Goal: Task Accomplishment & Management: Manage account settings

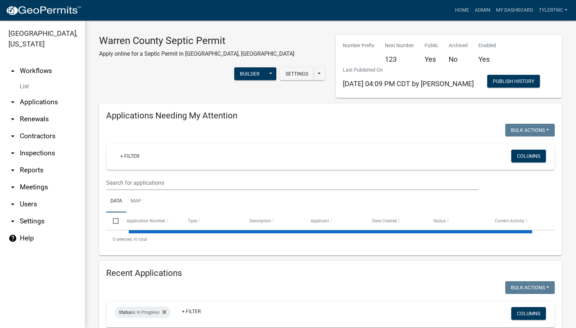
select select "2: 50"
select select "3: 100"
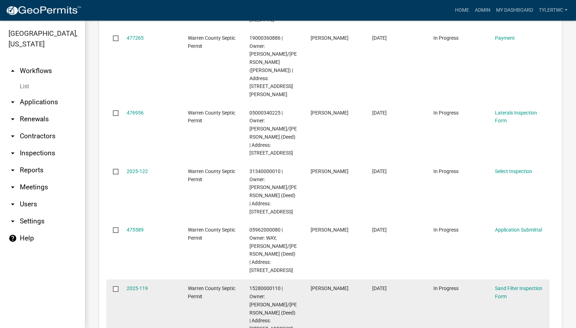
scroll to position [1735, 0]
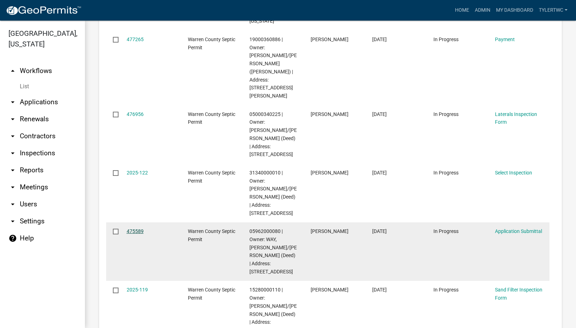
click at [133, 228] on link "475589" at bounding box center [135, 231] width 17 height 6
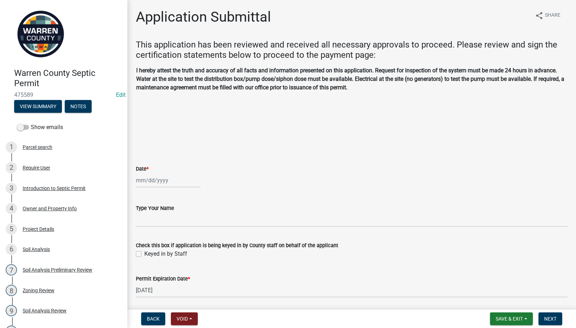
click at [146, 183] on div at bounding box center [168, 180] width 65 height 15
select select "9"
select select "2025"
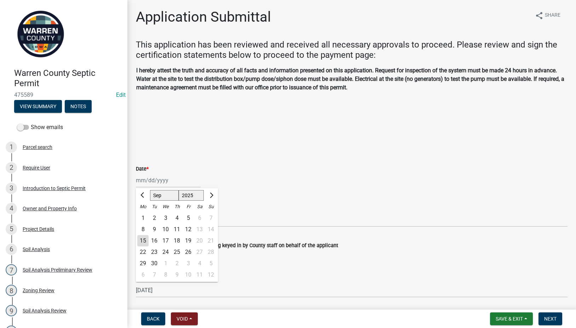
click at [140, 239] on div "15" at bounding box center [142, 240] width 11 height 11
type input "[DATE]"
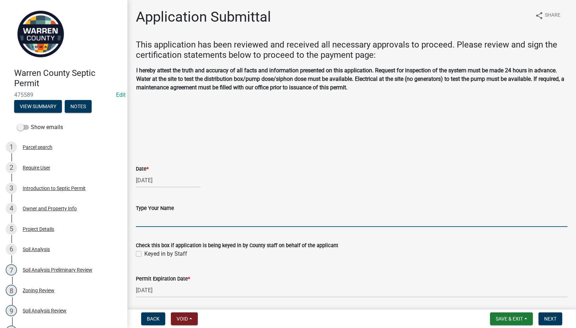
click at [152, 221] on input "Type Your Name" at bounding box center [352, 219] width 432 height 15
type input "[PERSON_NAME]"
click at [144, 252] on label "Keyed in by Staff" at bounding box center [165, 253] width 43 height 8
click at [144, 252] on input "Keyed in by Staff" at bounding box center [146, 251] width 5 height 5
checkbox input "true"
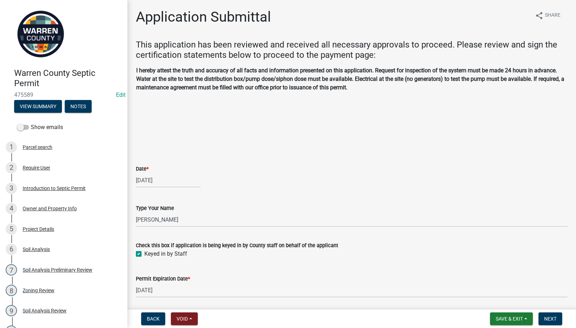
scroll to position [25, 0]
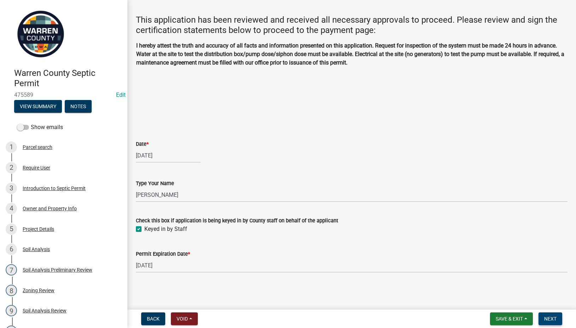
click at [549, 319] on span "Next" at bounding box center [551, 319] width 12 height 6
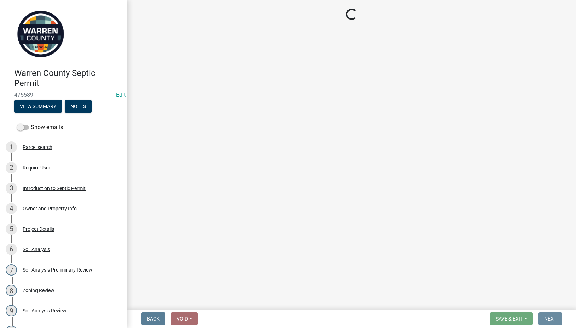
scroll to position [0, 0]
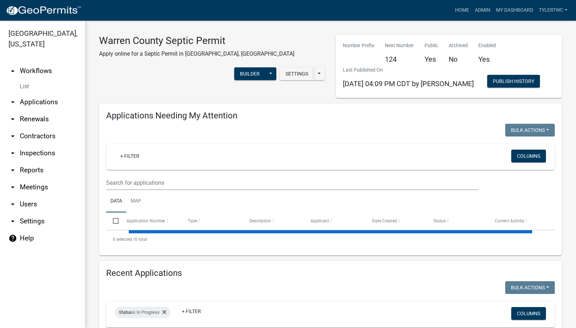
select select "2: 50"
select select "3: 100"
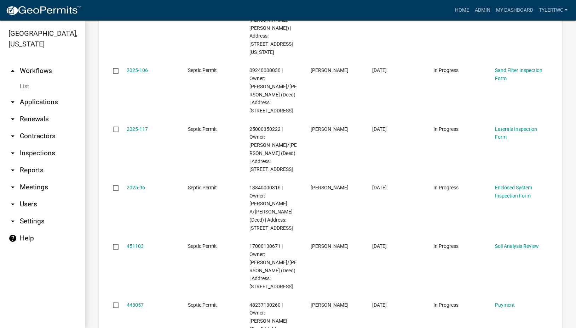
scroll to position [2479, 0]
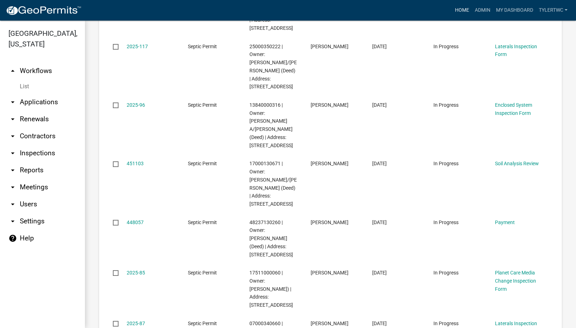
click at [458, 9] on link "Home" at bounding box center [463, 10] width 20 height 13
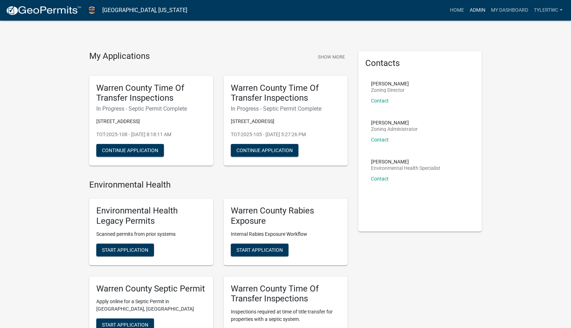
click at [474, 5] on link "Admin" at bounding box center [477, 10] width 21 height 13
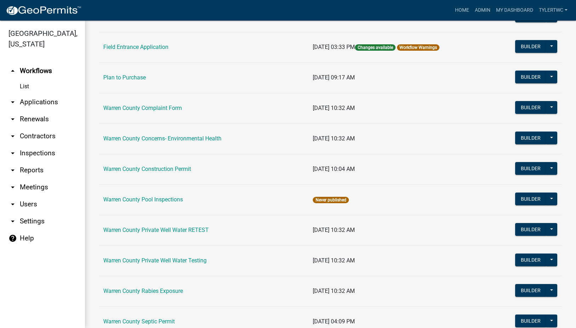
scroll to position [413, 0]
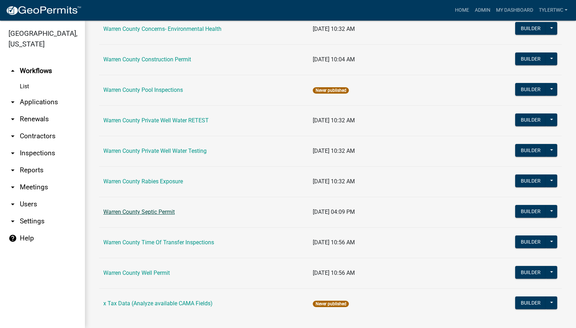
click at [134, 211] on link "Warren County Septic Permit" at bounding box center [139, 211] width 72 height 7
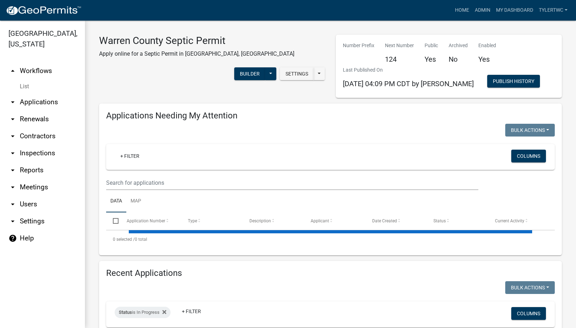
select select "2: 50"
select select "3: 100"
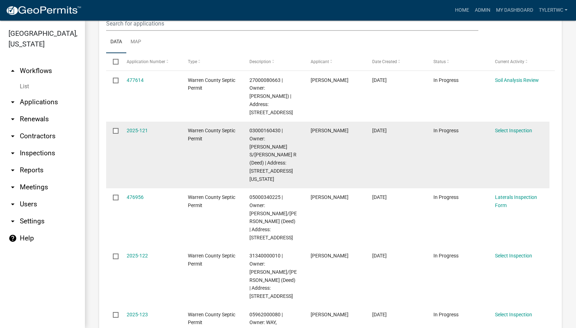
scroll to position [165, 0]
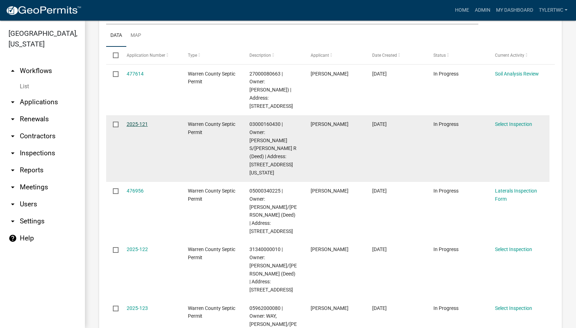
click at [140, 123] on link "2025-121" at bounding box center [137, 124] width 21 height 6
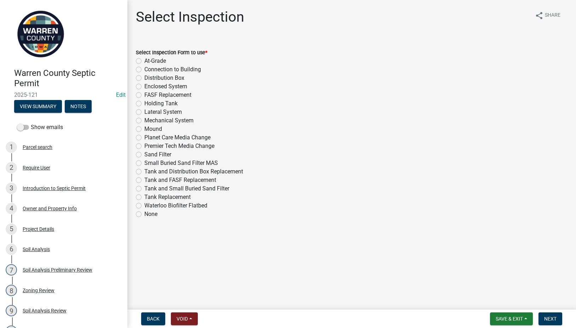
click at [144, 154] on label "Sand Filter" at bounding box center [157, 154] width 27 height 8
click at [144, 154] on input "Sand Filter" at bounding box center [146, 152] width 5 height 5
radio input "true"
click at [547, 318] on span "Next" at bounding box center [551, 319] width 12 height 6
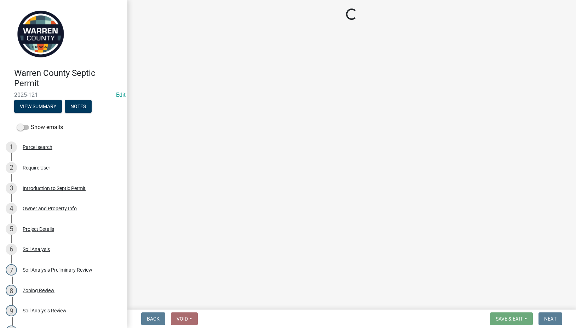
select select "d1e22d4f-68e7-4e9d-8701-604dd084f30f"
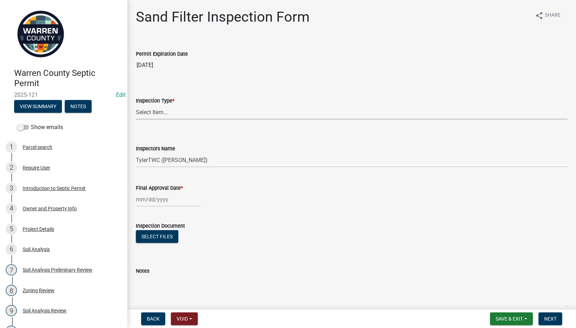
click at [198, 110] on select "Select Item... Sand Filter" at bounding box center [352, 112] width 432 height 15
click at [136, 105] on select "Select Item... Sand Filter" at bounding box center [352, 112] width 432 height 15
select select "712890e3-0e22-400e-a79f-3f3f8890de95"
click at [504, 312] on nav "Back Void Withdraw Lock Expire Void Save & Exit Save Save & Exit Next" at bounding box center [351, 318] width 449 height 18
click at [503, 321] on span "Save & Exit" at bounding box center [509, 319] width 27 height 6
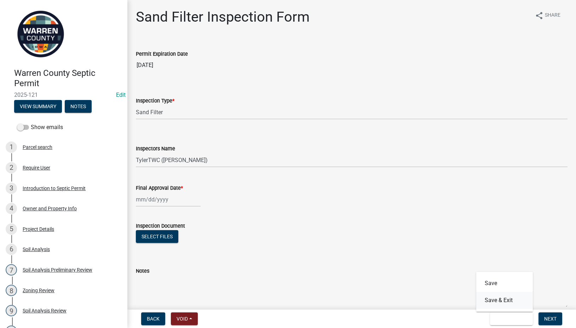
click at [502, 296] on button "Save & Exit" at bounding box center [505, 299] width 57 height 17
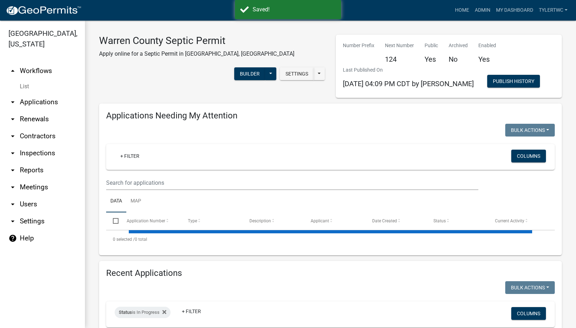
select select "2: 50"
select select "3: 100"
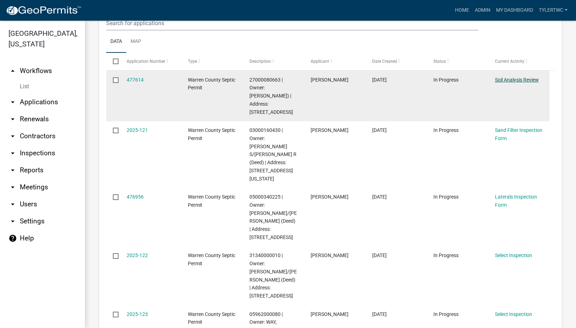
scroll to position [248, 0]
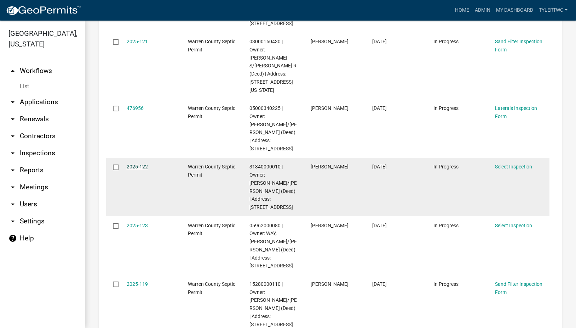
click at [134, 164] on link "2025-122" at bounding box center [137, 167] width 21 height 6
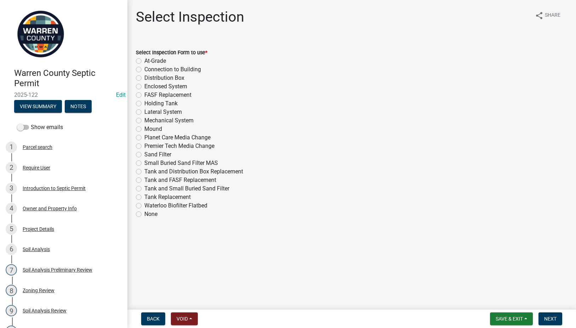
drag, startPoint x: 139, startPoint y: 153, endPoint x: 159, endPoint y: 159, distance: 20.5
click at [144, 153] on label "Sand Filter" at bounding box center [157, 154] width 27 height 8
click at [144, 153] on input "Sand Filter" at bounding box center [146, 152] width 5 height 5
radio input "true"
click at [546, 321] on span "Next" at bounding box center [551, 319] width 12 height 6
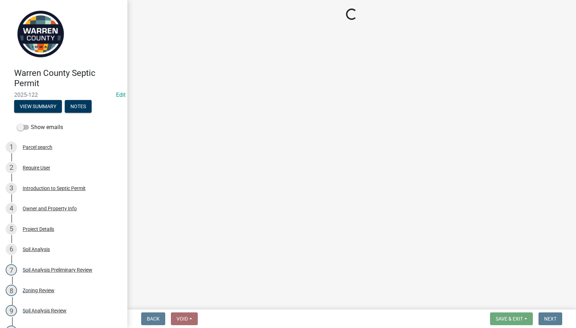
select select "d1e22d4f-68e7-4e9d-8701-604dd084f30f"
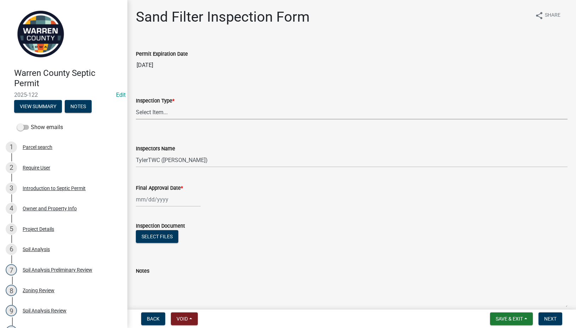
click at [182, 117] on select "Select Item... Sand Filter" at bounding box center [352, 112] width 432 height 15
click at [136, 105] on select "Select Item... Sand Filter" at bounding box center [352, 112] width 432 height 15
select select "712890e3-0e22-400e-a79f-3f3f8890de95"
click at [512, 316] on span "Save & Exit" at bounding box center [509, 319] width 27 height 6
click at [500, 298] on button "Save & Exit" at bounding box center [505, 299] width 57 height 17
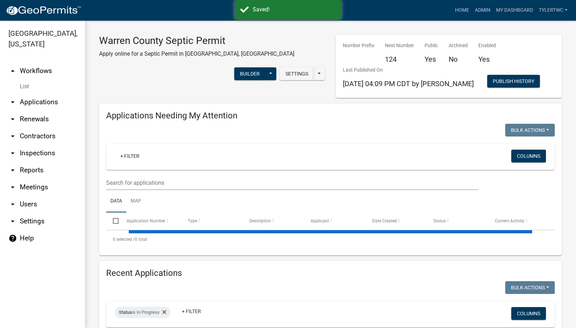
select select "2: 50"
select select "3: 100"
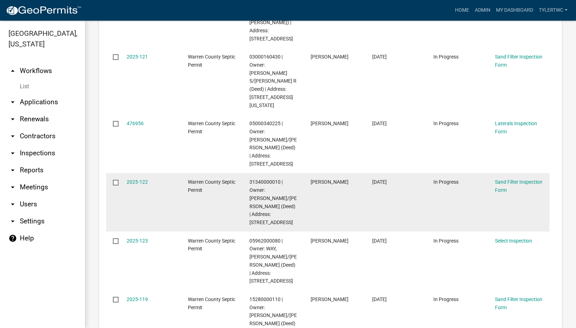
scroll to position [248, 0]
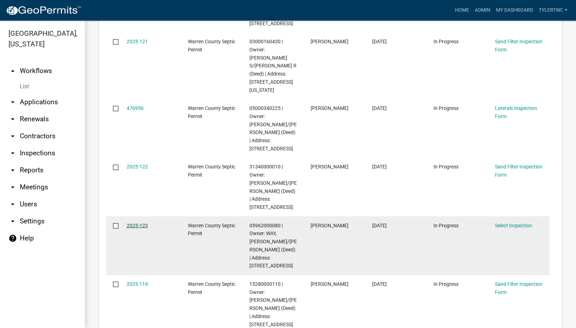
click at [135, 222] on link "2025-123" at bounding box center [137, 225] width 21 height 6
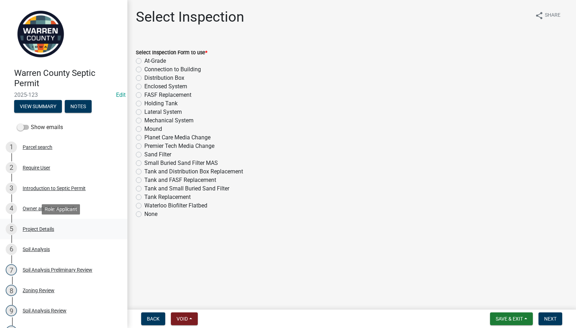
click at [47, 230] on div "Project Details" at bounding box center [39, 228] width 32 height 5
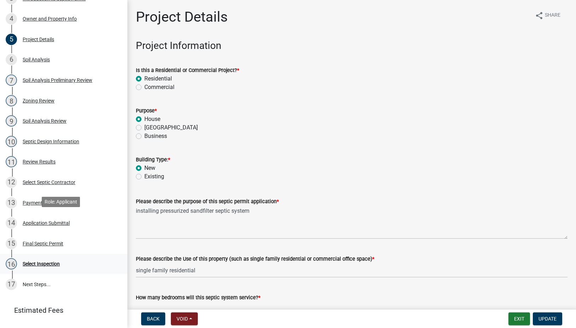
scroll to position [222, 0]
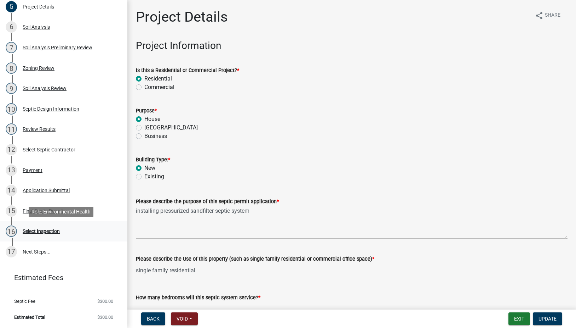
click at [30, 231] on div "Select Inspection" at bounding box center [41, 230] width 37 height 5
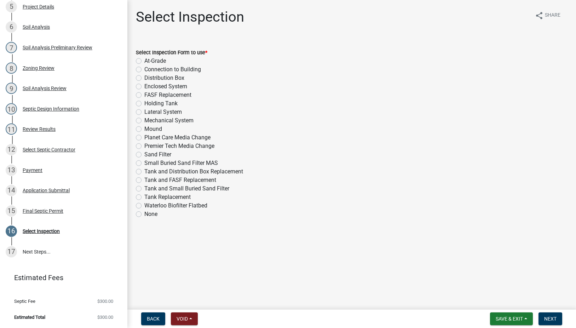
click at [144, 155] on label "Sand Filter" at bounding box center [157, 154] width 27 height 8
click at [144, 155] on input "Sand Filter" at bounding box center [146, 152] width 5 height 5
radio input "true"
click at [546, 317] on span "Next" at bounding box center [551, 319] width 12 height 6
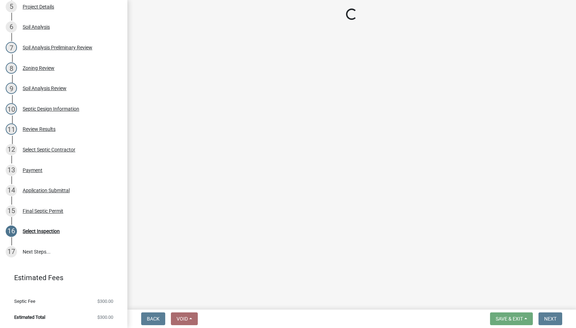
select select "d1e22d4f-68e7-4e9d-8701-604dd084f30f"
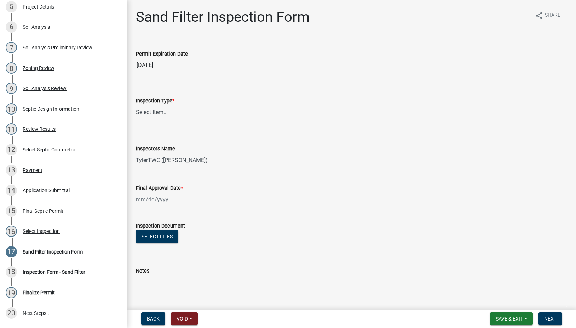
scroll to position [283, 0]
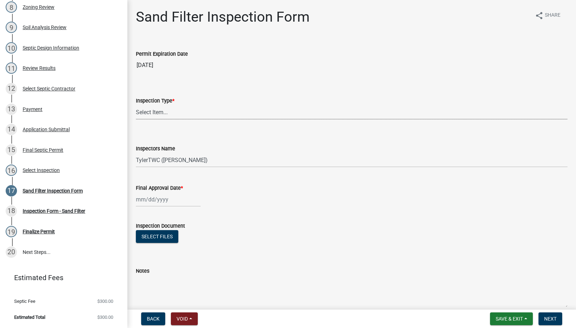
click at [156, 109] on select "Select Item... Sand Filter" at bounding box center [352, 112] width 432 height 15
click at [136, 105] on select "Select Item... Sand Filter" at bounding box center [352, 112] width 432 height 15
select select "712890e3-0e22-400e-a79f-3f3f8890de95"
click at [500, 320] on span "Save & Exit" at bounding box center [509, 319] width 27 height 6
click at [492, 299] on button "Save & Exit" at bounding box center [505, 299] width 57 height 17
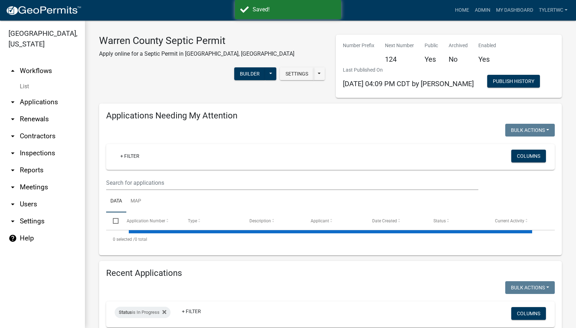
select select "2: 50"
select select "3: 100"
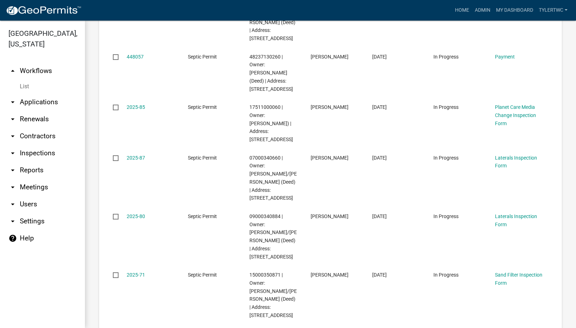
scroll to position [2892, 0]
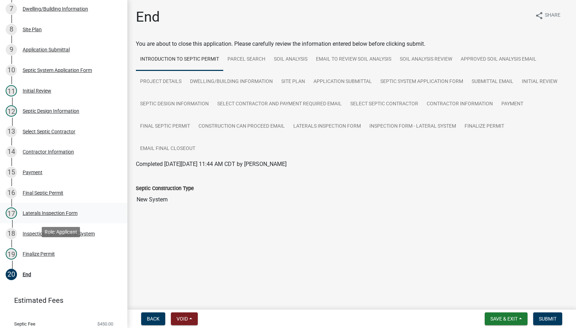
scroll to position [273, 0]
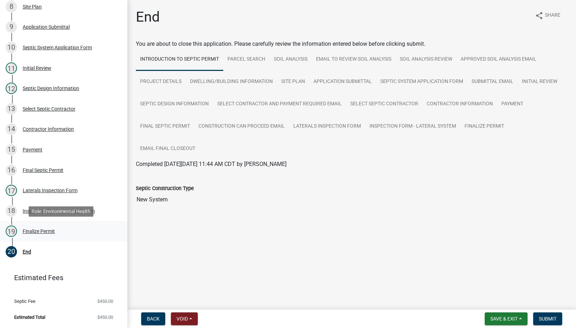
click at [32, 229] on div "Finalize Permit" at bounding box center [39, 230] width 32 height 5
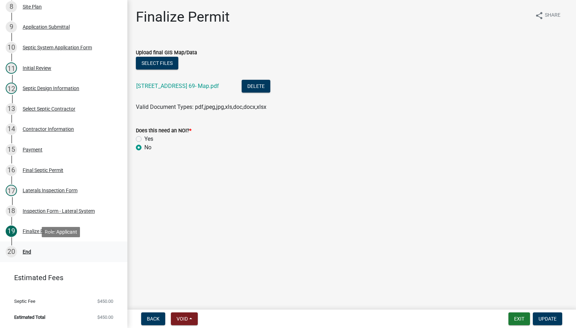
click at [25, 253] on div "End" at bounding box center [27, 251] width 8 height 5
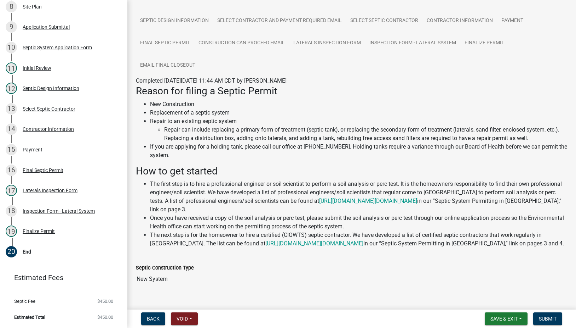
scroll to position [113, 0]
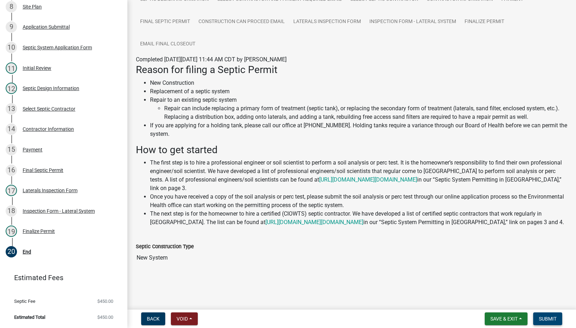
click at [539, 317] on span "Submit" at bounding box center [548, 319] width 18 height 6
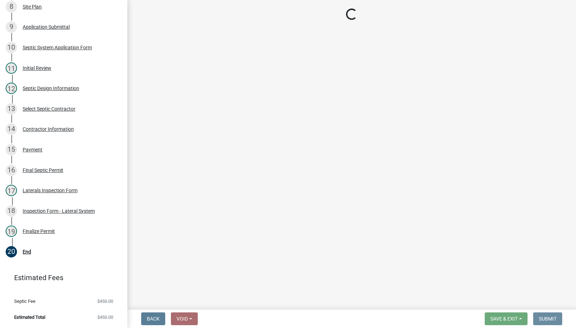
scroll to position [0, 0]
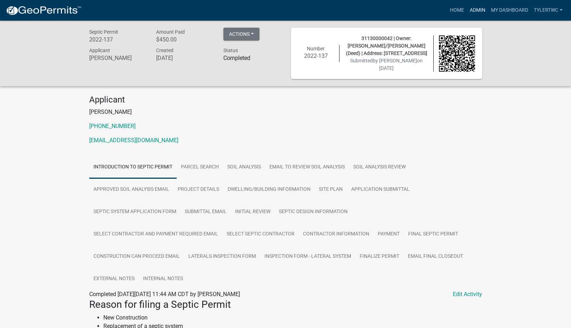
click at [480, 8] on link "Admin" at bounding box center [477, 10] width 21 height 13
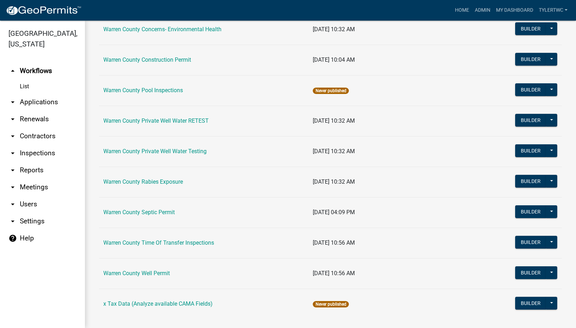
scroll to position [424, 0]
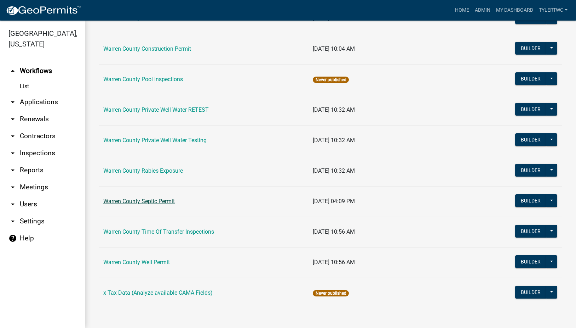
click at [150, 198] on link "Warren County Septic Permit" at bounding box center [139, 201] width 72 height 7
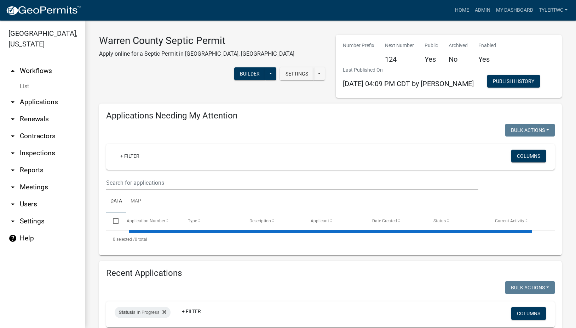
select select "2: 50"
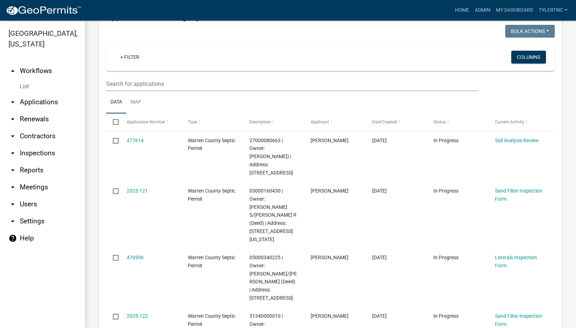
select select "3: 100"
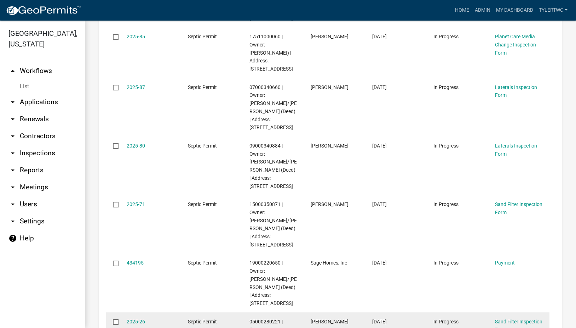
scroll to position [2632, 0]
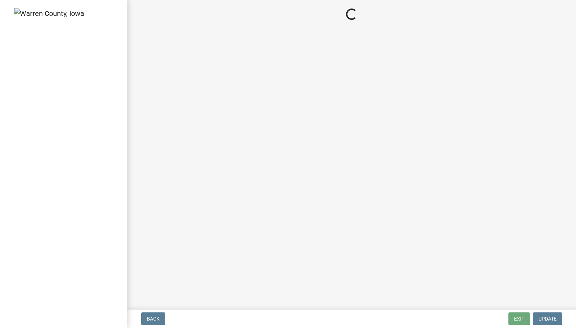
select select "3: 3"
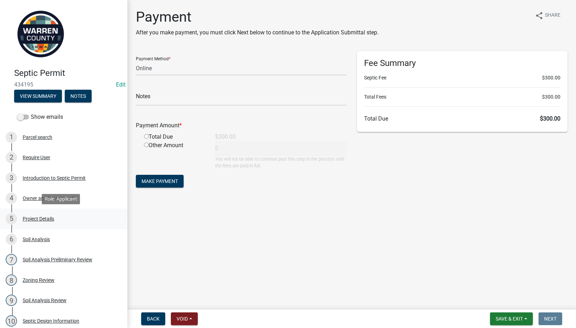
click at [39, 216] on div "Project Details" at bounding box center [39, 218] width 32 height 5
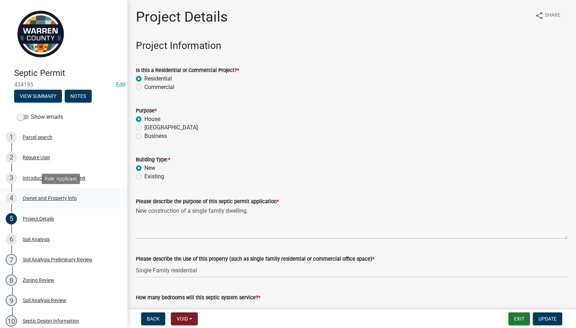
click at [55, 198] on div "Owner and Property Info" at bounding box center [50, 197] width 54 height 5
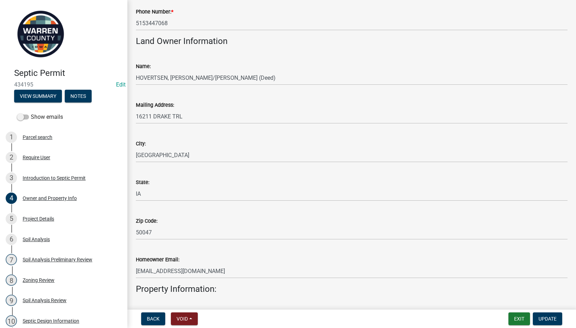
scroll to position [165, 0]
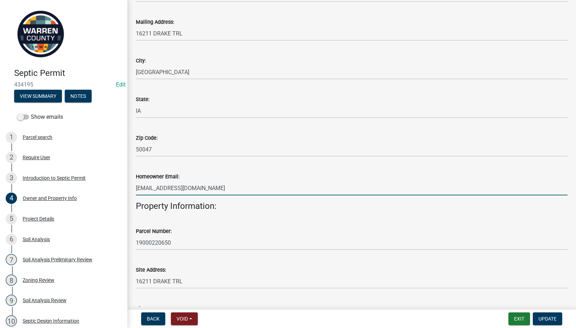
drag, startPoint x: 220, startPoint y: 188, endPoint x: 136, endPoint y: 193, distance: 84.1
click at [136, 193] on div "Homeowner Email: [PERSON_NAME][EMAIL_ADDRESS][DOMAIN_NAME]" at bounding box center [352, 178] width 443 height 33
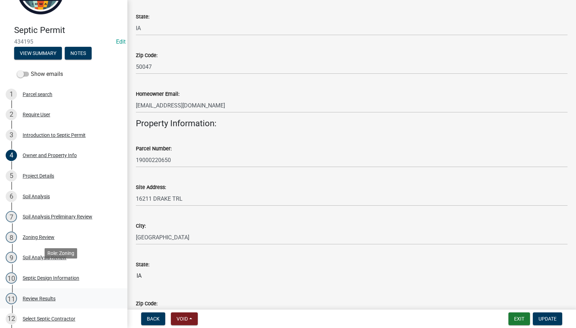
scroll to position [83, 0]
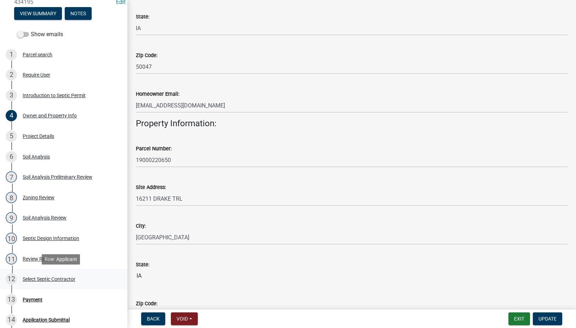
drag, startPoint x: 31, startPoint y: 276, endPoint x: 23, endPoint y: 280, distance: 8.2
click at [31, 276] on div "Select Septic Contractor" at bounding box center [49, 278] width 53 height 5
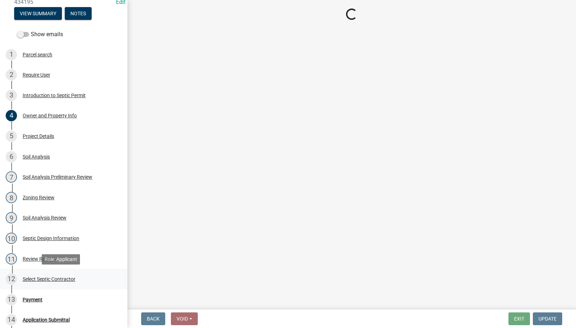
scroll to position [0, 0]
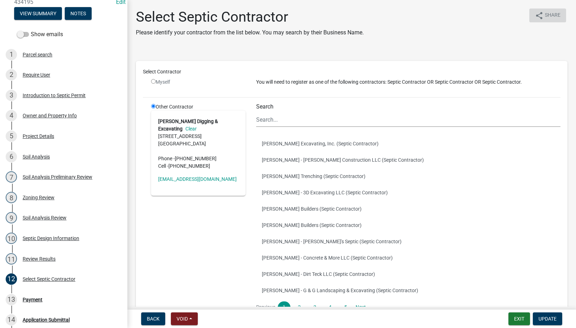
click at [545, 11] on span "Share" at bounding box center [553, 15] width 16 height 8
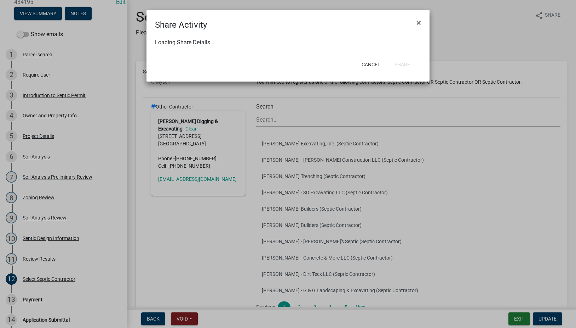
select select "1"
select select "0"
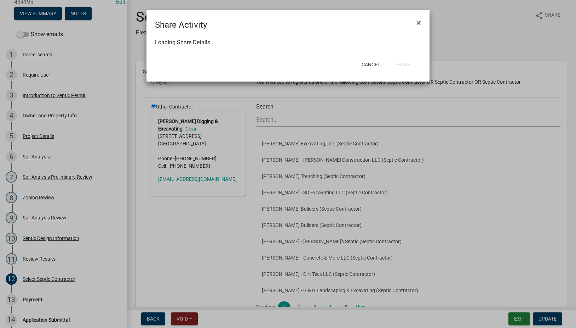
select select "0"
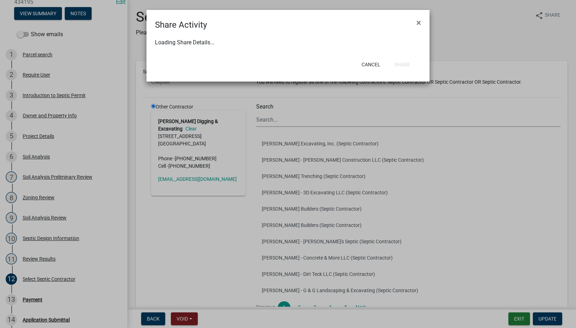
select select "0"
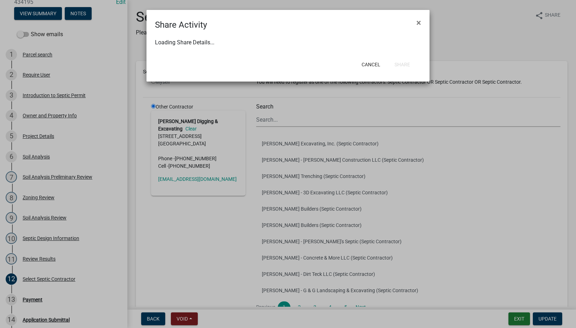
select select "0"
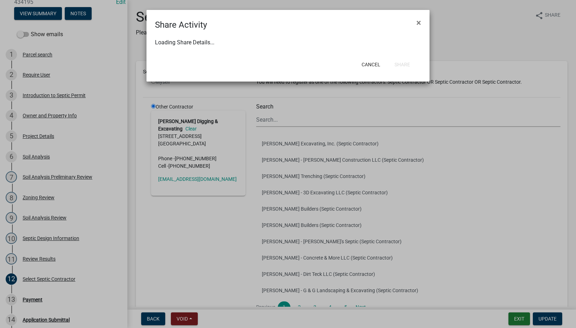
select select "0"
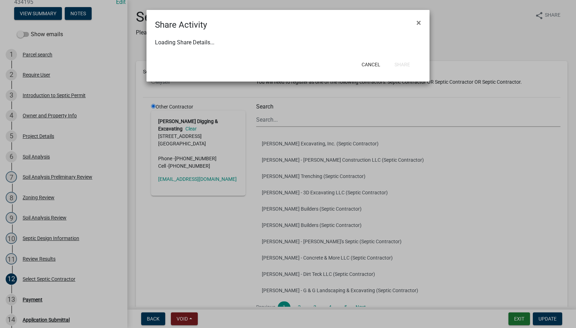
select select "0"
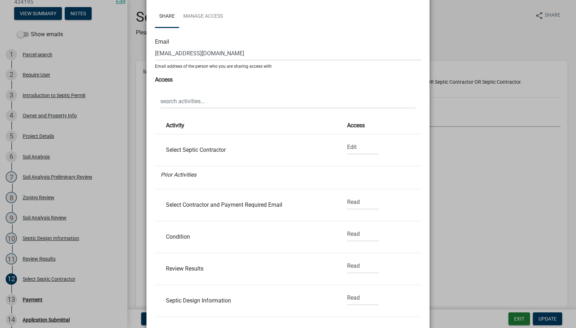
scroll to position [91, 0]
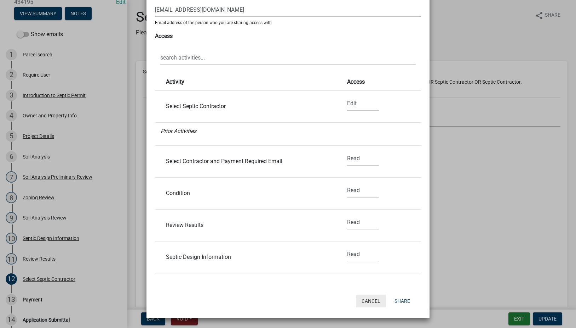
click at [368, 300] on button "Cancel" at bounding box center [371, 300] width 30 height 13
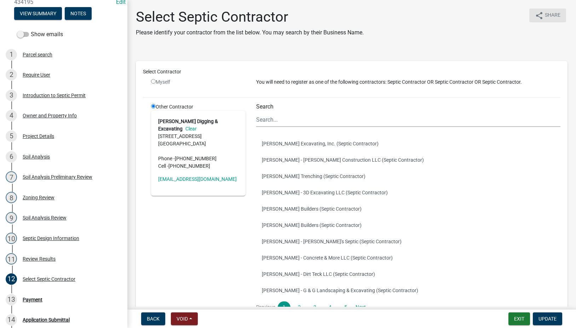
scroll to position [0, 0]
click at [33, 297] on div "Payment" at bounding box center [33, 299] width 20 height 5
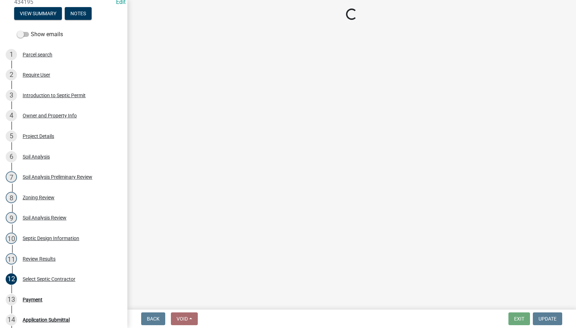
select select "3: 3"
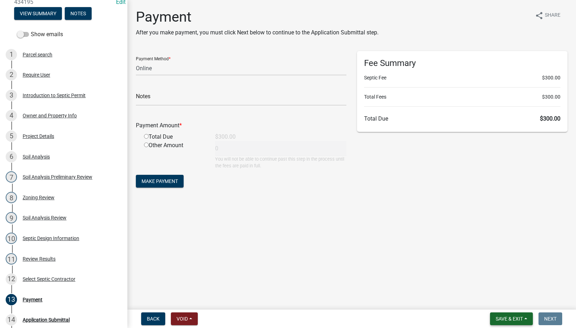
click at [508, 321] on span "Save & Exit" at bounding box center [509, 319] width 27 height 6
click at [492, 297] on button "Save & Exit" at bounding box center [505, 299] width 57 height 17
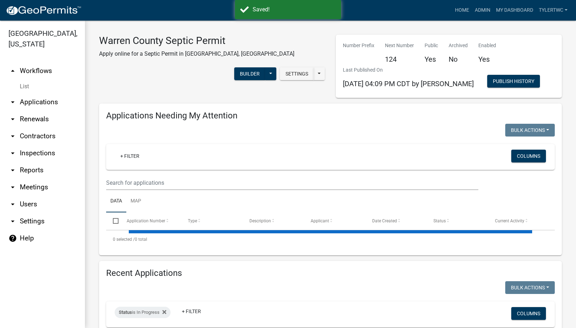
select select "2: 50"
select select "3: 100"
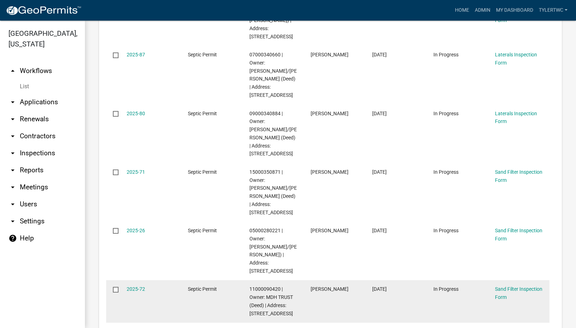
scroll to position [484, 0]
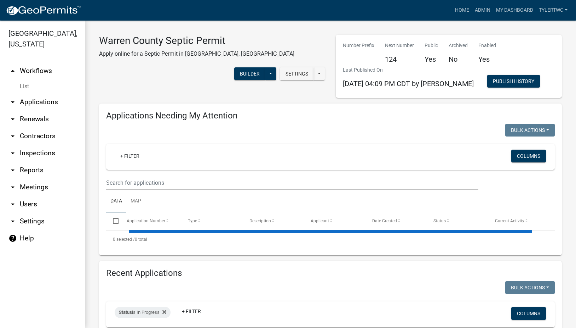
select select "2: 50"
select select "3: 100"
select select "2: 50"
select select "3: 100"
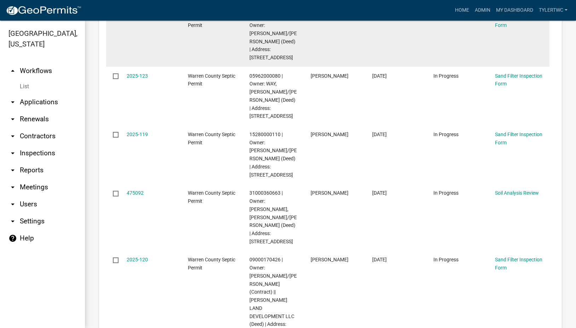
scroll to position [413, 0]
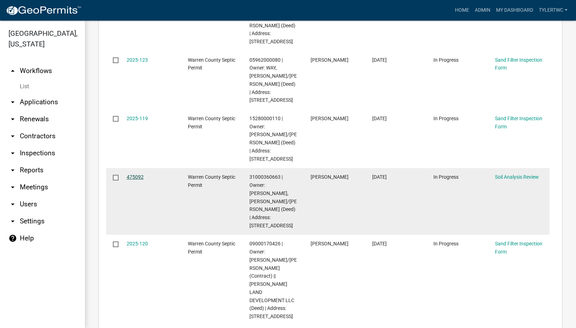
click at [136, 174] on link "475092" at bounding box center [135, 177] width 17 height 6
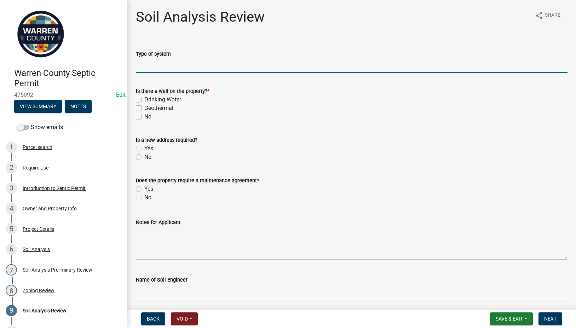
click at [209, 63] on input "Type of system" at bounding box center [352, 65] width 432 height 15
type input "Sand Filter"
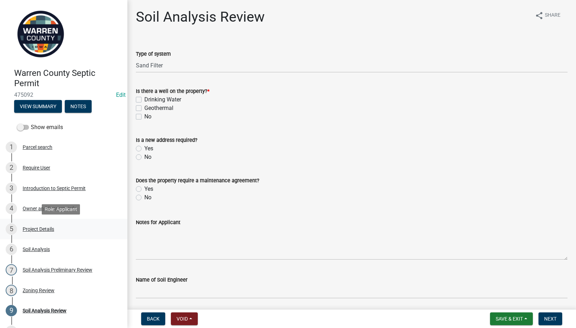
click at [45, 227] on div "Project Details" at bounding box center [39, 228] width 32 height 5
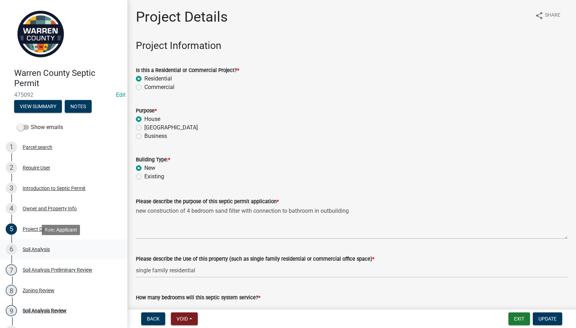
click at [34, 248] on div "Soil Analysis" at bounding box center [36, 248] width 27 height 5
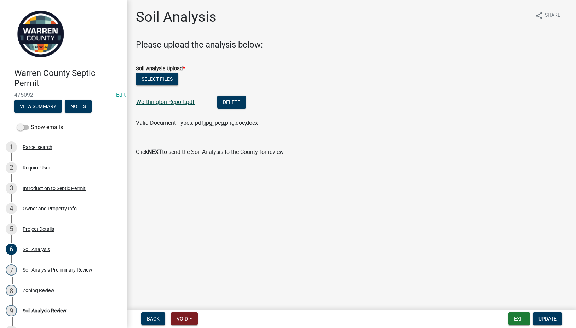
click at [159, 99] on link "Worthington Report.pdf" at bounding box center [165, 101] width 58 height 7
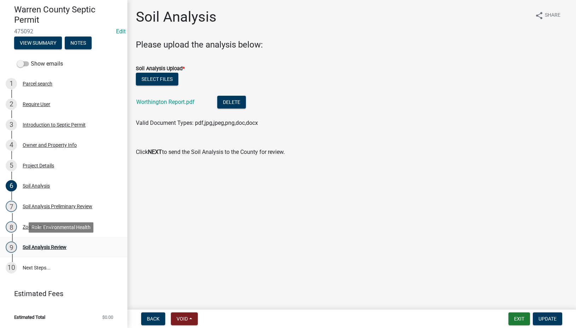
click at [35, 246] on div "Soil Analysis Review" at bounding box center [45, 246] width 44 height 5
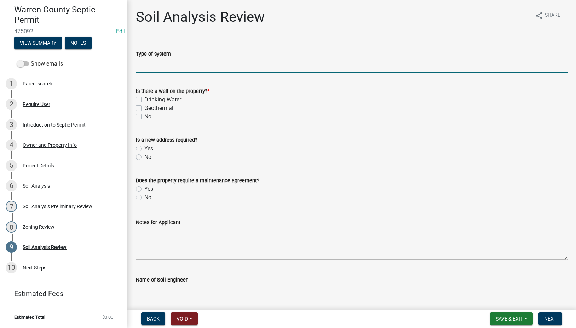
click at [150, 65] on input "Type of system" at bounding box center [352, 65] width 432 height 15
type input "Sand Filter"
click at [33, 161] on div "5 Project Details" at bounding box center [61, 165] width 110 height 11
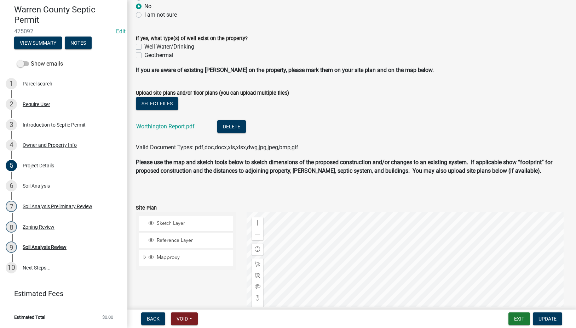
scroll to position [496, 0]
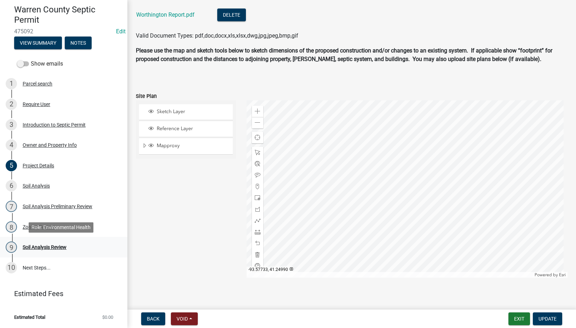
click at [34, 246] on div "Soil Analysis Review" at bounding box center [45, 246] width 44 height 5
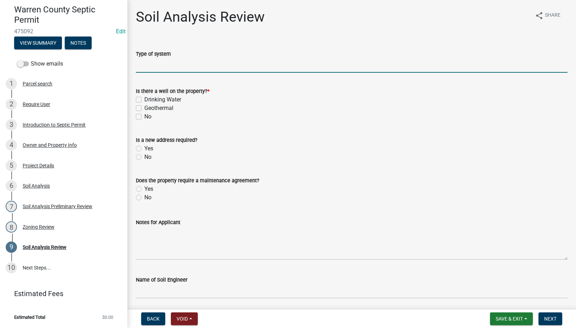
click at [148, 63] on input "Type of system" at bounding box center [352, 65] width 432 height 15
type input "Sand Filter"
click at [140, 120] on div "No" at bounding box center [352, 116] width 432 height 8
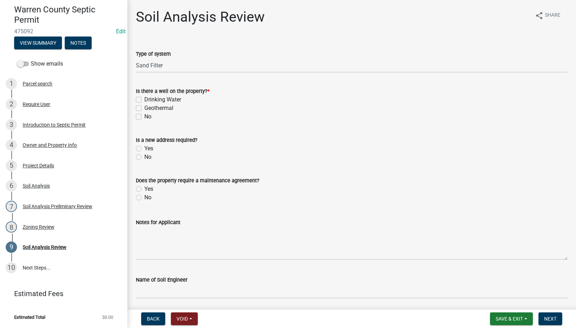
click at [144, 114] on label "No" at bounding box center [147, 116] width 7 height 8
click at [144, 114] on input "No" at bounding box center [146, 114] width 5 height 5
checkbox input "true"
checkbox input "false"
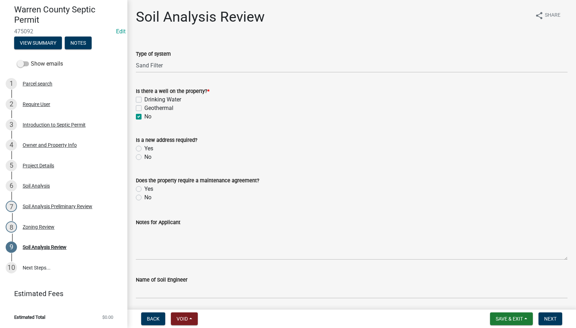
checkbox input "true"
drag, startPoint x: 139, startPoint y: 155, endPoint x: 141, endPoint y: 185, distance: 29.8
click at [144, 156] on label "No" at bounding box center [147, 157] width 7 height 8
click at [144, 156] on input "No" at bounding box center [146, 155] width 5 height 5
radio input "true"
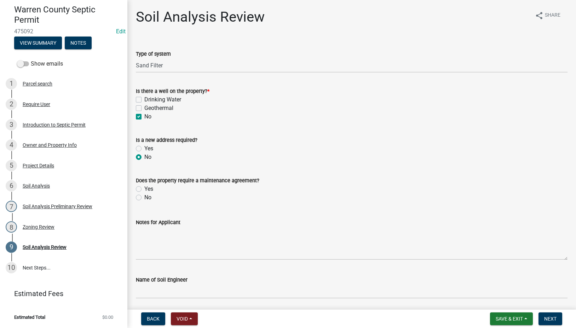
click at [144, 197] on label "No" at bounding box center [147, 197] width 7 height 8
click at [144, 197] on input "No" at bounding box center [146, 195] width 5 height 5
radio input "true"
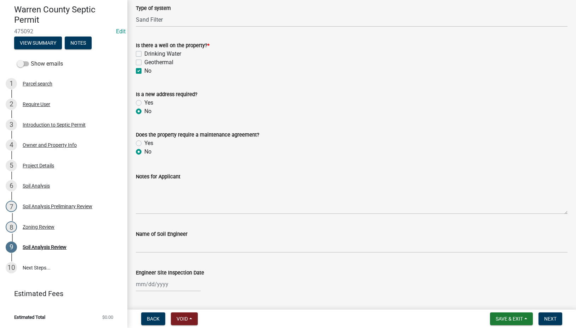
scroll to position [165, 0]
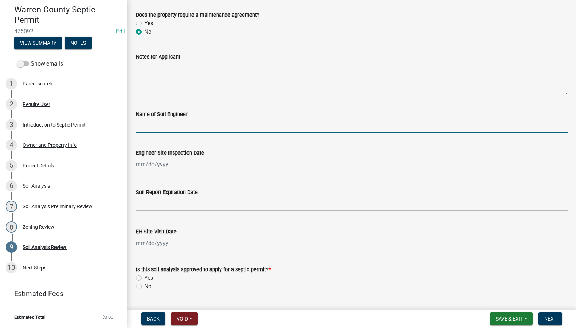
click at [157, 127] on input "Name of Soil Engineer" at bounding box center [352, 125] width 432 height 15
type input "Jason Kruse"
click at [149, 165] on div at bounding box center [168, 164] width 65 height 15
select select "9"
select select "2025"
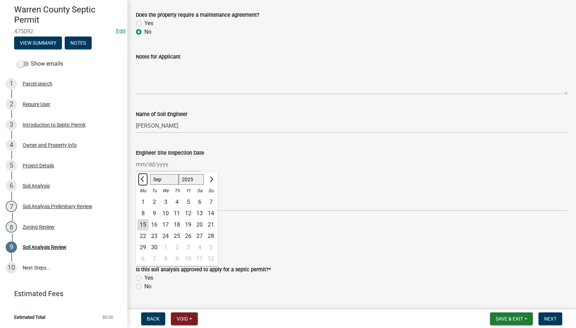
click at [141, 179] on span "Previous month" at bounding box center [143, 178] width 5 height 5
select select "6"
click at [193, 178] on select "1525 1526 1527 1528 1529 1530 1531 1532 1533 1534 1535 1536 1537 1538 1539 1540…" at bounding box center [191, 179] width 25 height 11
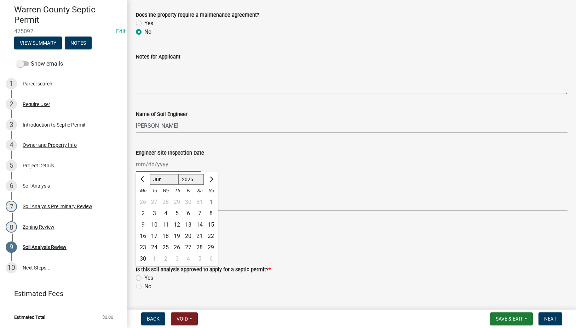
select select "2024"
click at [179, 174] on select "1525 1526 1527 1528 1529 1530 1531 1532 1533 1534 1535 1536 1537 1538 1539 1540…" at bounding box center [191, 179] width 25 height 11
click at [211, 199] on div "2" at bounding box center [210, 201] width 11 height 11
type input "06/02/2024"
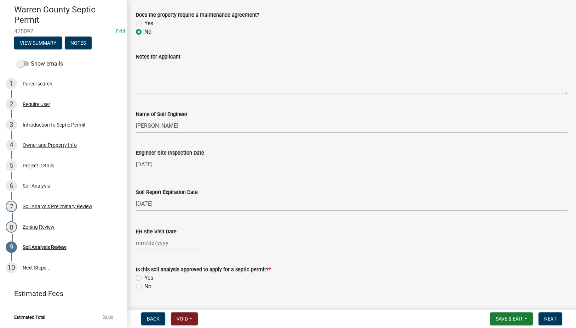
select select "9"
select select "2025"
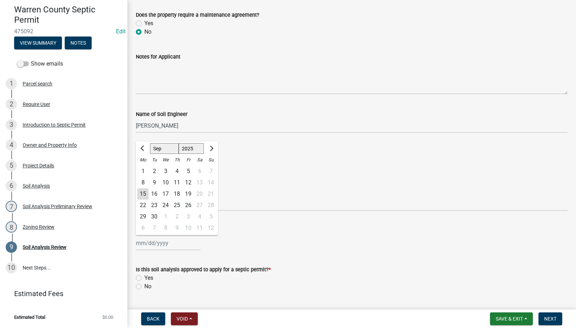
click at [150, 243] on div "Jan Feb Mar Apr May Jun Jul Aug Sep Oct Nov Dec 1525 1526 1527 1528 1529 1530 1…" at bounding box center [168, 242] width 65 height 15
click at [174, 181] on div "11" at bounding box center [176, 182] width 11 height 11
type input "[DATE]"
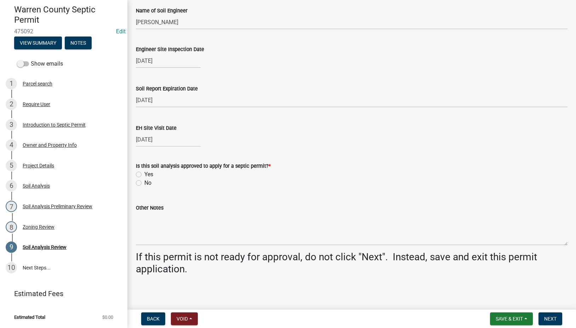
scroll to position [270, 0]
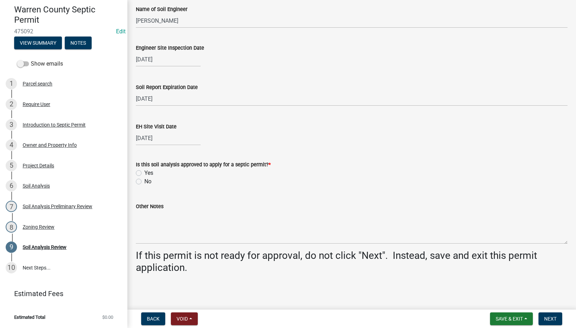
click at [144, 173] on label "Yes" at bounding box center [148, 173] width 9 height 8
click at [144, 173] on input "Yes" at bounding box center [146, 171] width 5 height 5
radio input "true"
click at [551, 316] on span "Next" at bounding box center [551, 319] width 12 height 6
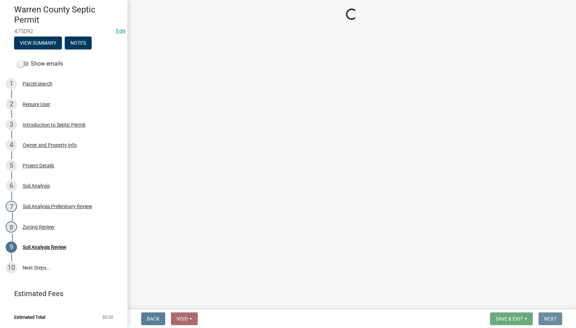
scroll to position [0, 0]
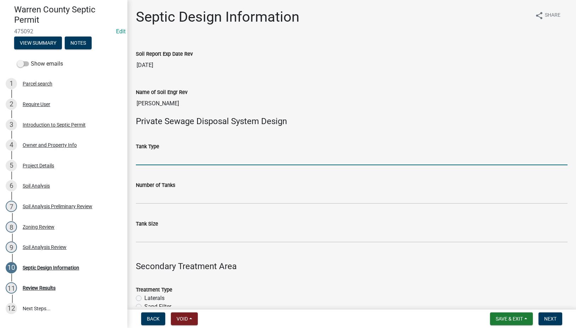
click at [150, 161] on input "Tank Type" at bounding box center [352, 157] width 432 height 15
click at [137, 189] on div "Number of Tanks" at bounding box center [352, 185] width 432 height 8
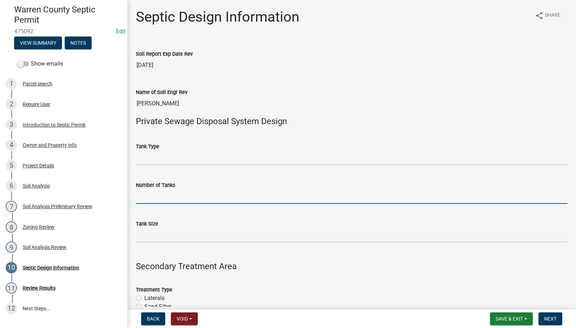
click at [151, 194] on input "Number of Tanks" at bounding box center [352, 196] width 432 height 15
type input "1"
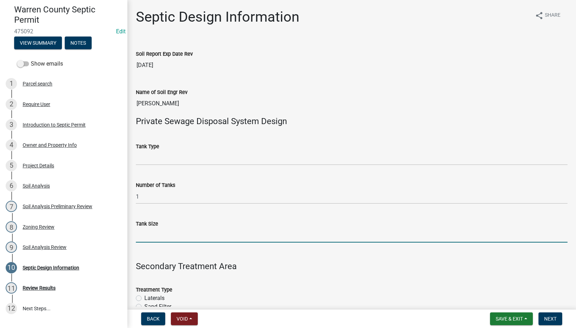
click at [154, 236] on input "Tank Size" at bounding box center [352, 235] width 432 height 15
type input "1500"
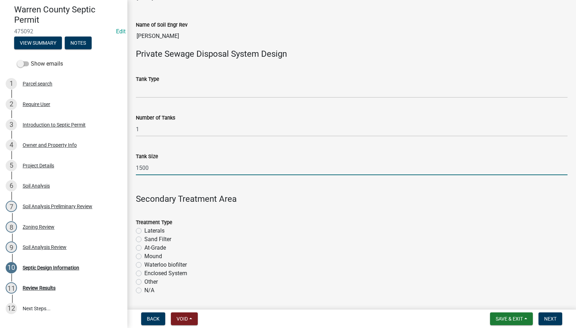
scroll to position [83, 0]
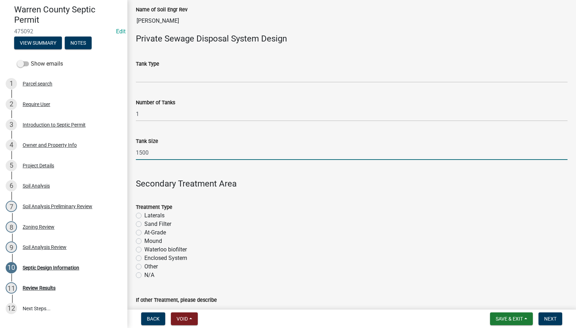
click at [144, 224] on label "Sand Filter" at bounding box center [157, 224] width 27 height 8
click at [144, 224] on input "Sand Filter" at bounding box center [146, 222] width 5 height 5
radio input "true"
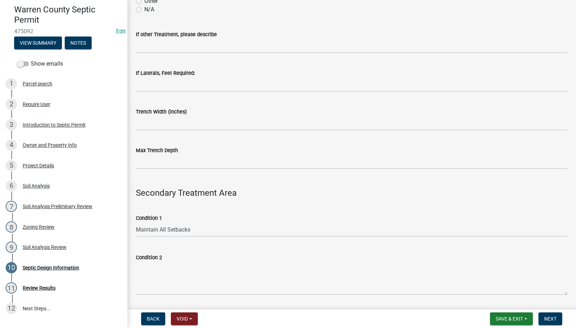
scroll to position [413, 0]
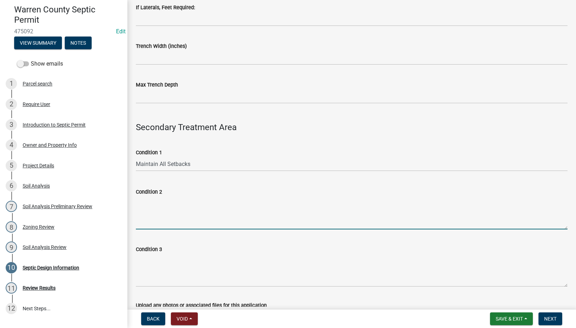
click at [181, 203] on textarea "Condition 2" at bounding box center [352, 212] width 432 height 33
paste textarea "Schedule 40 plastic pipe or EPS aggregate is required."
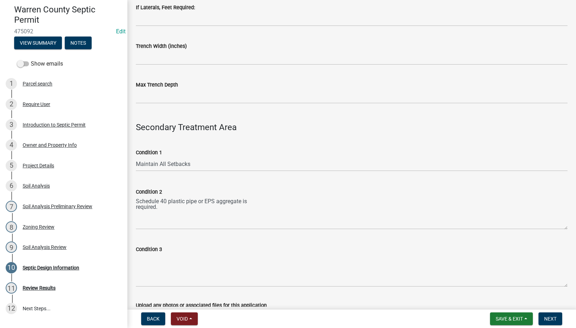
click at [135, 206] on div "Condition 2 Schedule 40 plastic pipe or EPS aggregate is required." at bounding box center [352, 203] width 443 height 52
click at [137, 206] on textarea "Schedule 40 plastic pipe or EPS aggregate is required." at bounding box center [352, 212] width 432 height 33
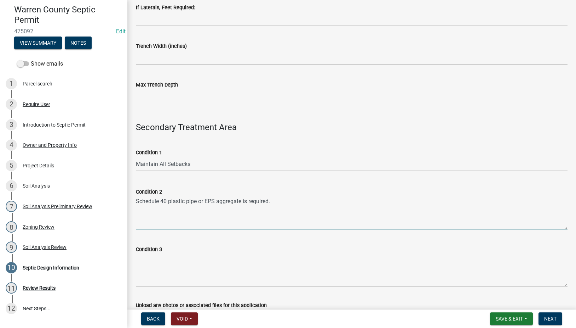
type textarea "Schedule 40 plastic pipe or EPS aggregate is required."
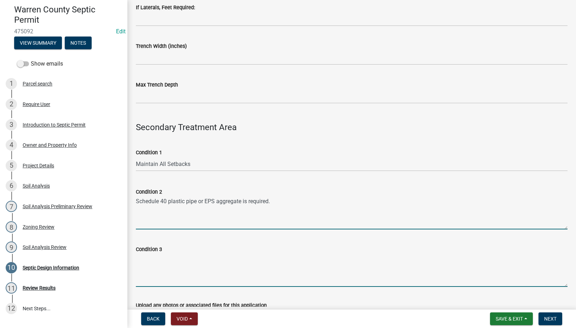
click at [157, 261] on textarea "Condition 3" at bounding box center [352, 269] width 432 height 33
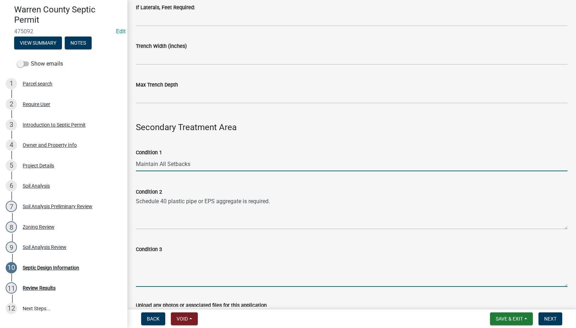
click at [240, 164] on input "Maintain All Setbacks" at bounding box center [352, 164] width 432 height 15
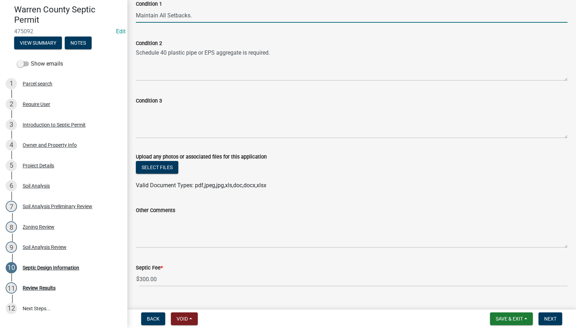
scroll to position [575, 0]
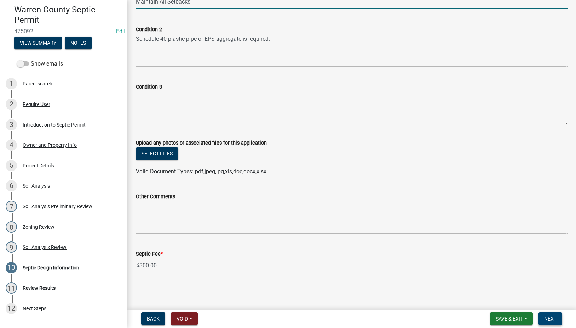
type input "Maintain All Setbacks."
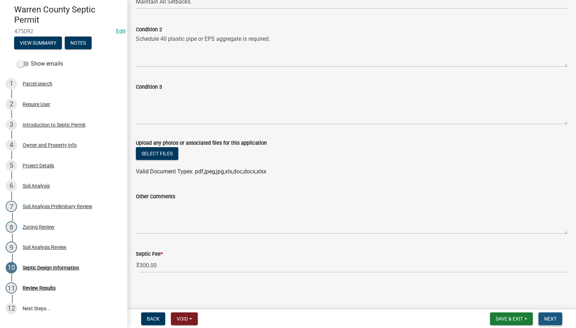
click at [553, 318] on span "Next" at bounding box center [551, 319] width 12 height 6
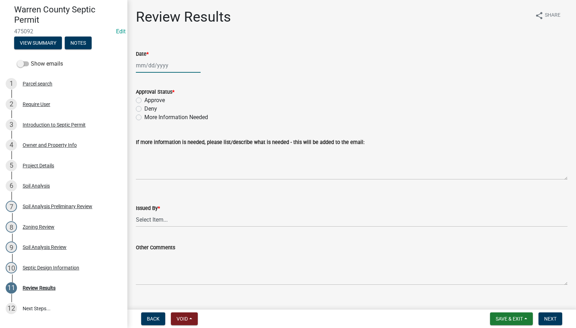
click at [156, 62] on div at bounding box center [168, 65] width 65 height 15
select select "9"
select select "2025"
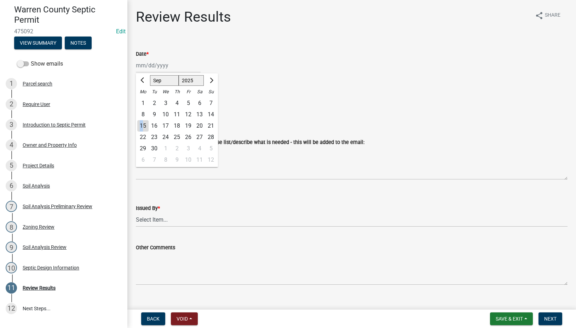
click at [142, 125] on div "15" at bounding box center [142, 125] width 11 height 11
type input "[DATE]"
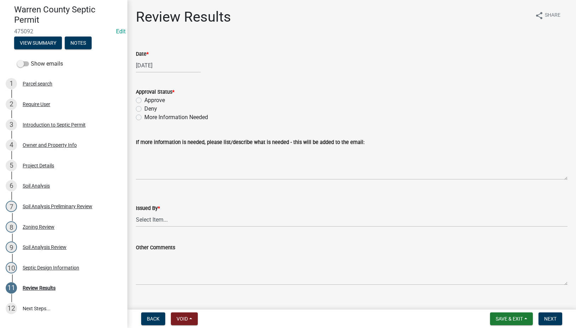
click at [144, 99] on label "Approve" at bounding box center [154, 100] width 21 height 8
click at [144, 99] on input "Approve" at bounding box center [146, 98] width 5 height 5
radio input "true"
click at [144, 223] on select "Select Item... Tyler Till Jeff Hines" at bounding box center [352, 219] width 432 height 15
click at [136, 212] on select "Select Item... Tyler Till Jeff Hines" at bounding box center [352, 219] width 432 height 15
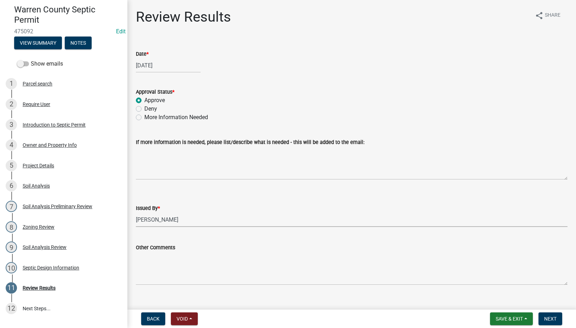
select select "2f6c2d72-ab04-4add-87ae-7a9750ff19b9"
click at [549, 318] on span "Next" at bounding box center [551, 319] width 12 height 6
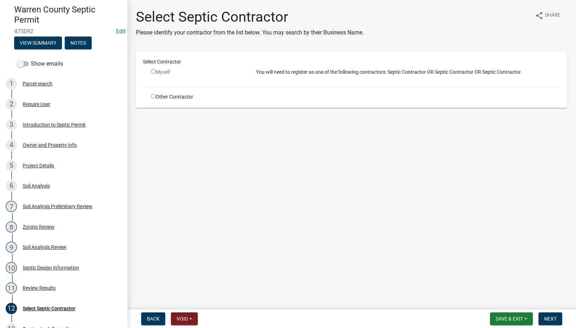
click at [154, 97] on input "radio" at bounding box center [153, 96] width 5 height 5
radio input "true"
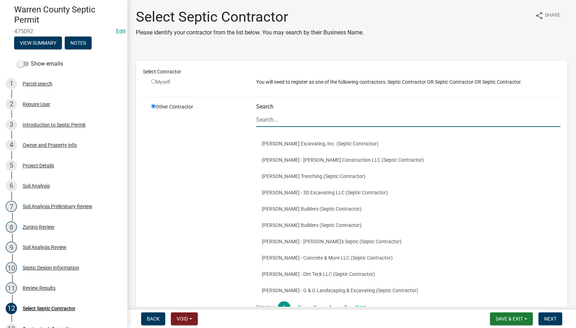
click at [279, 118] on input "Search" at bounding box center [408, 119] width 305 height 15
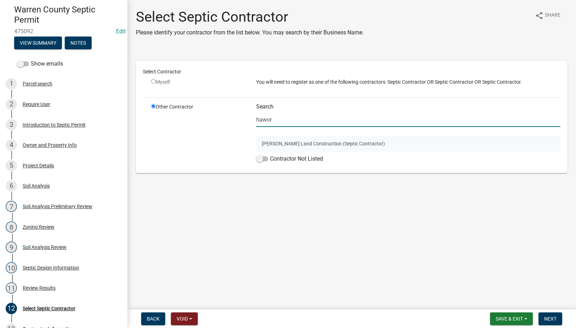
type input "hawor"
click at [299, 141] on button "Eric Haworth - Haworth Land Construction (Septic Contractor)" at bounding box center [408, 143] width 305 height 16
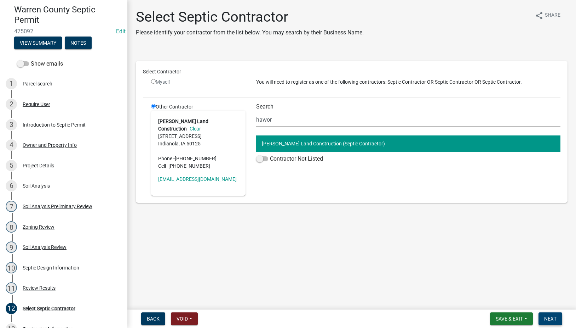
click at [551, 315] on button "Next" at bounding box center [551, 318] width 24 height 13
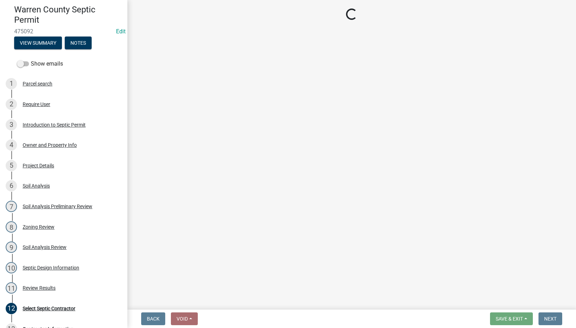
select select "3: 3"
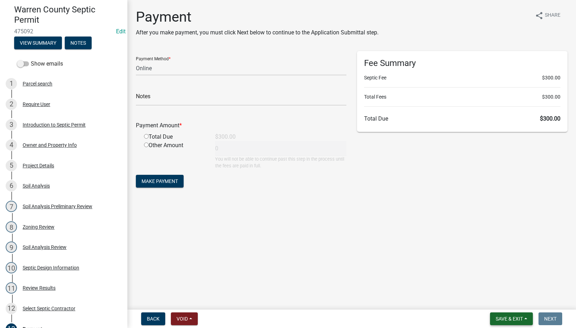
click at [503, 316] on span "Save & Exit" at bounding box center [509, 319] width 27 height 6
click at [501, 299] on button "Save & Exit" at bounding box center [505, 299] width 57 height 17
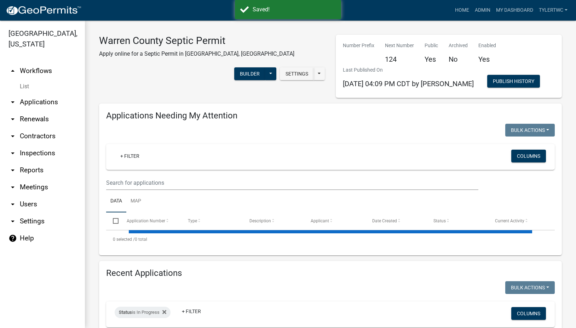
select select "2: 50"
select select "3: 100"
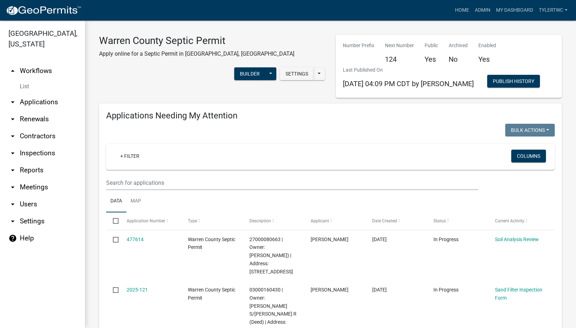
click at [309, 144] on div "+ Filter Columns" at bounding box center [330, 157] width 443 height 26
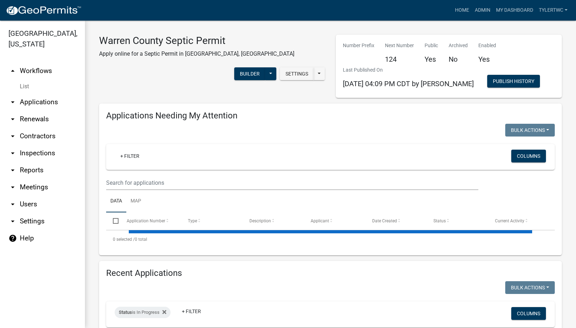
select select "2: 50"
select select "3: 100"
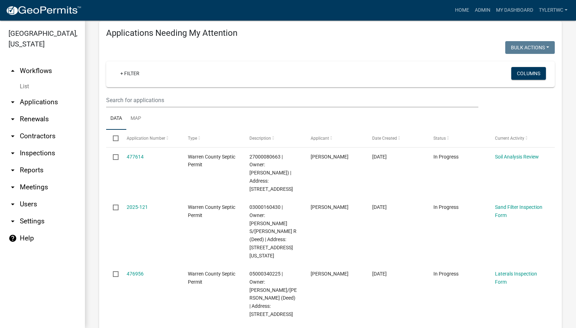
scroll to position [165, 0]
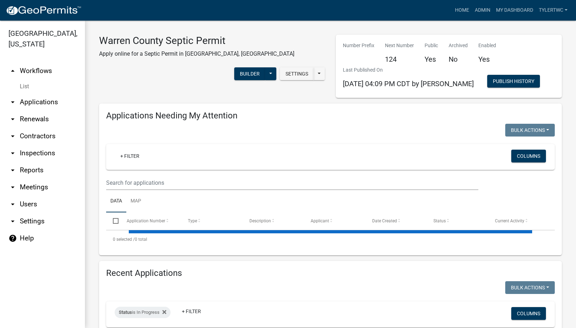
select select "2: 50"
select select "3: 100"
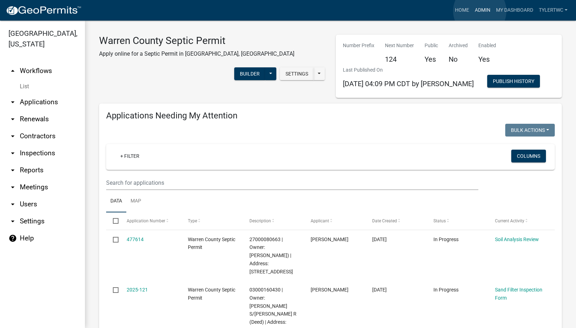
click at [480, 11] on link "Admin" at bounding box center [482, 10] width 21 height 13
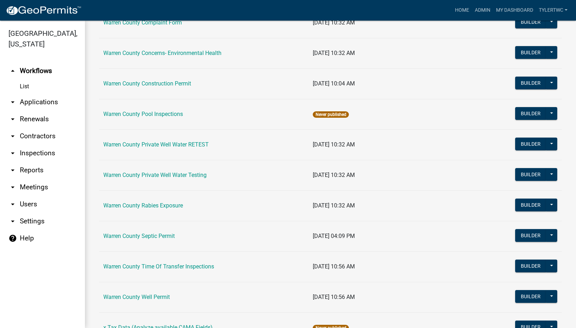
scroll to position [424, 0]
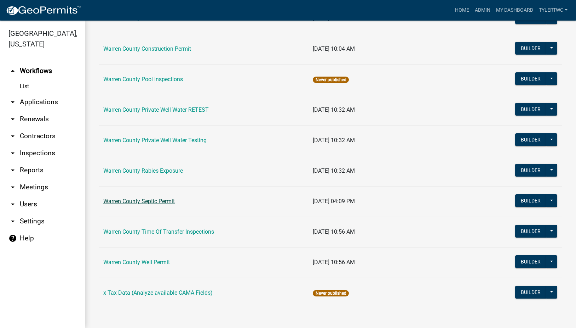
click at [141, 203] on link "Warren County Septic Permit" at bounding box center [139, 201] width 72 height 7
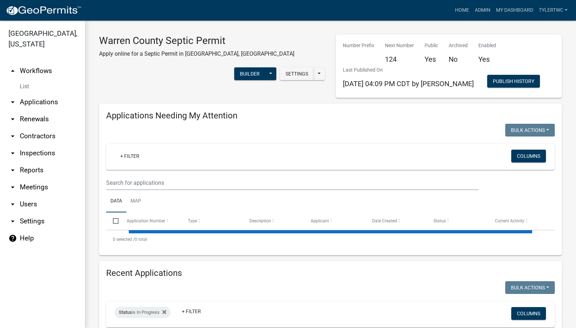
select select "2: 50"
select select "3: 100"
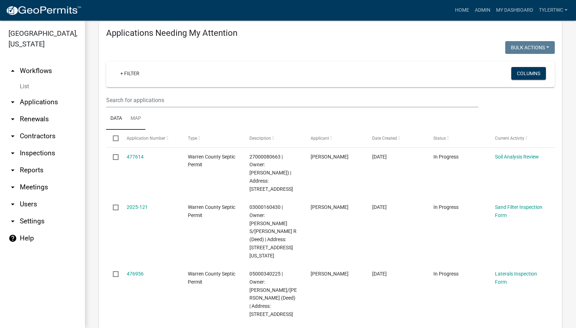
scroll to position [165, 0]
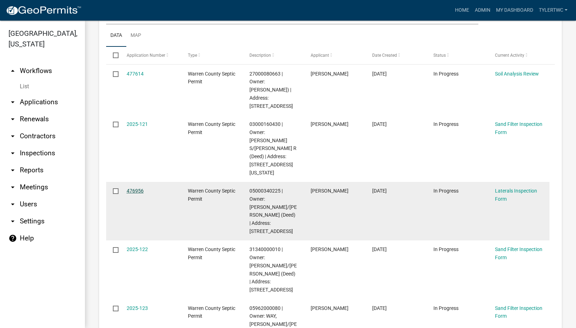
click at [136, 188] on link "476956" at bounding box center [135, 191] width 17 height 6
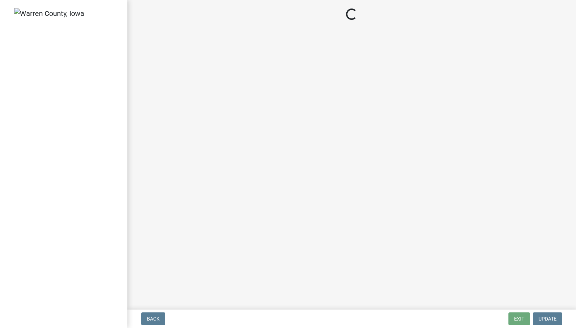
select select "745f0c93-fe7f-45fa-acff-5a7eccb4a6bc"
select select "d1e22d4f-68e7-4e9d-8701-604dd084f30f"
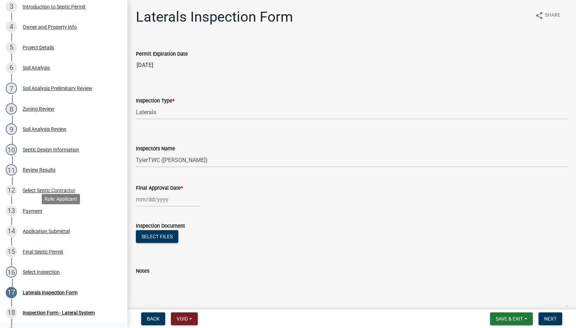
scroll to position [248, 0]
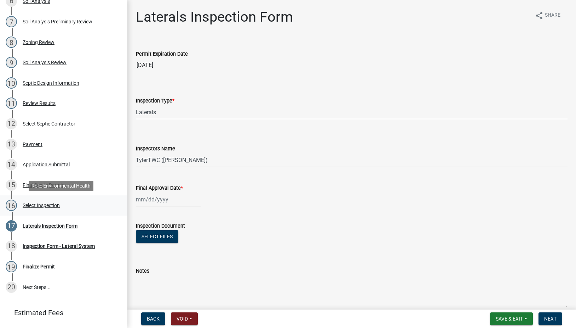
click at [50, 207] on div "Select Inspection" at bounding box center [41, 205] width 37 height 5
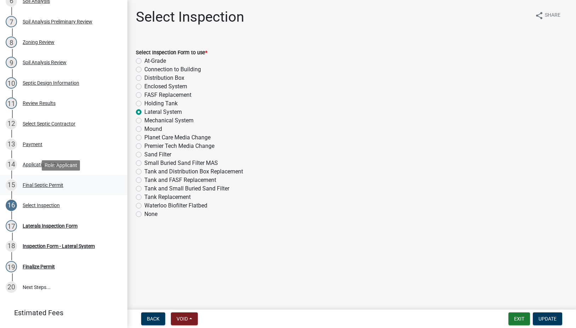
click at [36, 183] on div "Final Septic Permit" at bounding box center [43, 184] width 41 height 5
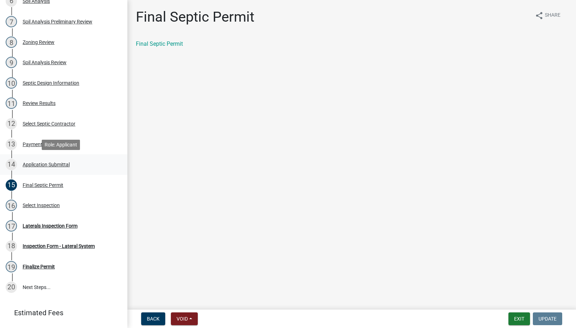
click at [31, 163] on div "Application Submittal" at bounding box center [46, 164] width 47 height 5
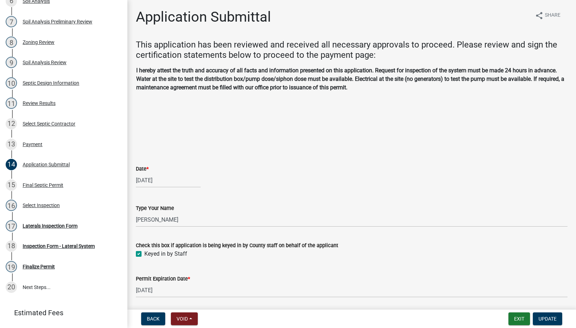
scroll to position [25, 0]
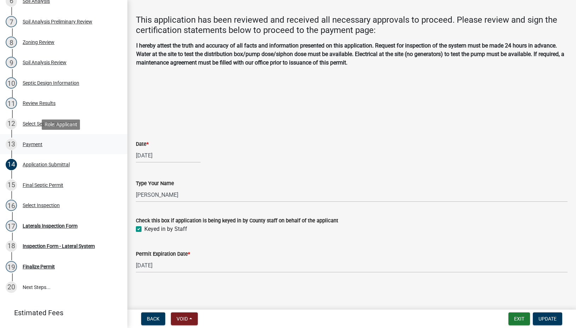
click at [36, 143] on div "Payment" at bounding box center [33, 144] width 20 height 5
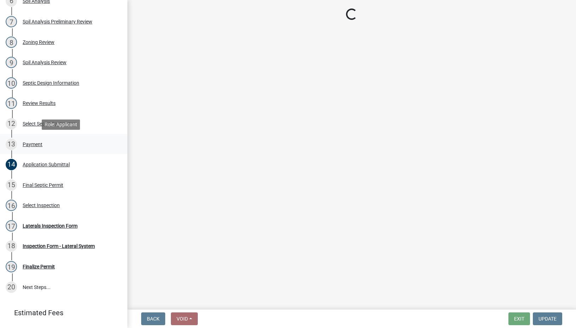
scroll to position [0, 0]
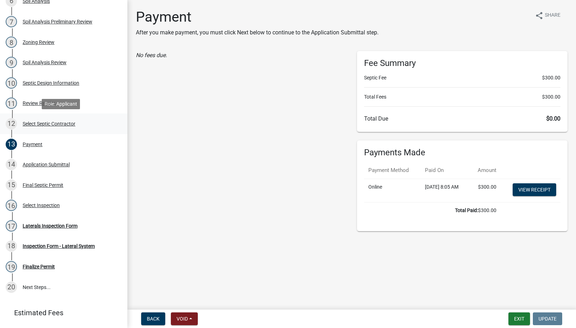
click at [37, 121] on div "Select Septic Contractor" at bounding box center [49, 123] width 53 height 5
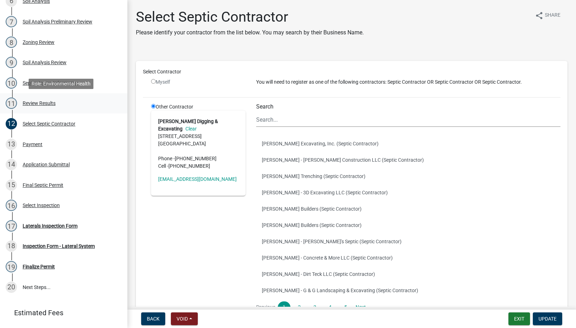
click at [35, 101] on div "Review Results" at bounding box center [39, 103] width 33 height 5
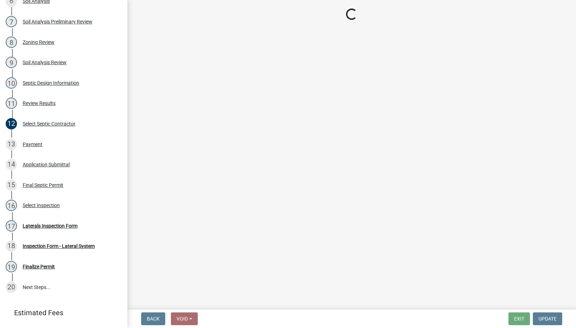
select select "2f6c2d72-ab04-4add-87ae-7a9750ff19b9"
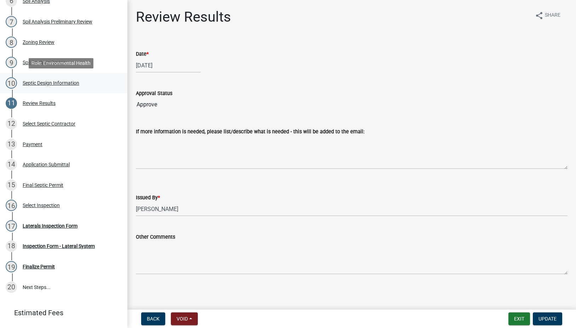
click at [38, 83] on div "Septic Design Information" at bounding box center [51, 82] width 57 height 5
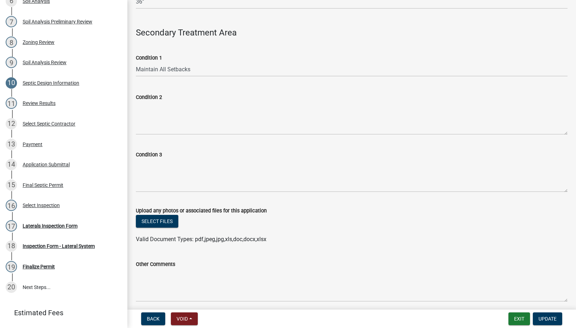
scroll to position [492, 0]
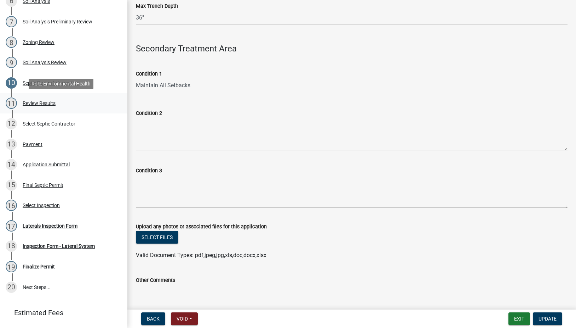
click at [45, 103] on div "Review Results" at bounding box center [39, 103] width 33 height 5
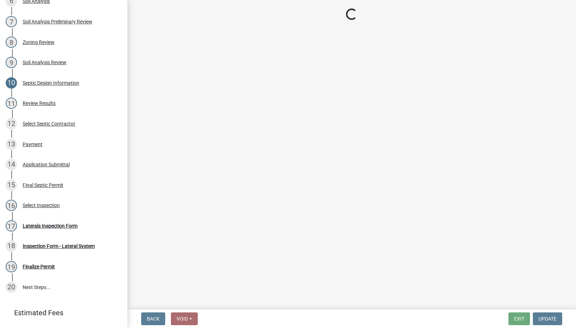
select select "2f6c2d72-ab04-4add-87ae-7a9750ff19b9"
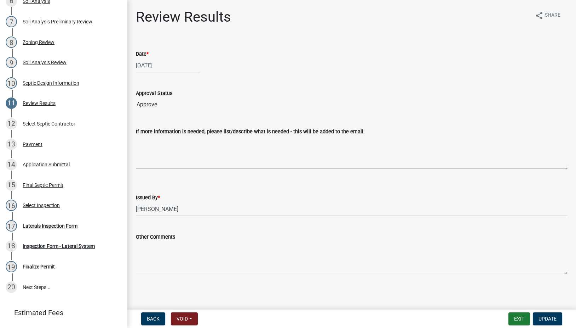
click at [146, 68] on div "[DATE]" at bounding box center [168, 65] width 65 height 15
select select "9"
select select "2025"
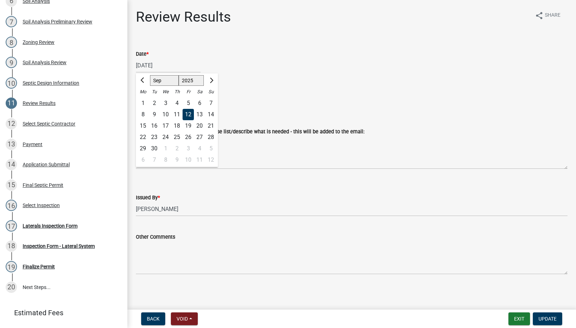
click at [143, 125] on div "15" at bounding box center [142, 125] width 11 height 11
type input "[DATE]"
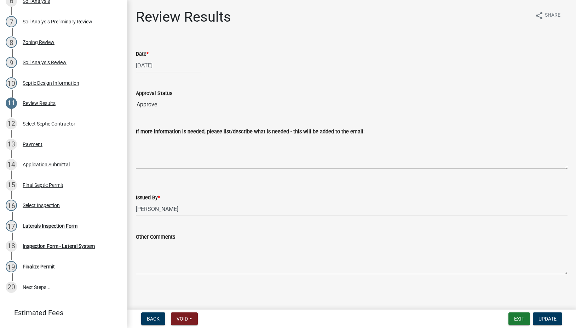
scroll to position [1, 0]
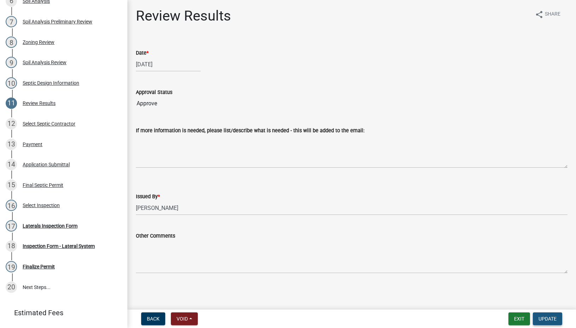
click at [553, 316] on span "Update" at bounding box center [548, 319] width 18 height 6
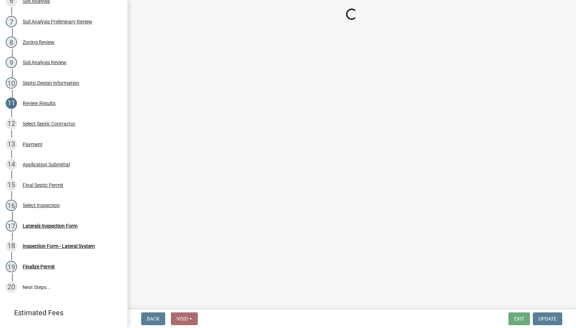
select select "745f0c93-fe7f-45fa-acff-5a7eccb4a6bc"
select select "d1e22d4f-68e7-4e9d-8701-604dd084f30f"
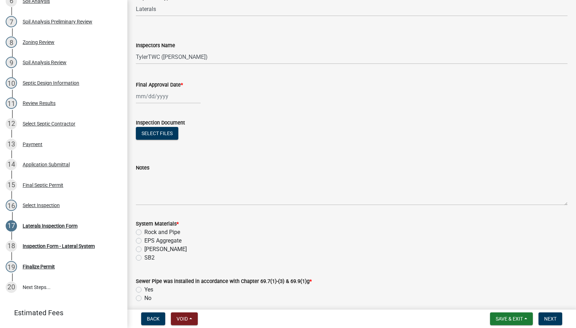
scroll to position [248, 0]
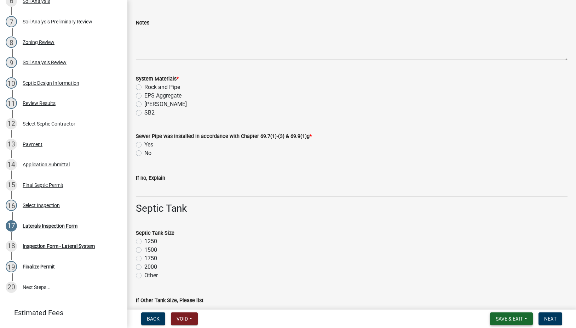
click at [517, 316] on span "Save & Exit" at bounding box center [509, 319] width 27 height 6
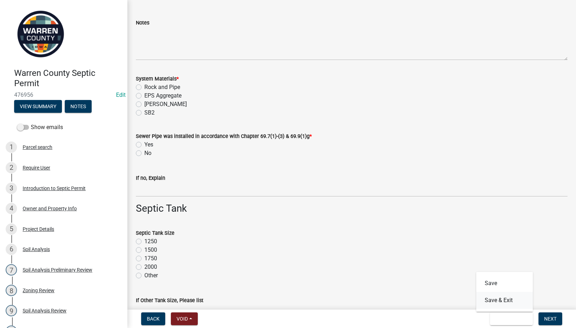
click at [500, 301] on button "Save & Exit" at bounding box center [505, 299] width 57 height 17
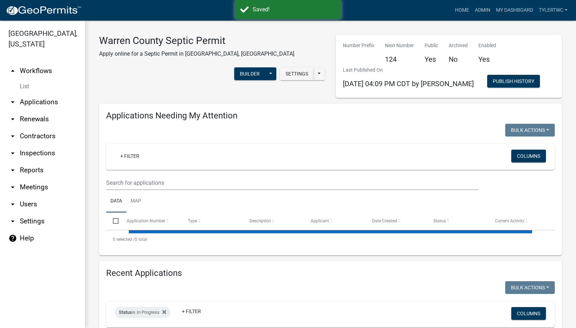
select select "2: 50"
select select "3: 100"
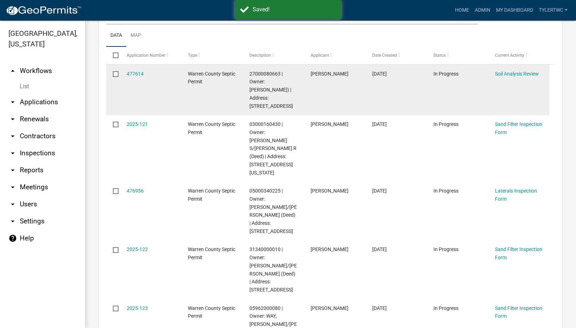
scroll to position [248, 0]
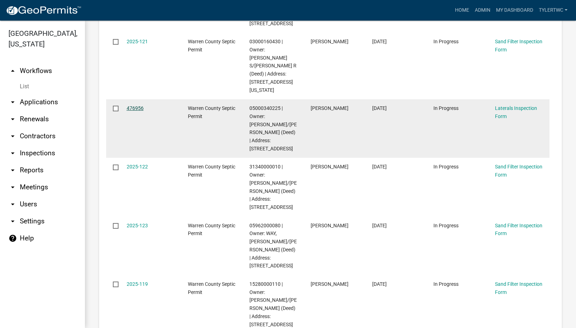
click at [134, 105] on link "476956" at bounding box center [135, 108] width 17 height 6
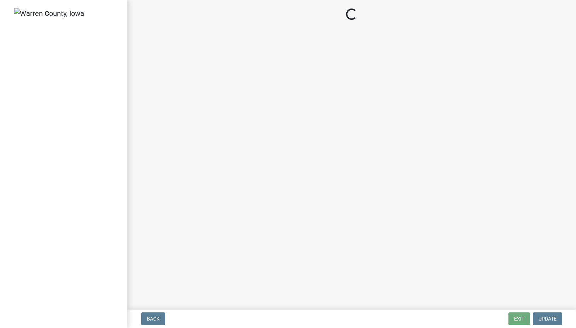
select select "745f0c93-fe7f-45fa-acff-5a7eccb4a6bc"
select select "d1e22d4f-68e7-4e9d-8701-604dd084f30f"
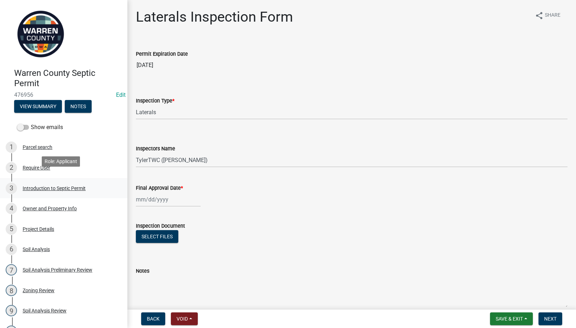
scroll to position [83, 0]
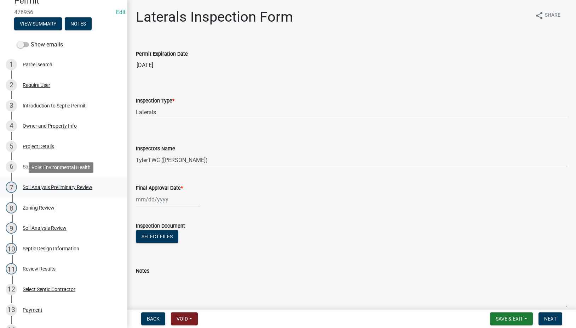
click at [34, 186] on div "Soil Analysis Preliminary Review" at bounding box center [58, 186] width 70 height 5
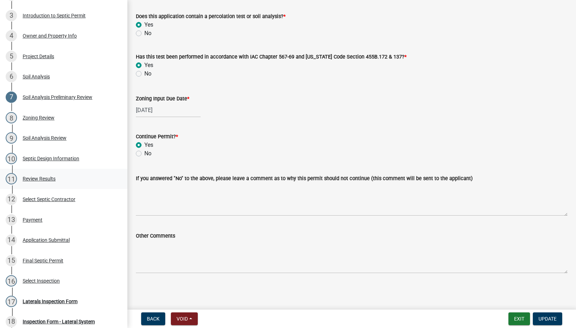
scroll to position [165, 0]
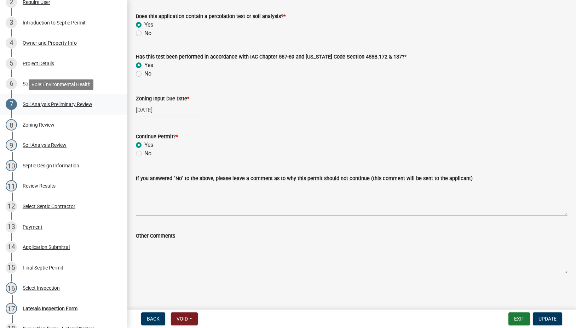
click at [45, 104] on div "Soil Analysis Preliminary Review" at bounding box center [58, 104] width 70 height 5
click at [39, 122] on div "Zoning Review" at bounding box center [39, 124] width 32 height 5
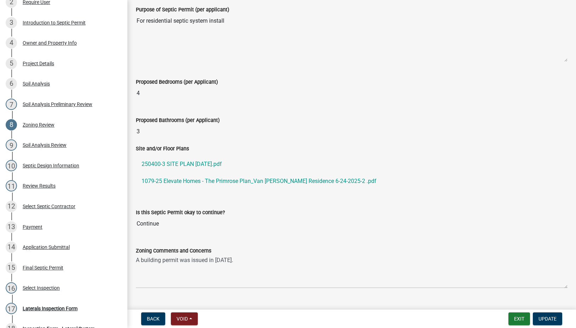
scroll to position [235, 0]
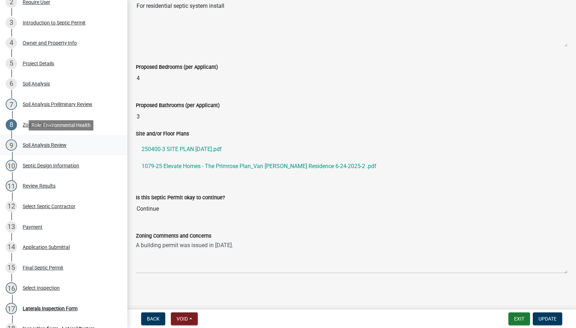
click at [46, 143] on div "Soil Analysis Review" at bounding box center [45, 144] width 44 height 5
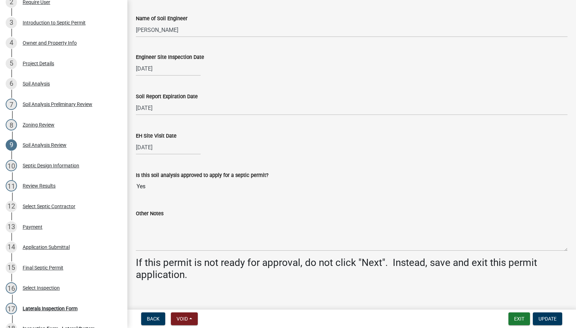
scroll to position [268, 0]
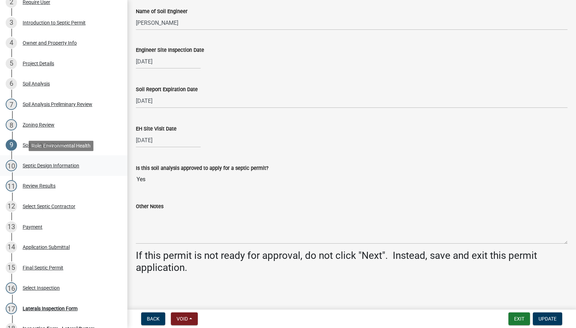
click at [51, 165] on div "Septic Design Information" at bounding box center [51, 165] width 57 height 5
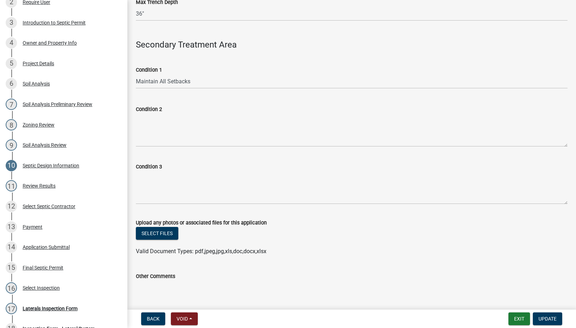
scroll to position [574, 0]
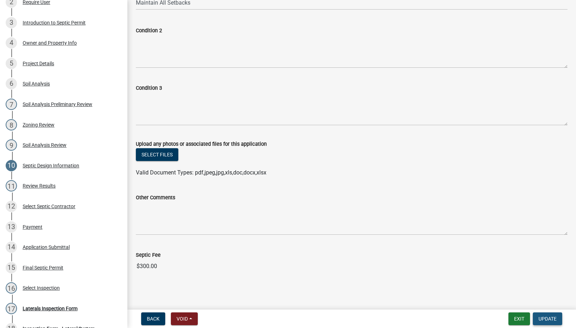
click at [554, 319] on span "Update" at bounding box center [548, 319] width 18 height 6
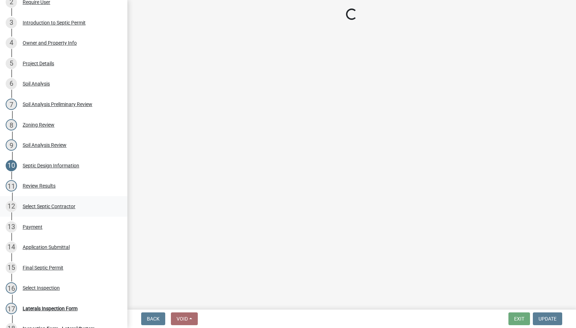
select select "745f0c93-fe7f-45fa-acff-5a7eccb4a6bc"
select select "d1e22d4f-68e7-4e9d-8701-604dd084f30f"
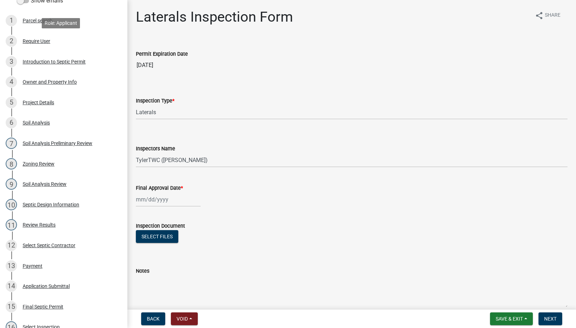
scroll to position [165, 0]
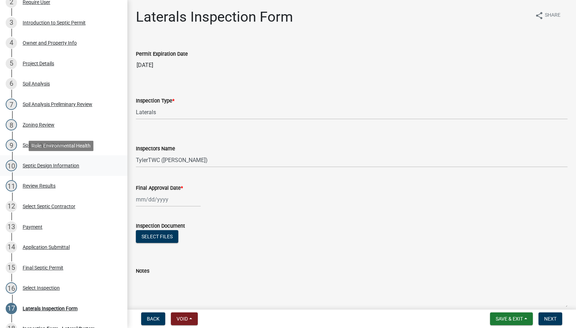
click at [40, 164] on div "Septic Design Information" at bounding box center [51, 165] width 57 height 5
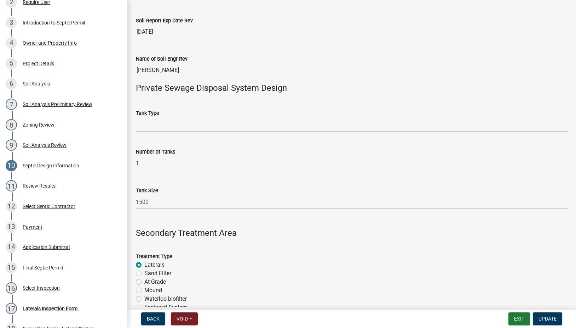
scroll to position [0, 0]
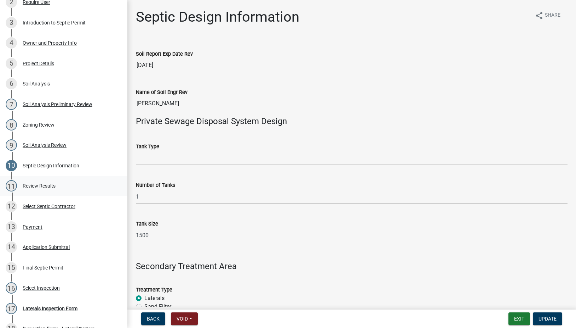
click at [41, 186] on div "Review Results" at bounding box center [39, 185] width 33 height 5
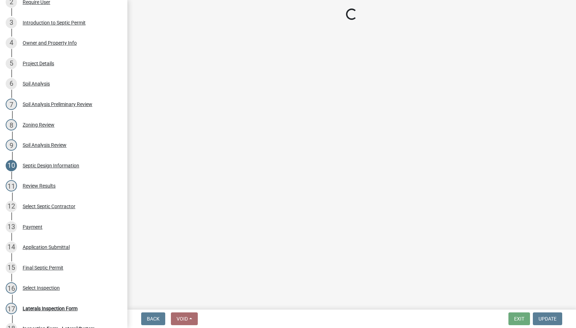
select select "2f6c2d72-ab04-4add-87ae-7a9750ff19b9"
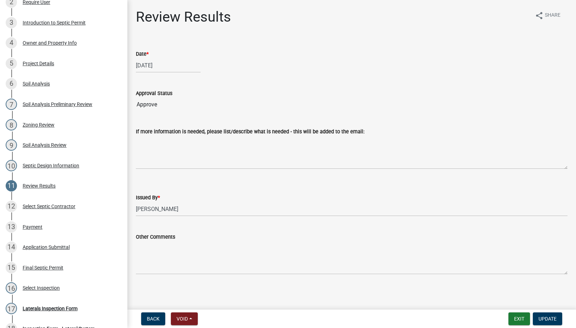
scroll to position [1, 0]
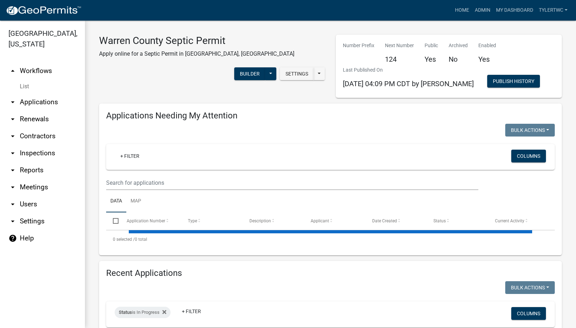
select select "2: 50"
select select "3: 100"
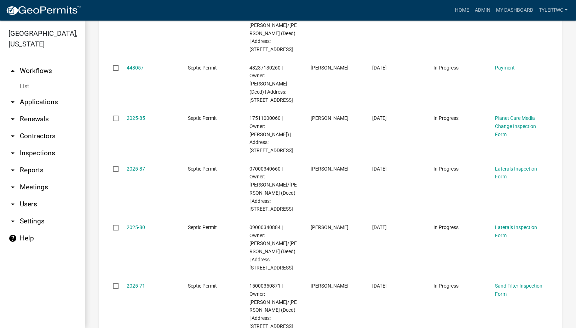
scroll to position [2644, 0]
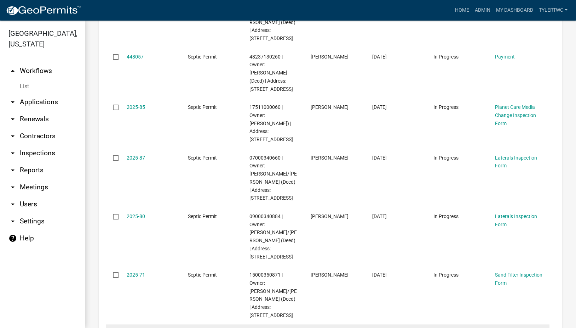
click at [137, 327] on link "434195" at bounding box center [135, 333] width 17 height 6
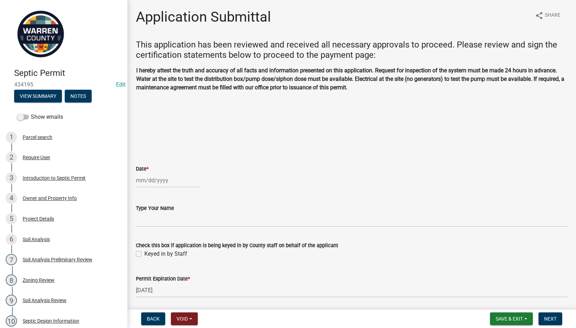
click at [152, 178] on div at bounding box center [168, 180] width 65 height 15
select select "9"
select select "2025"
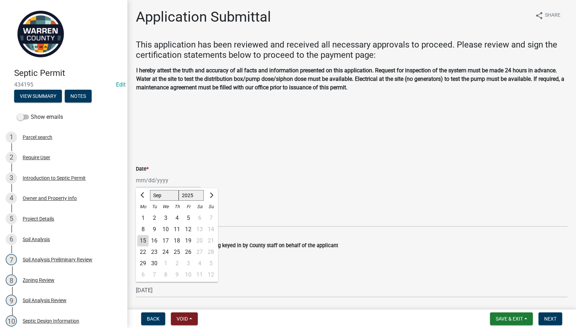
click at [144, 237] on div "15" at bounding box center [142, 240] width 11 height 11
type input "[DATE]"
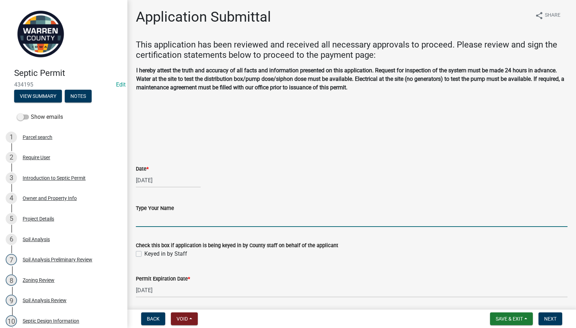
click at [146, 216] on input "Type Your Name" at bounding box center [352, 219] width 432 height 15
type input "[PERSON_NAME]"
click at [144, 254] on label "Keyed in by Staff" at bounding box center [165, 253] width 43 height 8
click at [144, 254] on input "Keyed in by Staff" at bounding box center [146, 251] width 5 height 5
checkbox input "true"
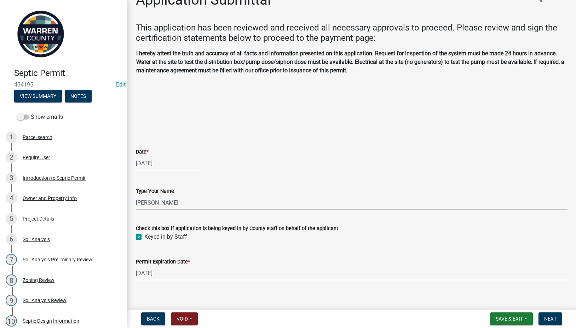
scroll to position [25, 0]
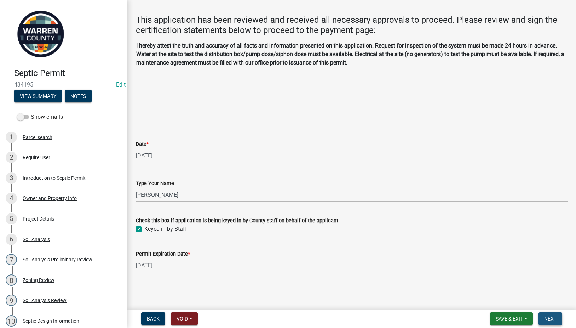
click at [554, 320] on span "Next" at bounding box center [551, 319] width 12 height 6
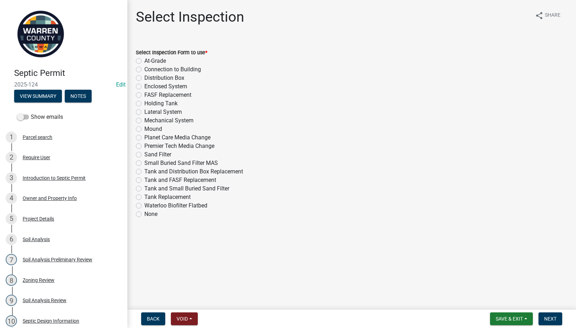
click at [144, 111] on label "Lateral System" at bounding box center [163, 112] width 38 height 8
click at [144, 111] on input "Lateral System" at bounding box center [146, 110] width 5 height 5
radio input "true"
click at [545, 316] on span "Next" at bounding box center [551, 319] width 12 height 6
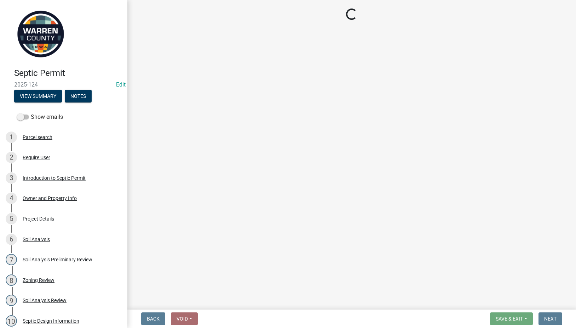
select select "d1e22d4f-68e7-4e9d-8701-604dd084f30f"
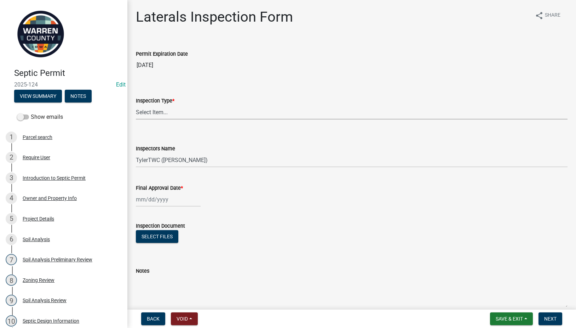
click at [164, 110] on select "Select Item... Laterals" at bounding box center [352, 112] width 432 height 15
click at [136, 105] on select "Select Item... Laterals" at bounding box center [352, 112] width 432 height 15
select select "745f0c93-fe7f-45fa-acff-5a7eccb4a6bc"
click at [509, 316] on span "Save & Exit" at bounding box center [509, 319] width 27 height 6
click at [492, 281] on button "Save" at bounding box center [505, 282] width 57 height 17
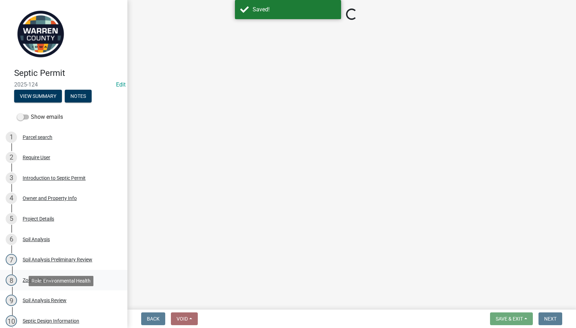
select select "745f0c93-fe7f-45fa-acff-5a7eccb4a6bc"
select select "d1e22d4f-68e7-4e9d-8701-604dd084f30f"
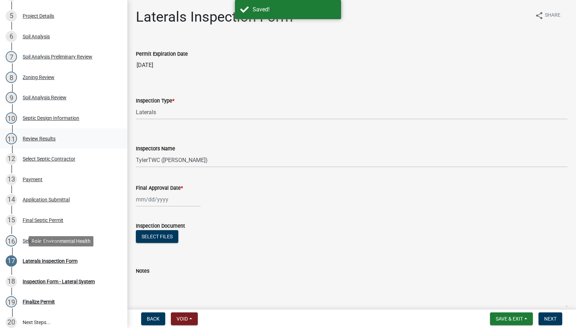
scroll to position [248, 0]
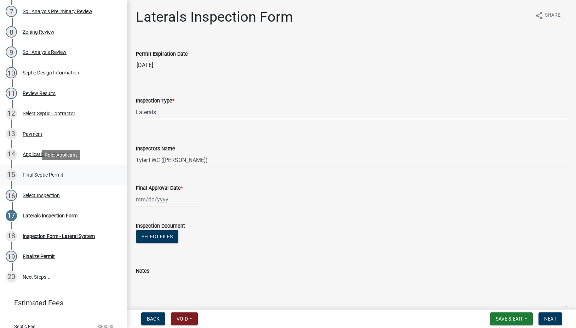
click at [34, 170] on div "15 Final Septic Permit" at bounding box center [61, 174] width 110 height 11
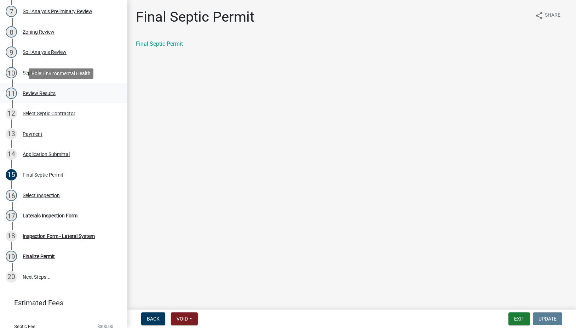
click at [36, 87] on div "11 Review Results" at bounding box center [61, 92] width 110 height 11
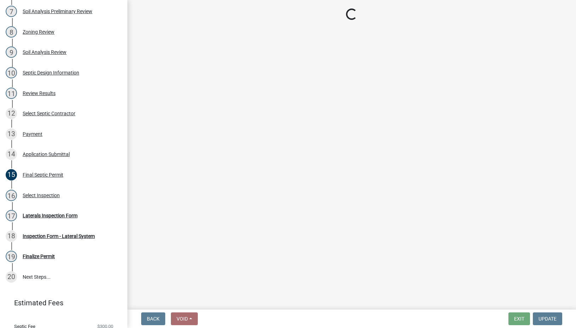
select select "2f6c2d72-ab04-4add-87ae-7a9750ff19b9"
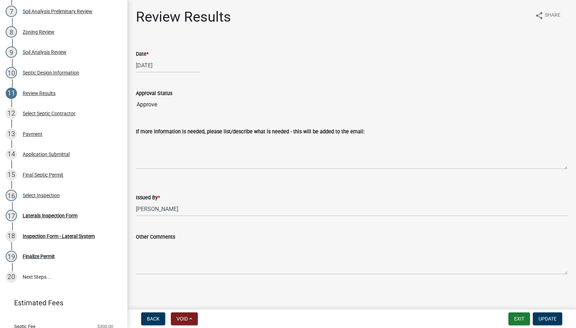
scroll to position [1, 0]
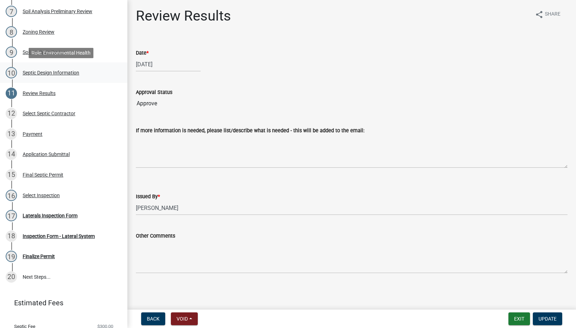
click at [41, 67] on div "10 Septic Design Information" at bounding box center [61, 72] width 110 height 11
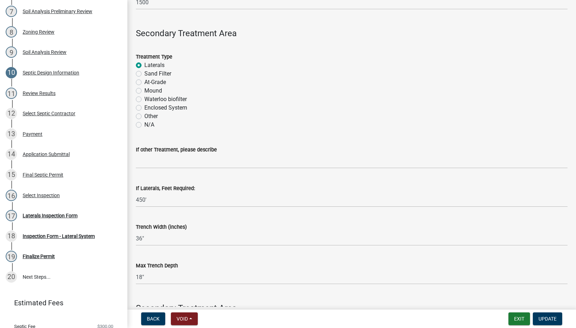
scroll to position [248, 0]
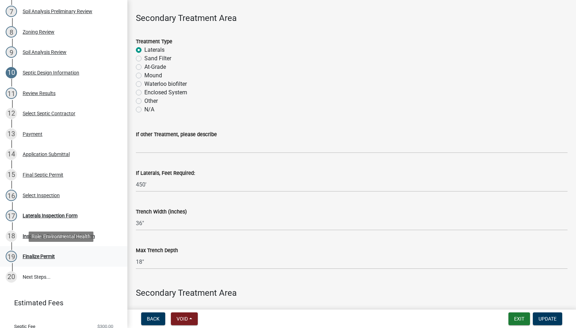
click at [38, 254] on div "Finalize Permit" at bounding box center [39, 256] width 32 height 5
click at [34, 215] on div "Laterals Inspection Form" at bounding box center [50, 215] width 55 height 5
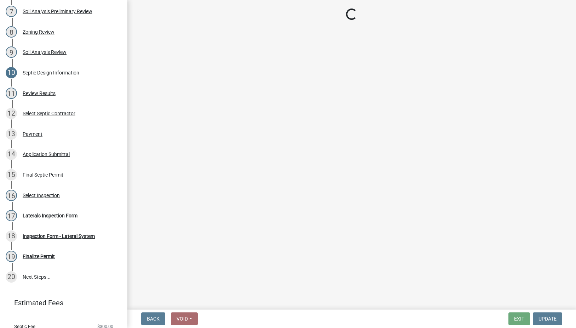
select select "745f0c93-fe7f-45fa-acff-5a7eccb4a6bc"
select select "d1e22d4f-68e7-4e9d-8701-604dd084f30f"
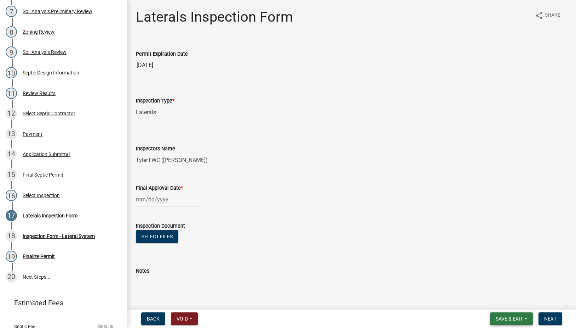
click at [510, 319] on span "Save & Exit" at bounding box center [509, 319] width 27 height 6
click at [495, 297] on button "Save & Exit" at bounding box center [505, 299] width 57 height 17
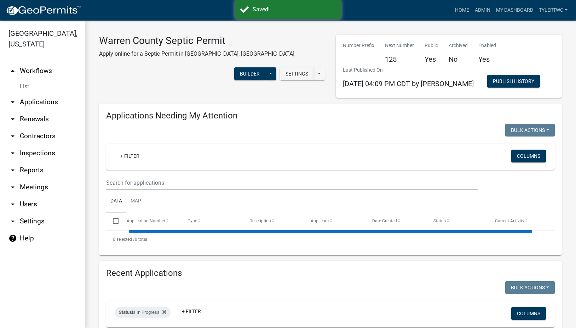
select select "2: 50"
select select "3: 100"
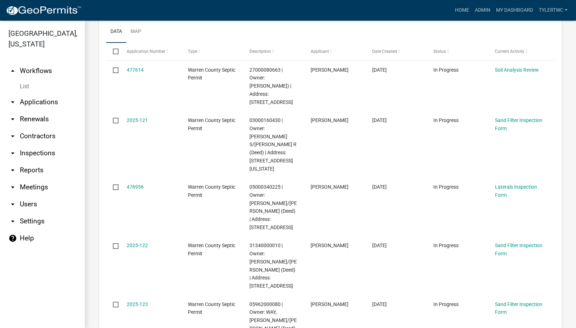
scroll to position [165, 0]
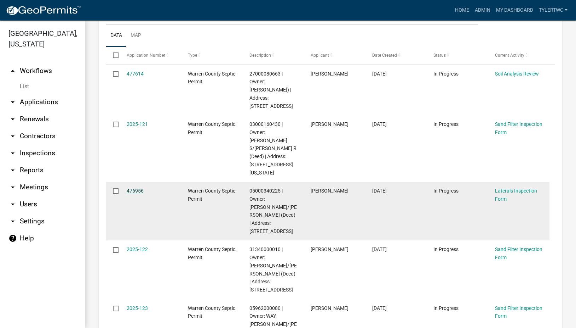
click at [138, 188] on link "476956" at bounding box center [135, 191] width 17 height 6
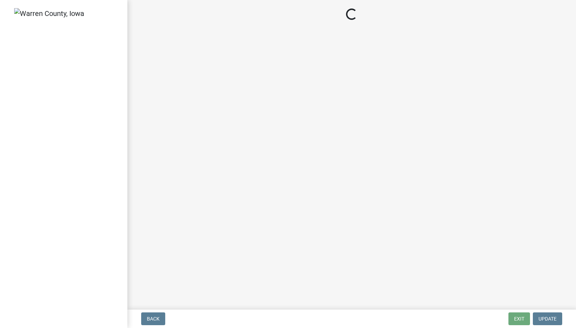
select select "745f0c93-fe7f-45fa-acff-5a7eccb4a6bc"
select select "d1e22d4f-68e7-4e9d-8701-604dd084f30f"
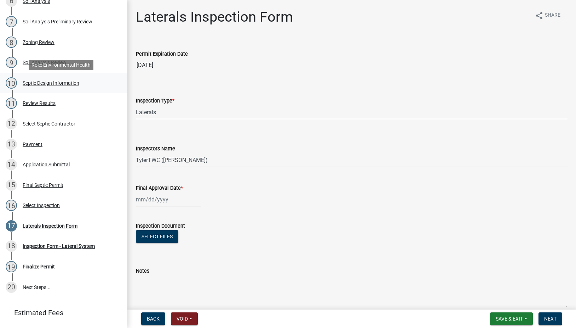
scroll to position [165, 0]
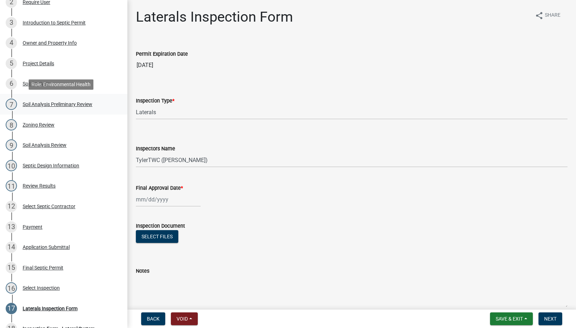
click at [46, 102] on div "Soil Analysis Preliminary Review" at bounding box center [58, 104] width 70 height 5
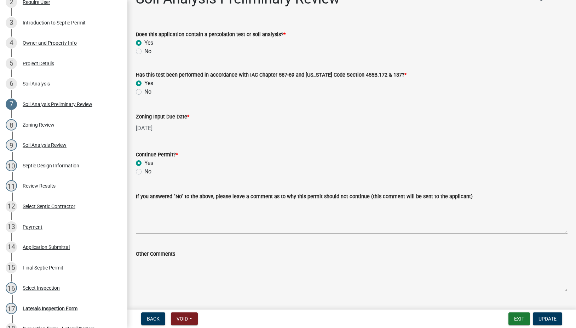
scroll to position [36, 0]
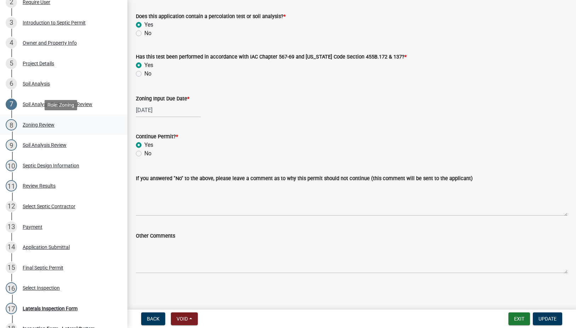
click at [49, 123] on div "Zoning Review" at bounding box center [39, 124] width 32 height 5
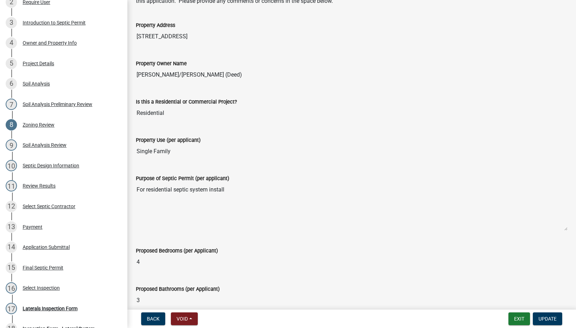
scroll to position [0, 0]
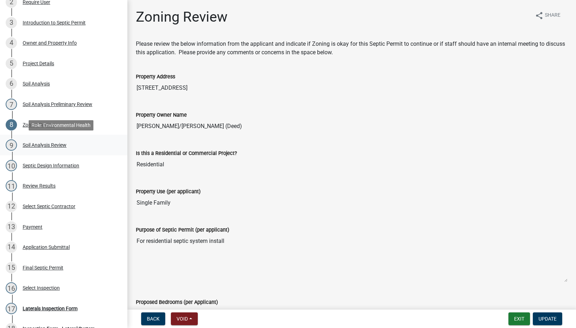
click at [41, 145] on div "Soil Analysis Review" at bounding box center [45, 144] width 44 height 5
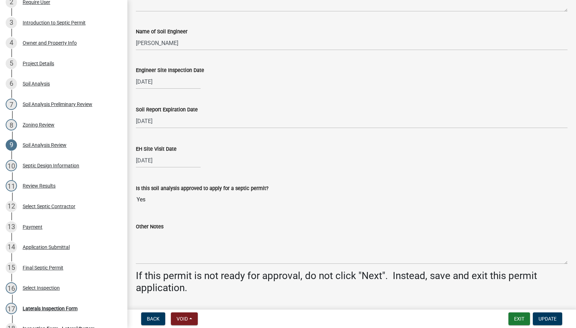
scroll to position [268, 0]
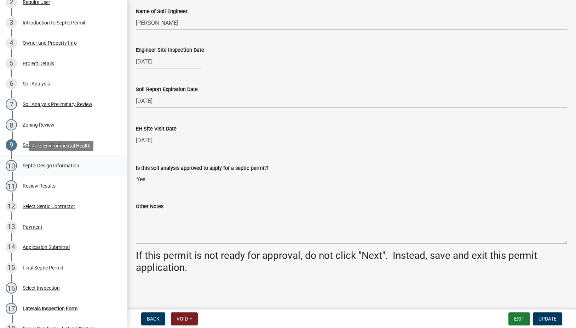
click at [68, 160] on div "10 Septic Design Information" at bounding box center [61, 165] width 110 height 11
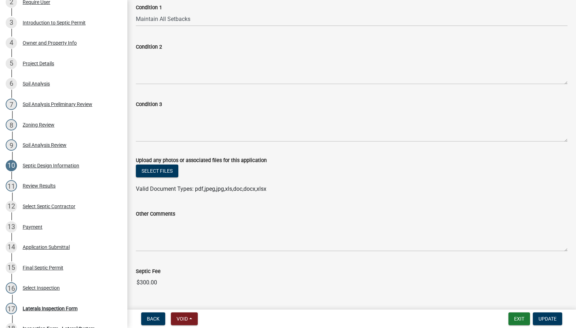
scroll to position [574, 0]
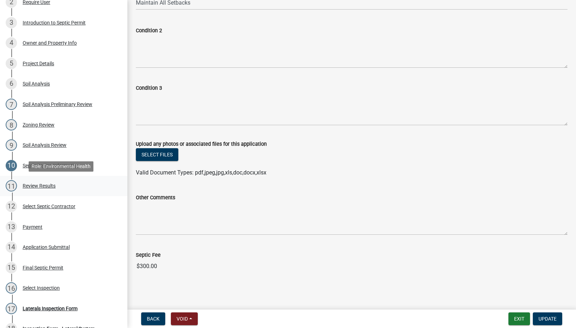
click at [43, 183] on div "Review Results" at bounding box center [39, 185] width 33 height 5
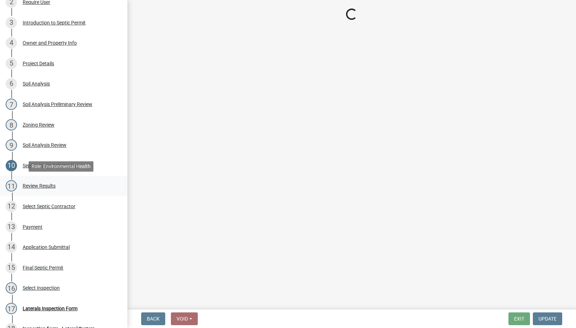
scroll to position [0, 0]
select select "2f6c2d72-ab04-4add-87ae-7a9750ff19b9"
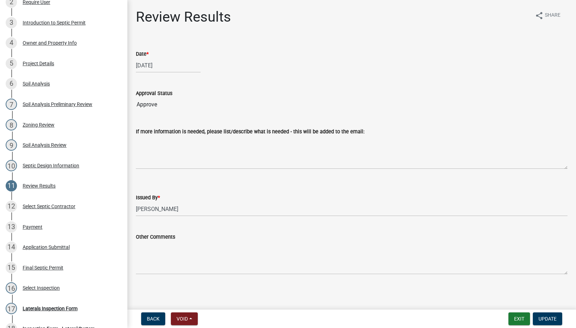
click at [142, 66] on div "[DATE]" at bounding box center [168, 65] width 65 height 15
select select "9"
select select "2025"
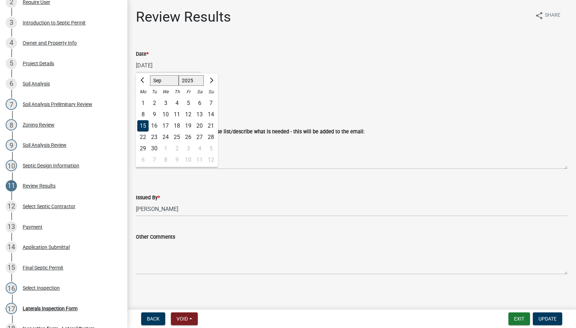
click at [141, 126] on div "15" at bounding box center [142, 125] width 11 height 11
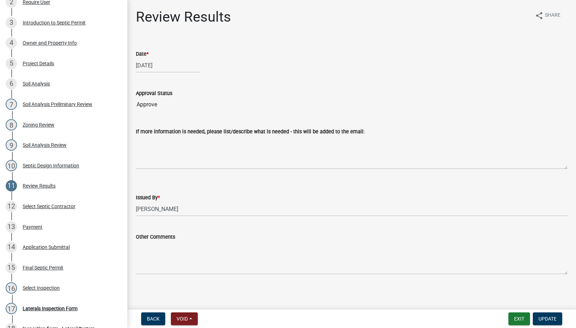
scroll to position [1, 0]
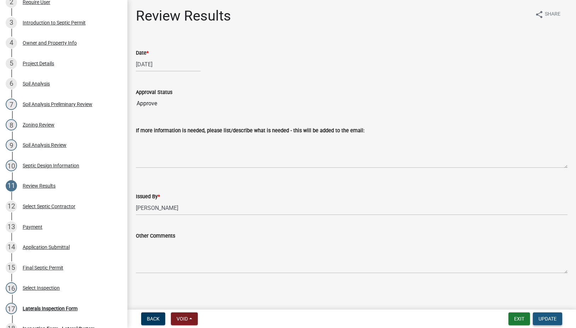
click at [553, 318] on span "Update" at bounding box center [548, 319] width 18 height 6
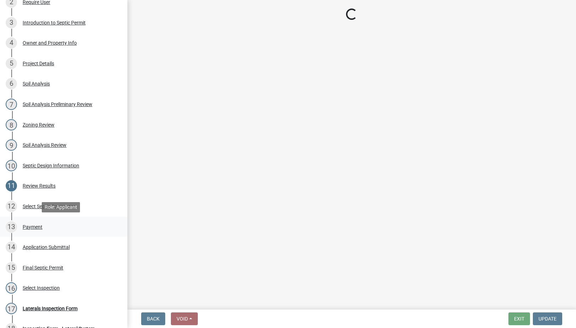
select select "745f0c93-fe7f-45fa-acff-5a7eccb4a6bc"
select select "d1e22d4f-68e7-4e9d-8701-604dd084f30f"
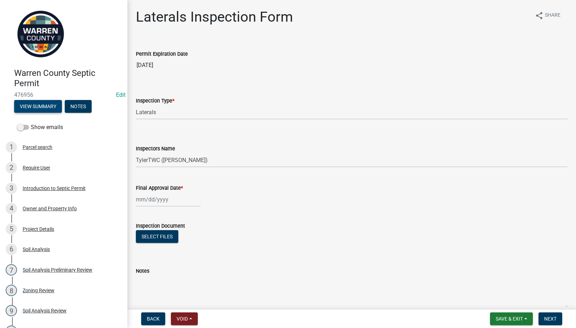
click at [44, 108] on button "View Summary" at bounding box center [38, 106] width 48 height 13
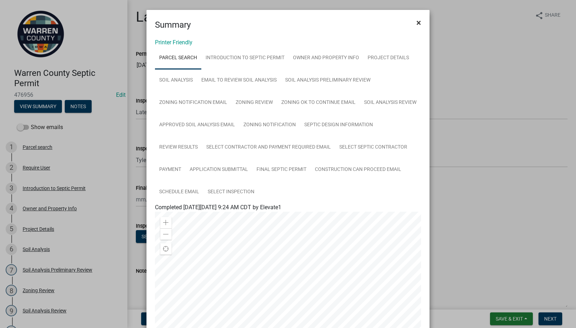
click at [420, 23] on button "×" at bounding box center [419, 23] width 16 height 20
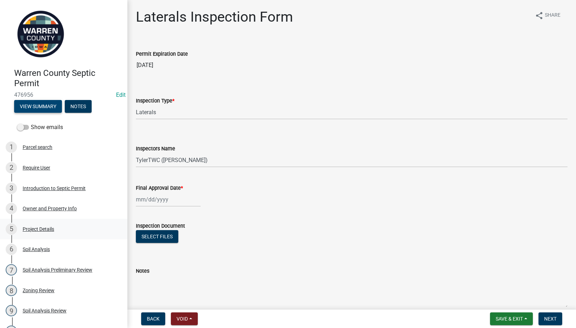
scroll to position [165, 0]
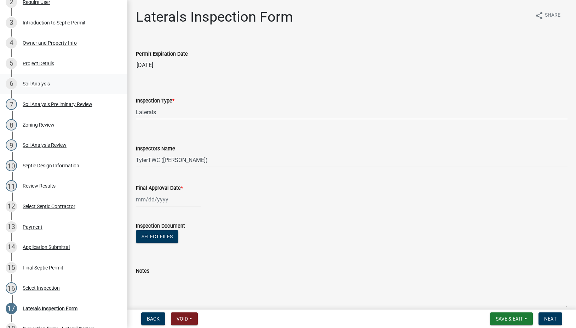
click at [35, 83] on div "Soil Analysis" at bounding box center [36, 83] width 27 height 5
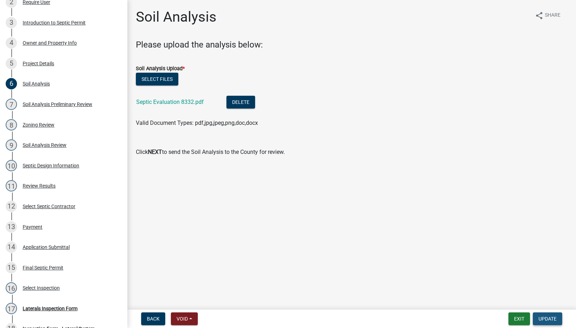
click at [542, 316] on span "Update" at bounding box center [548, 319] width 18 height 6
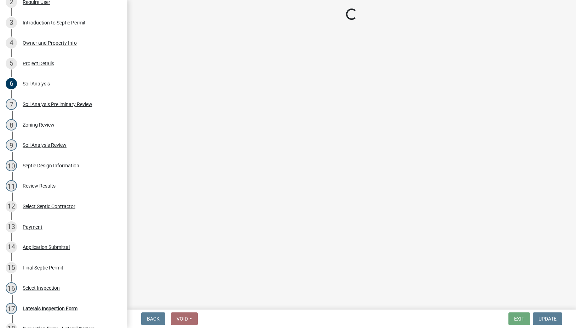
select select "745f0c93-fe7f-45fa-acff-5a7eccb4a6bc"
select select "d1e22d4f-68e7-4e9d-8701-604dd084f30f"
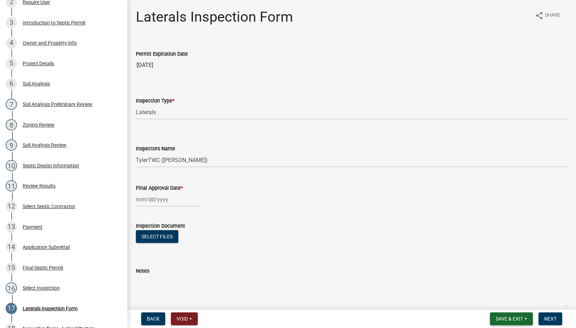
click at [505, 314] on button "Save & Exit" at bounding box center [511, 318] width 43 height 13
click at [500, 303] on button "Save & Exit" at bounding box center [505, 299] width 57 height 17
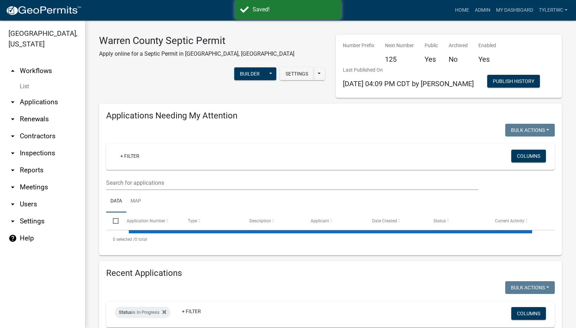
select select "2: 50"
select select "3: 100"
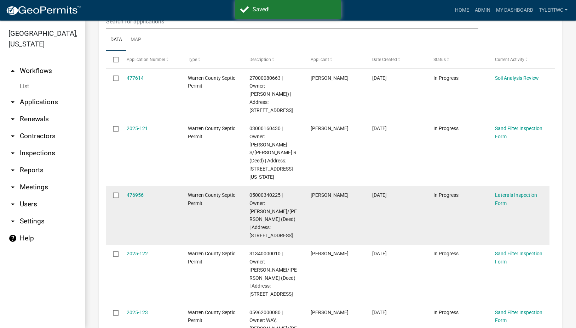
scroll to position [165, 0]
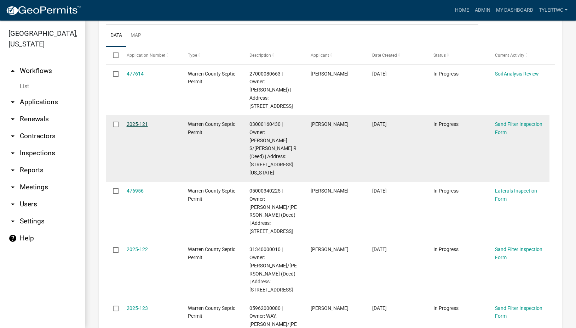
click at [135, 125] on link "2025-121" at bounding box center [137, 124] width 21 height 6
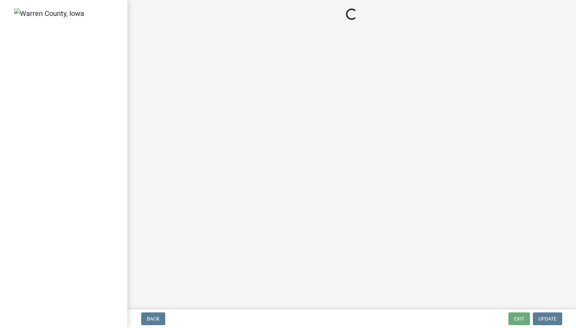
select select "712890e3-0e22-400e-a79f-3f3f8890de95"
select select "d1e22d4f-68e7-4e9d-8701-604dd084f30f"
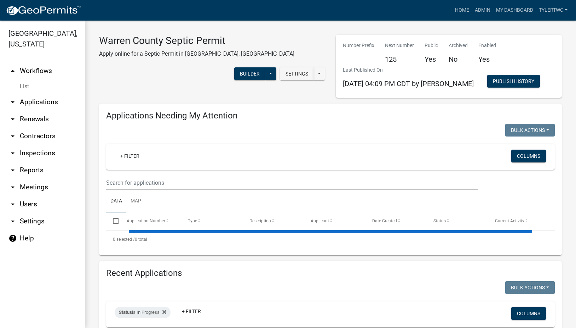
select select "2: 50"
select select "3: 100"
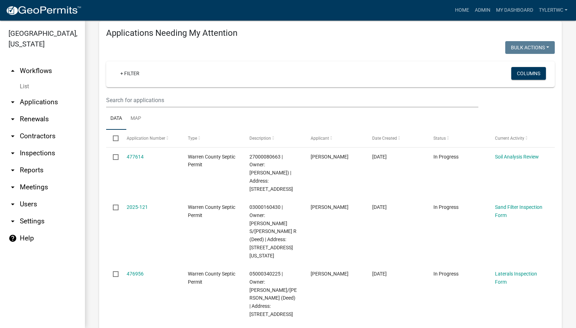
scroll to position [165, 0]
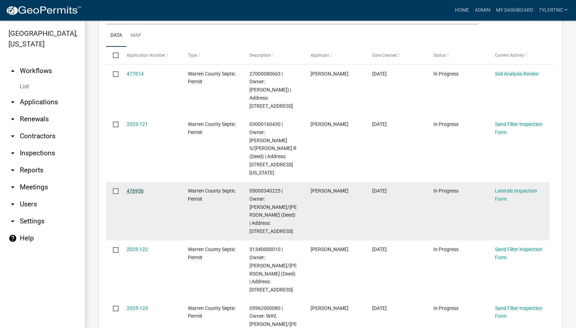
click at [134, 188] on link "476956" at bounding box center [135, 191] width 17 height 6
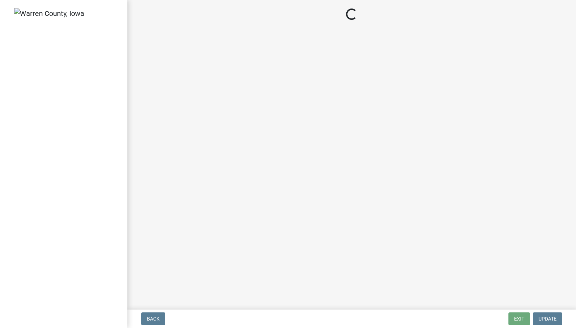
select select "745f0c93-fe7f-45fa-acff-5a7eccb4a6bc"
select select "d1e22d4f-68e7-4e9d-8701-604dd084f30f"
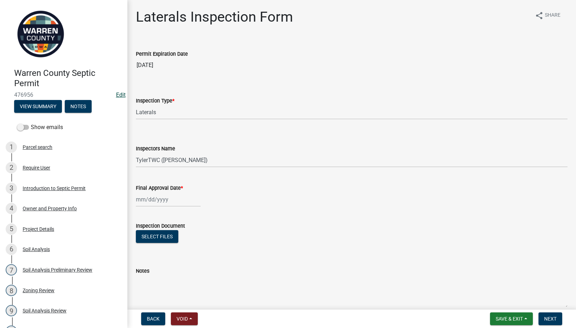
click at [116, 92] on link "Edit" at bounding box center [121, 94] width 10 height 7
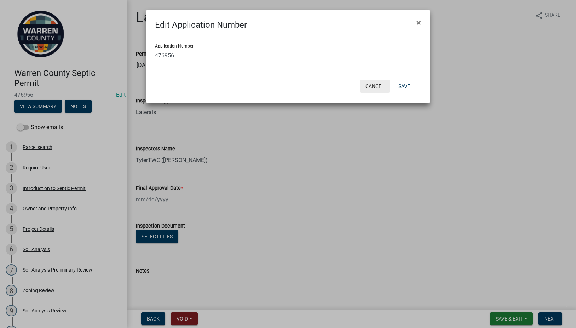
click at [373, 86] on button "Cancel" at bounding box center [375, 86] width 30 height 13
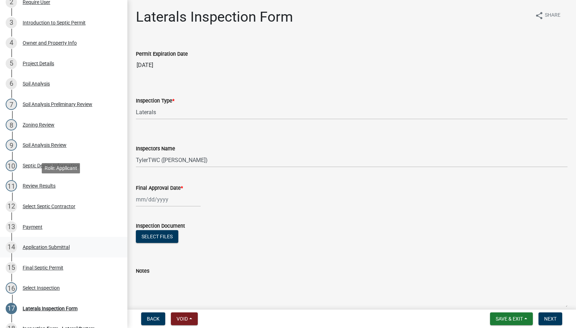
scroll to position [248, 0]
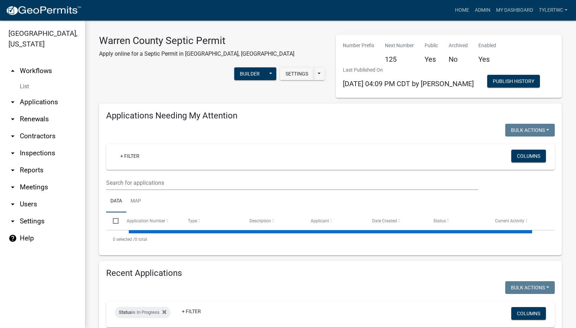
select select "2: 50"
select select "3: 100"
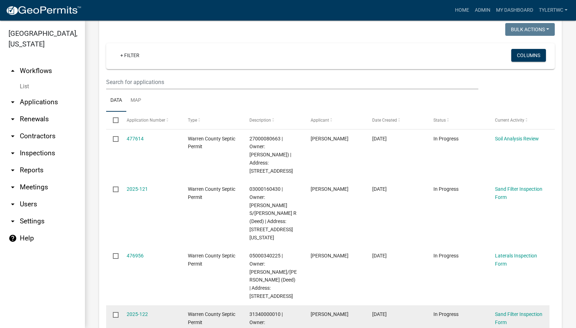
scroll to position [165, 0]
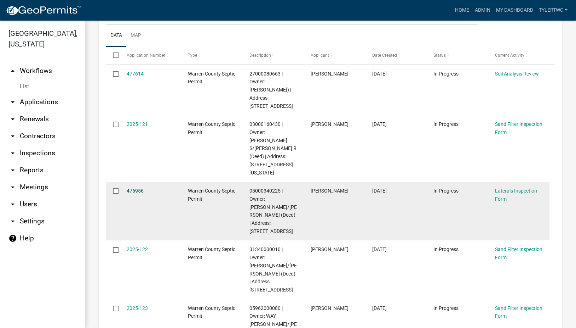
click at [140, 188] on link "476956" at bounding box center [135, 191] width 17 height 6
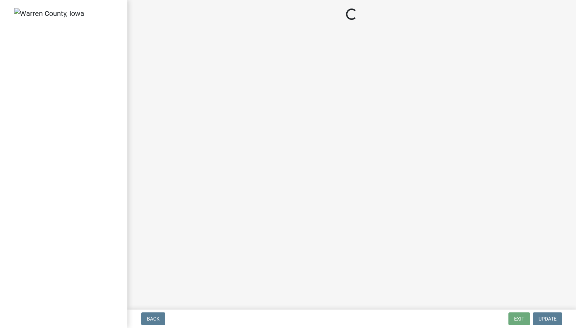
select select "745f0c93-fe7f-45fa-acff-5a7eccb4a6bc"
select select "d1e22d4f-68e7-4e9d-8701-604dd084f30f"
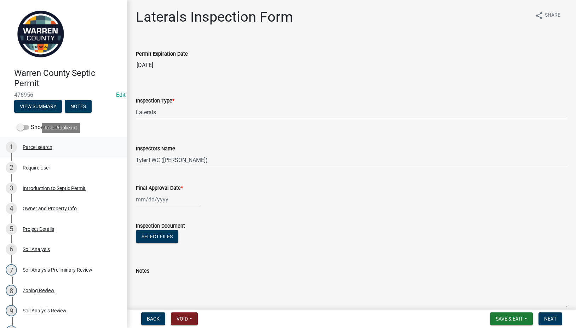
click at [42, 148] on div "Parcel search" at bounding box center [38, 146] width 30 height 5
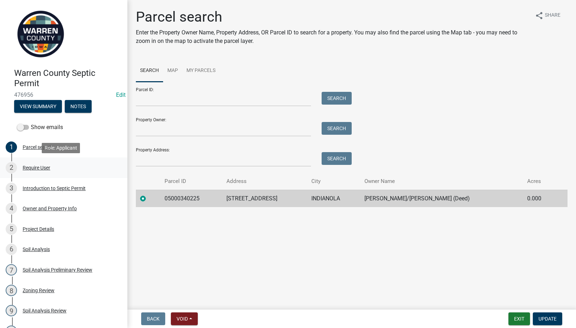
click at [37, 167] on div "Require User" at bounding box center [37, 167] width 28 height 5
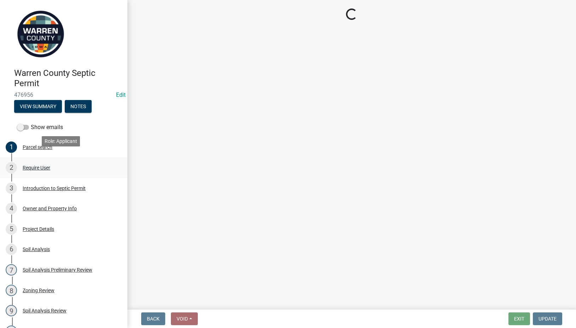
scroll to position [83, 0]
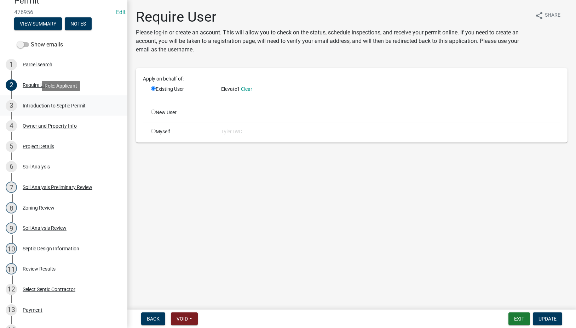
click at [43, 103] on div "Introduction to Septic Permit" at bounding box center [54, 105] width 63 height 5
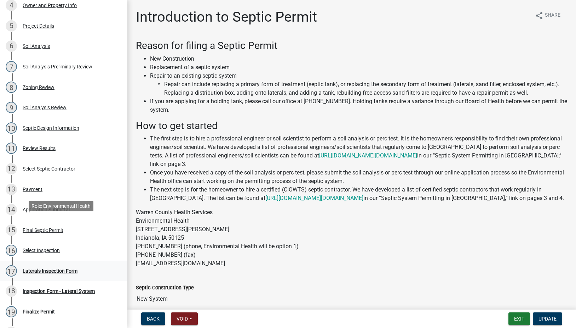
scroll to position [248, 0]
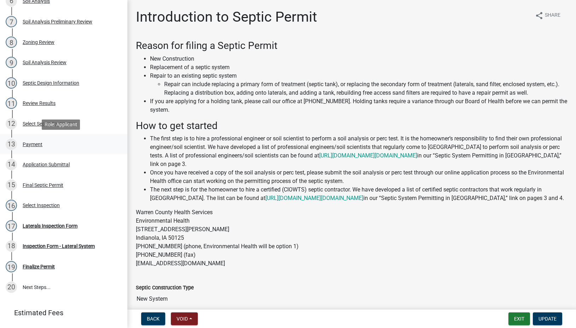
click at [35, 144] on div "Payment" at bounding box center [33, 144] width 20 height 5
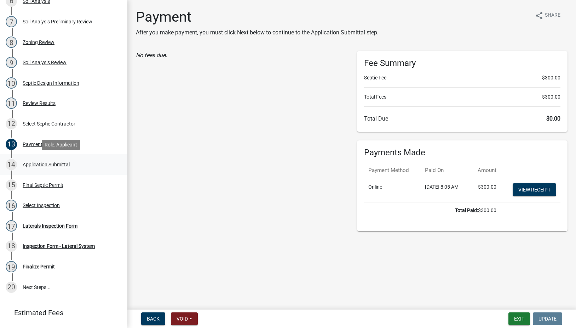
click at [45, 163] on div "Application Submittal" at bounding box center [46, 164] width 47 height 5
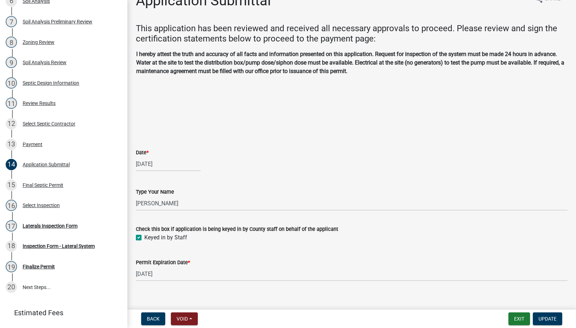
scroll to position [25, 0]
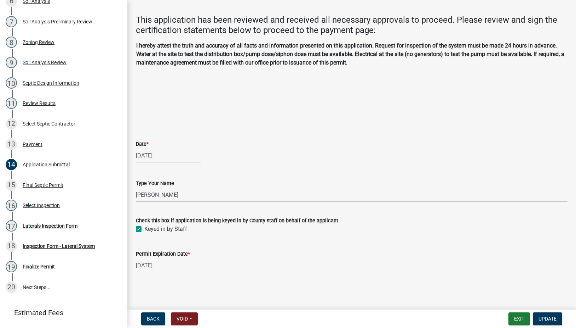
click at [146, 155] on div "[DATE]" at bounding box center [168, 155] width 65 height 15
select select "9"
select select "2025"
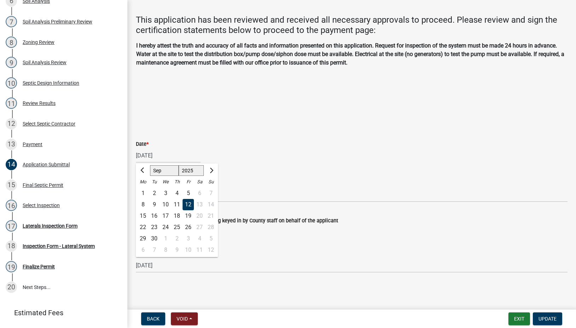
click at [141, 214] on div "15" at bounding box center [142, 215] width 11 height 11
type input "[DATE]"
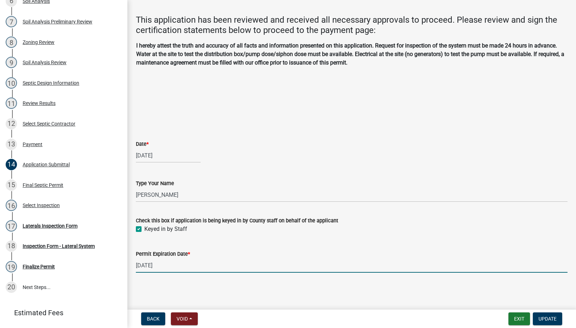
click at [148, 265] on input "09/12/2026" at bounding box center [352, 265] width 432 height 15
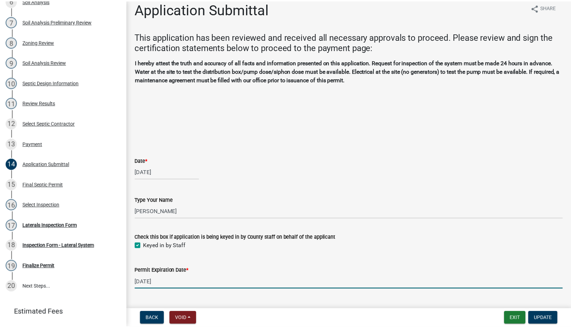
scroll to position [0, 0]
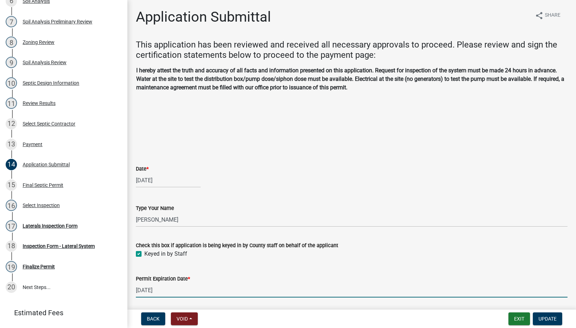
click at [150, 289] on input "09/12/2026" at bounding box center [352, 290] width 432 height 15
click at [217, 290] on input "[DATE]" at bounding box center [352, 290] width 432 height 15
type input "[DATE]"
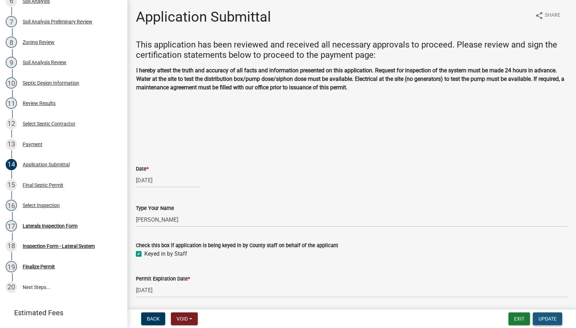
click at [546, 317] on span "Update" at bounding box center [548, 319] width 18 height 6
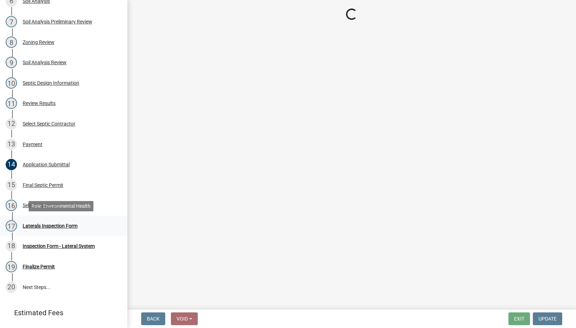
select select "745f0c93-fe7f-45fa-acff-5a7eccb4a6bc"
select select "d1e22d4f-68e7-4e9d-8701-604dd084f30f"
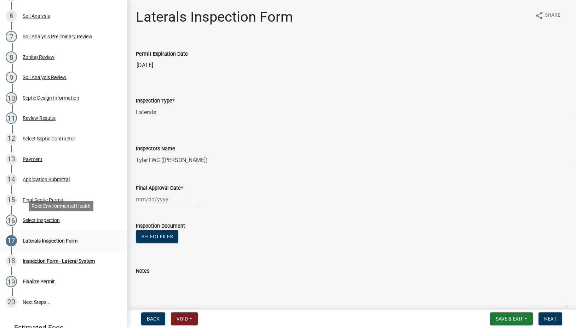
scroll to position [248, 0]
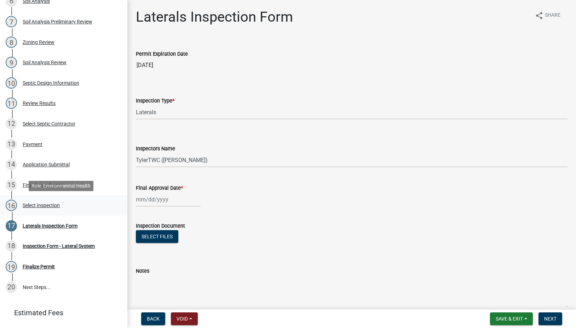
click at [35, 207] on div "Select Inspection" at bounding box center [41, 205] width 37 height 5
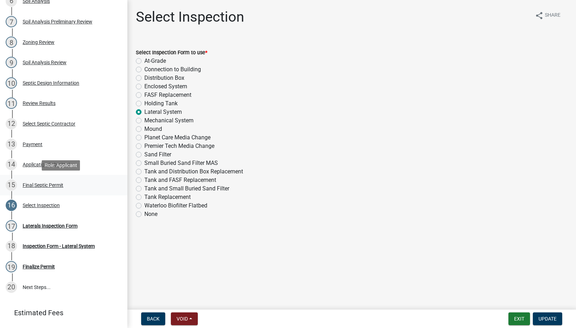
click at [38, 181] on div "15 Final Septic Permit" at bounding box center [61, 184] width 110 height 11
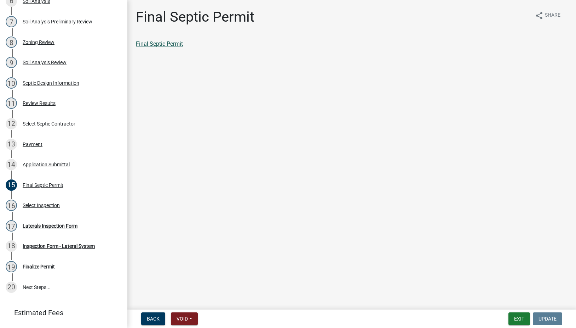
click at [167, 44] on link "Final Septic Permit" at bounding box center [159, 43] width 47 height 7
click at [512, 318] on button "Exit" at bounding box center [520, 318] width 22 height 13
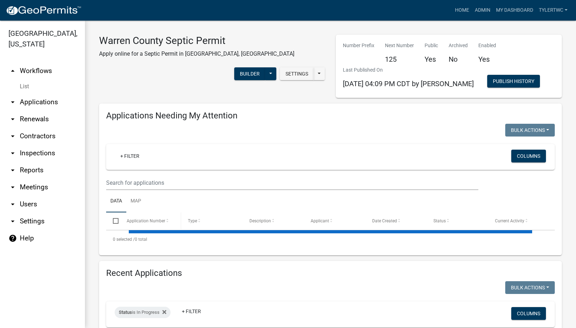
select select "2: 50"
select select "3: 100"
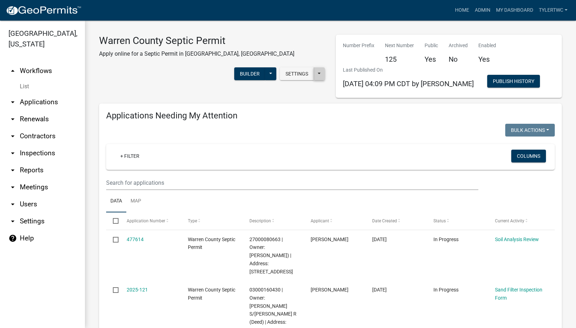
click at [317, 67] on button at bounding box center [319, 73] width 11 height 13
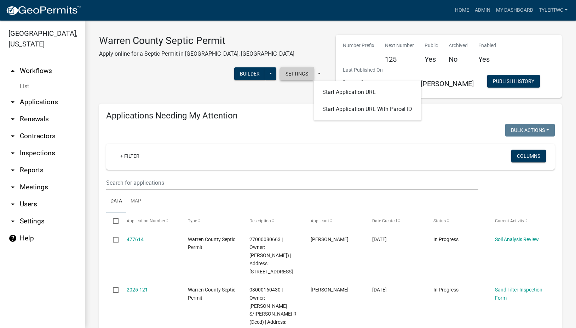
click at [284, 67] on button "Settings" at bounding box center [297, 73] width 34 height 13
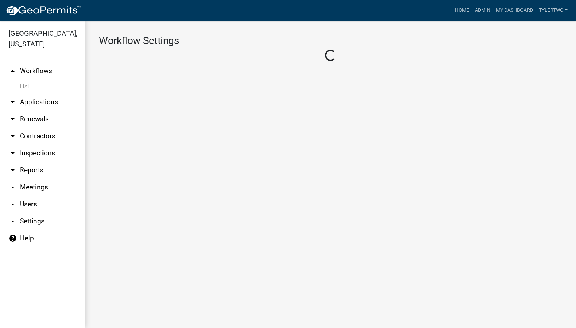
select select "1"
select select "bee96685-4fbd-4d1e-93f6-65d863a9b905"
select select "eb914f98-266b-4d45-b6a7-c04eb7a49358"
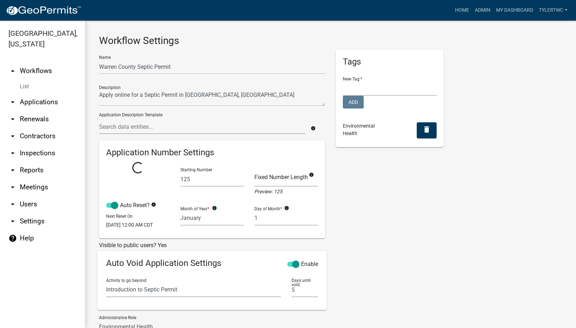
select select
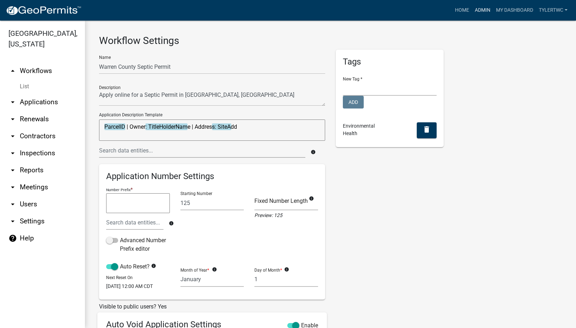
click at [477, 9] on link "Admin" at bounding box center [482, 10] width 21 height 13
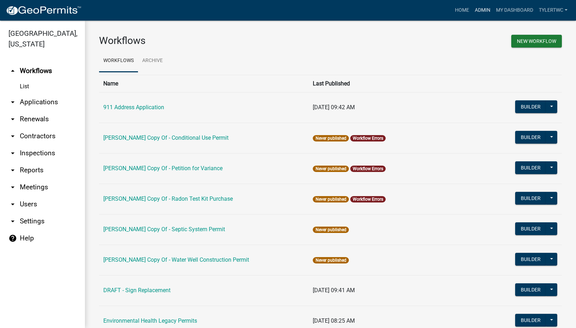
scroll to position [424, 0]
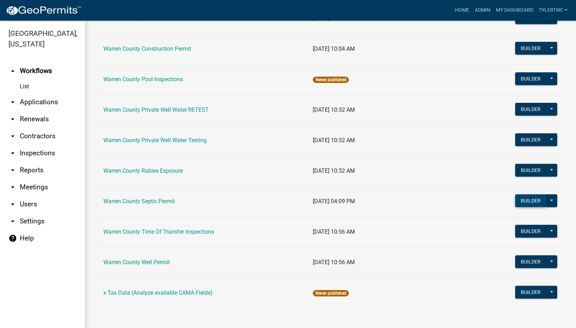
click at [528, 201] on button "Builder" at bounding box center [531, 200] width 31 height 13
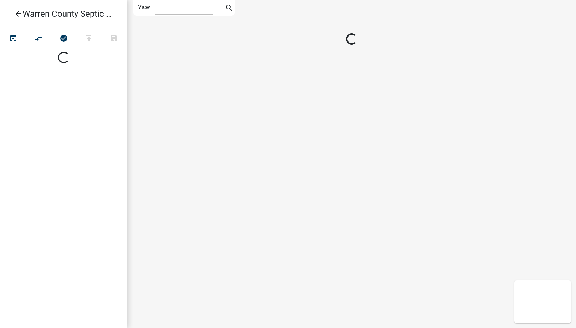
select select "1"
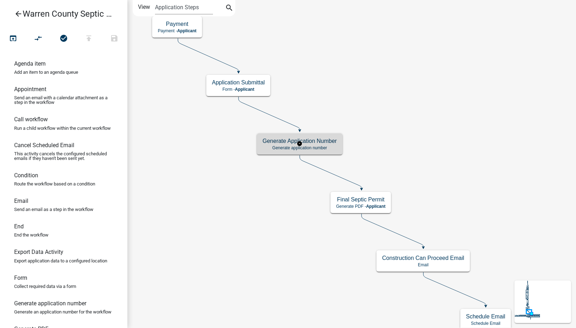
click at [330, 144] on div "Generate Application Number Generate application number" at bounding box center [300, 143] width 86 height 21
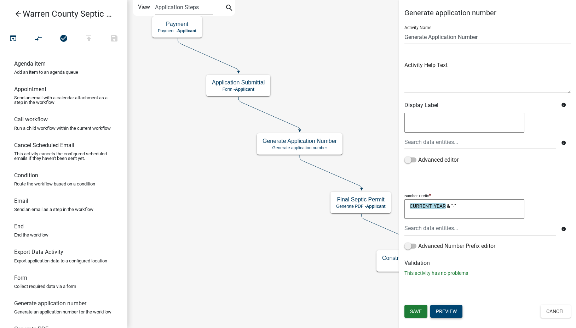
click at [450, 308] on button "Preview" at bounding box center [447, 311] width 32 height 13
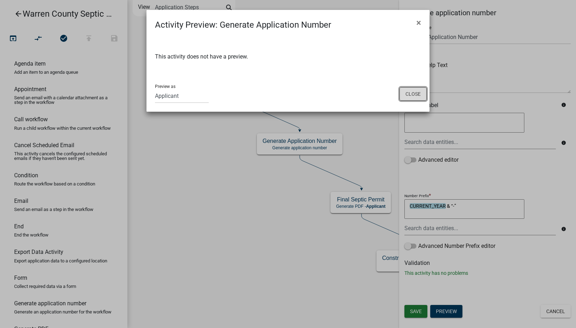
click at [419, 94] on button "Close" at bounding box center [413, 93] width 27 height 13
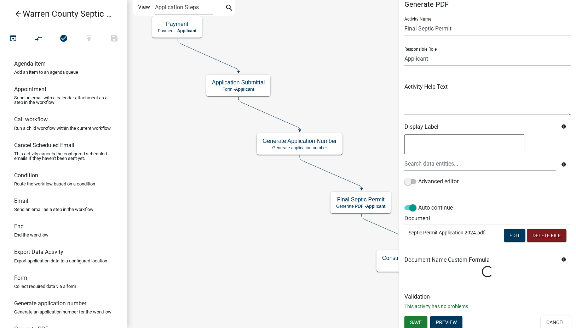
scroll to position [11, 0]
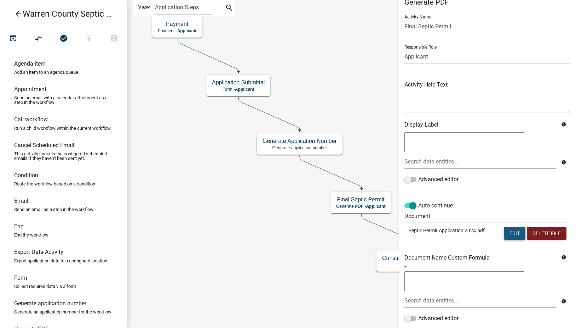
click at [506, 232] on button "Edit" at bounding box center [515, 233] width 22 height 13
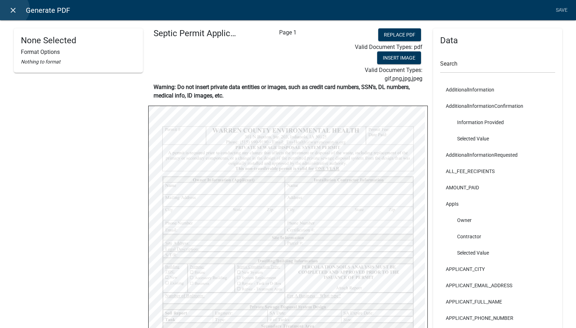
click at [12, 9] on icon "close" at bounding box center [13, 10] width 8 height 8
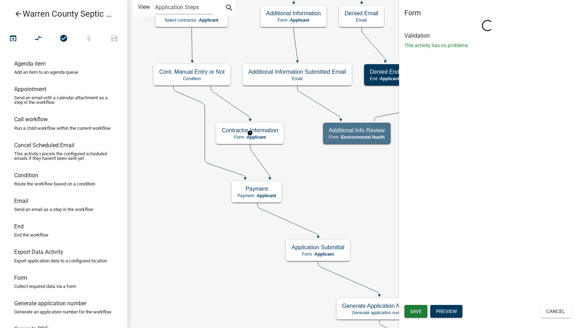
scroll to position [0, 0]
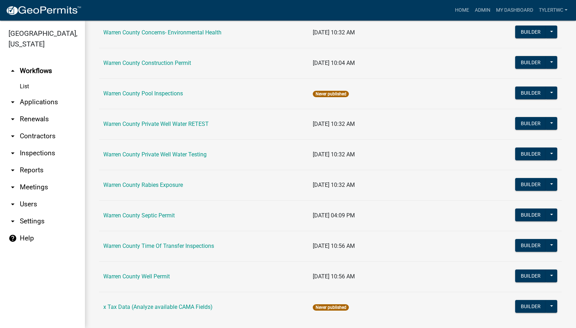
scroll to position [424, 0]
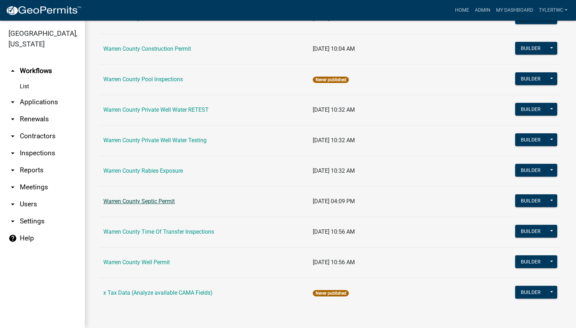
click at [144, 198] on link "Warren County Septic Permit" at bounding box center [139, 201] width 72 height 7
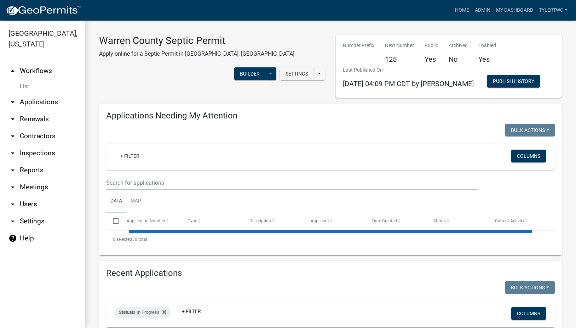
select select "2: 50"
select select "3: 100"
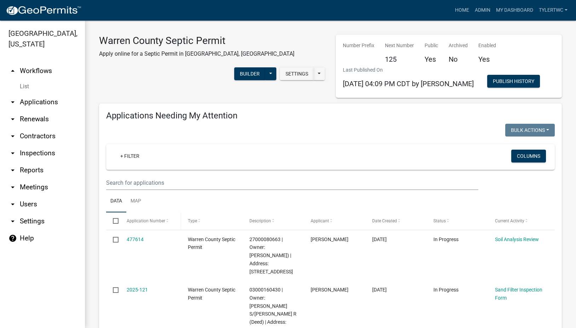
scroll to position [248, 0]
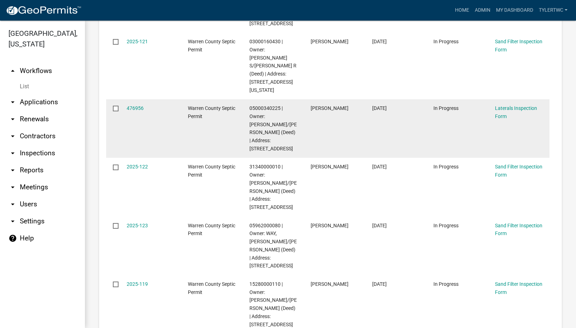
click at [134, 104] on div "476956" at bounding box center [151, 108] width 48 height 8
click at [134, 105] on link "476956" at bounding box center [135, 108] width 17 height 6
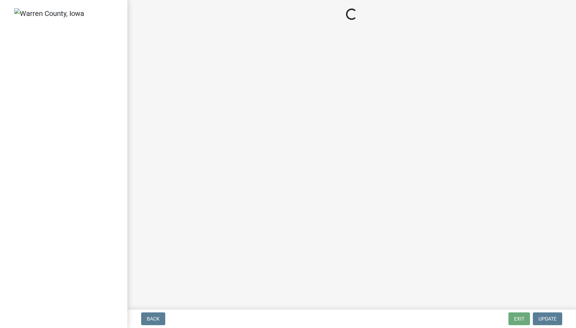
select select "745f0c93-fe7f-45fa-acff-5a7eccb4a6bc"
select select "d1e22d4f-68e7-4e9d-8701-604dd084f30f"
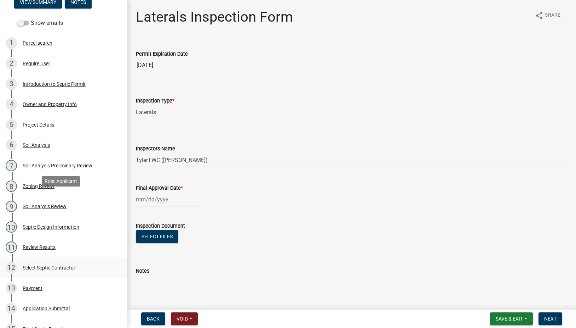
scroll to position [165, 0]
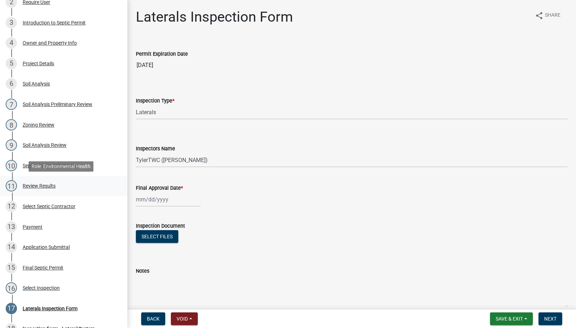
click at [34, 183] on div "Review Results" at bounding box center [39, 185] width 33 height 5
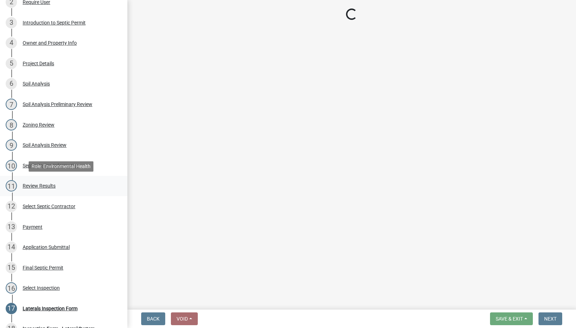
select select "2f6c2d72-ab04-4add-87ae-7a9750ff19b9"
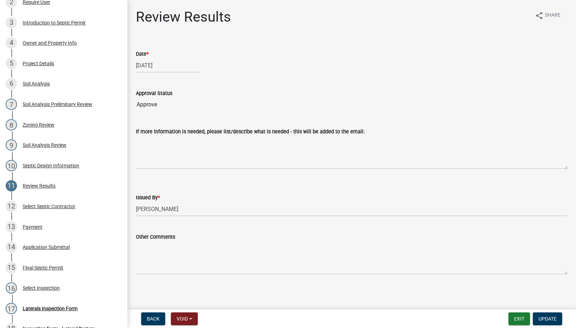
scroll to position [1, 0]
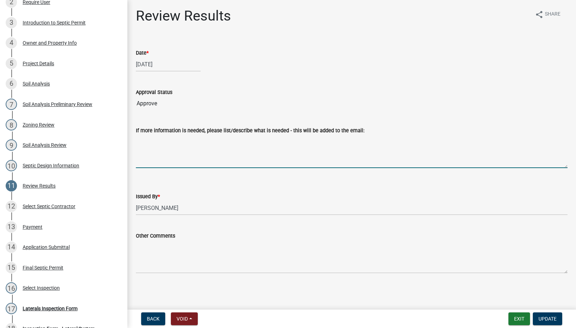
click at [181, 152] on textarea "If more information is needed, please list/describe what is needed - this will …" at bounding box center [352, 151] width 432 height 33
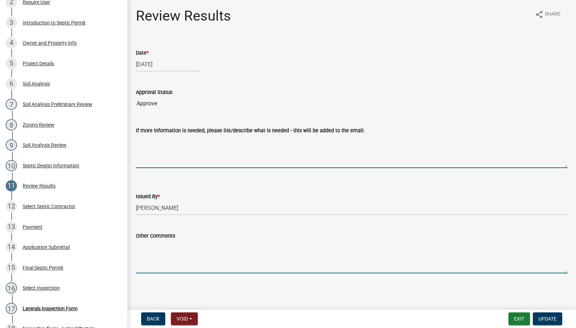
click at [211, 251] on textarea "Other Comments" at bounding box center [352, 256] width 432 height 33
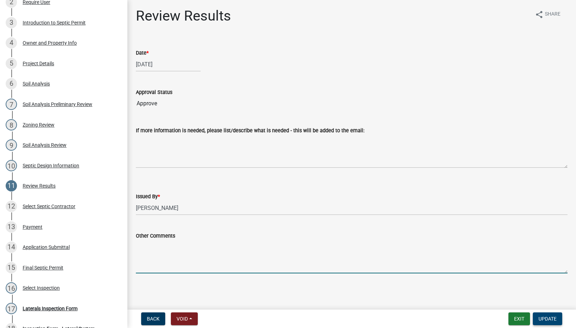
click at [556, 318] on span "Update" at bounding box center [548, 319] width 18 height 6
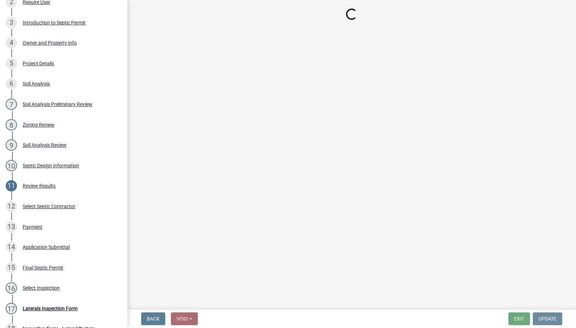
scroll to position [0, 0]
select select "745f0c93-fe7f-45fa-acff-5a7eccb4a6bc"
select select "d1e22d4f-68e7-4e9d-8701-604dd084f30f"
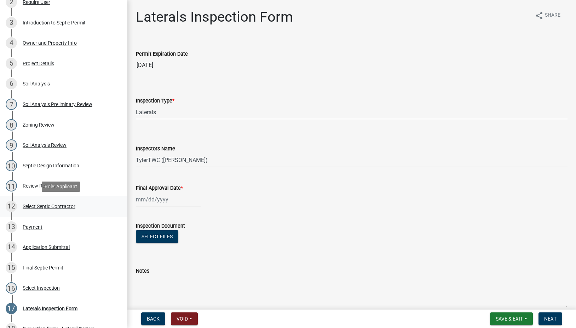
click at [50, 204] on div "Select Septic Contractor" at bounding box center [49, 206] width 53 height 5
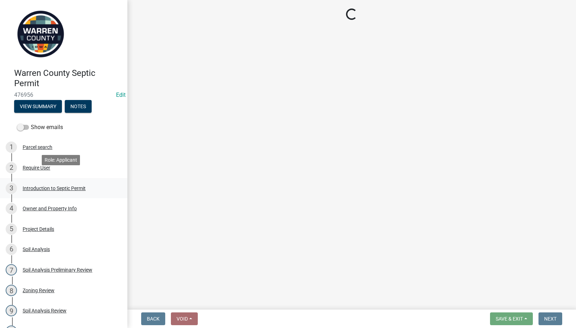
scroll to position [283, 0]
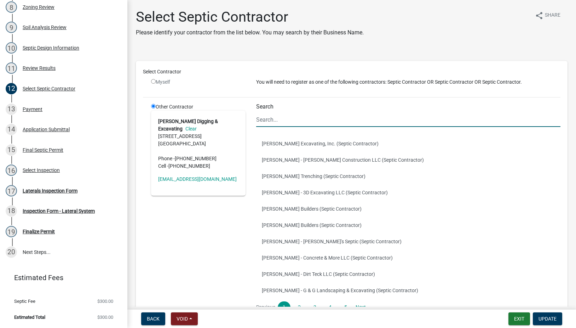
click at [276, 120] on input "Search" at bounding box center [408, 119] width 305 height 15
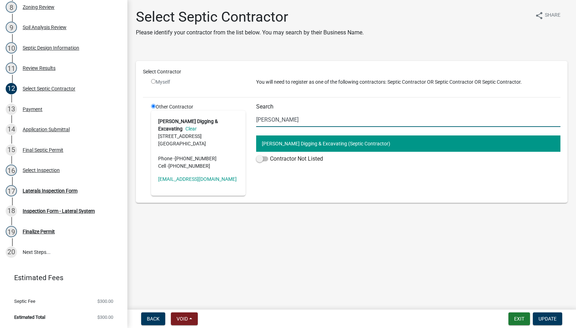
type input "trunnel"
click at [275, 140] on button "Aaron Trunnel - Trunnel Digging & Excavating (Septic Contractor)" at bounding box center [408, 143] width 305 height 16
click at [546, 321] on span "Update" at bounding box center [548, 319] width 18 height 6
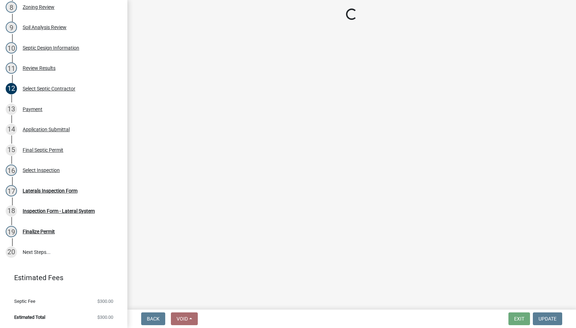
select select "745f0c93-fe7f-45fa-acff-5a7eccb4a6bc"
select select "d1e22d4f-68e7-4e9d-8701-604dd084f30f"
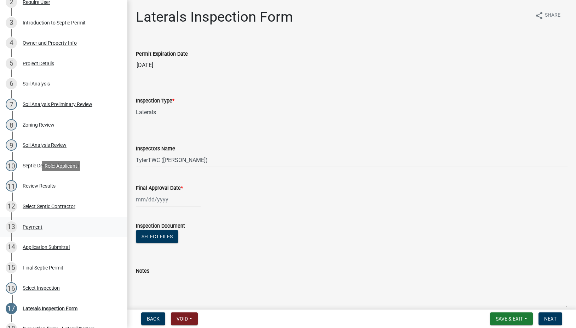
scroll to position [248, 0]
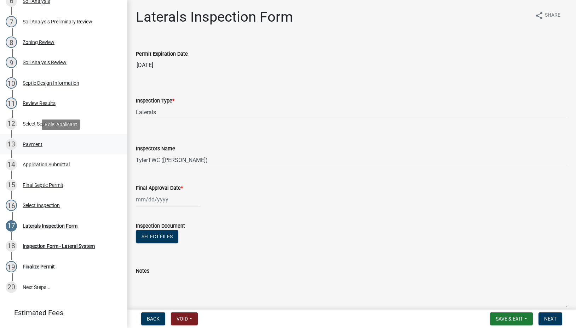
click at [28, 144] on div "Payment" at bounding box center [33, 144] width 20 height 5
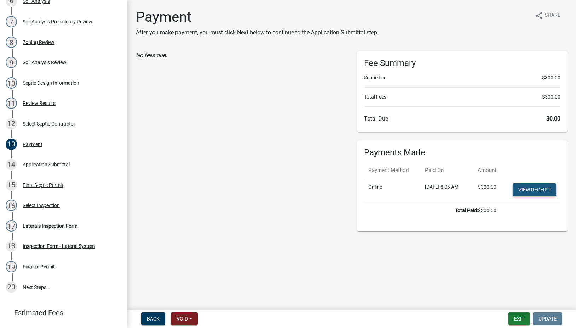
click at [536, 196] on link "View receipt" at bounding box center [535, 189] width 44 height 13
click at [42, 160] on div "14 Application Submittal" at bounding box center [61, 164] width 110 height 11
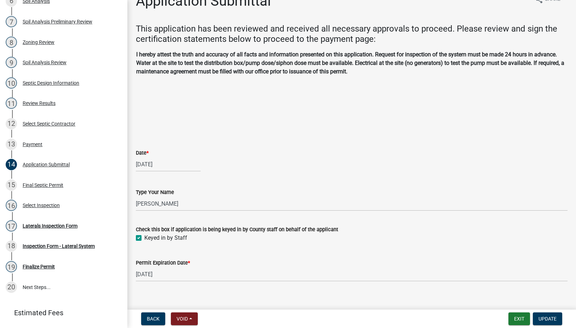
scroll to position [25, 0]
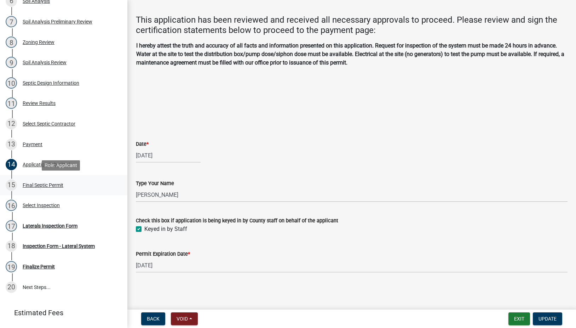
click at [42, 178] on link "15 Final Septic Permit" at bounding box center [63, 185] width 127 height 21
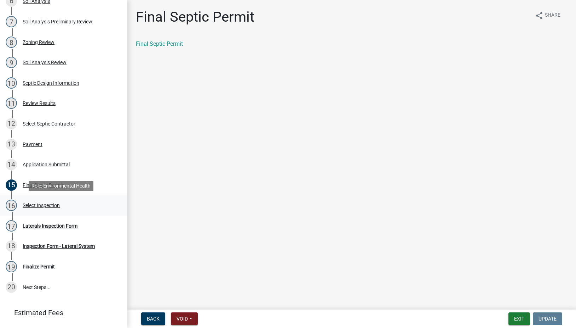
click at [46, 203] on div "Select Inspection" at bounding box center [41, 205] width 37 height 5
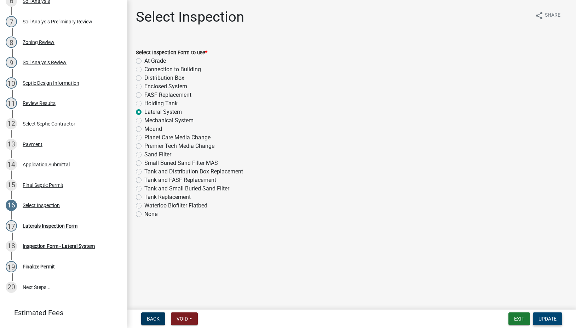
click at [541, 313] on button "Update" at bounding box center [547, 318] width 29 height 13
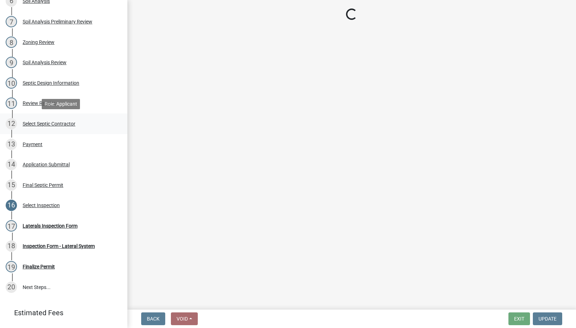
select select "745f0c93-fe7f-45fa-acff-5a7eccb4a6bc"
select select "d1e22d4f-68e7-4e9d-8701-604dd084f30f"
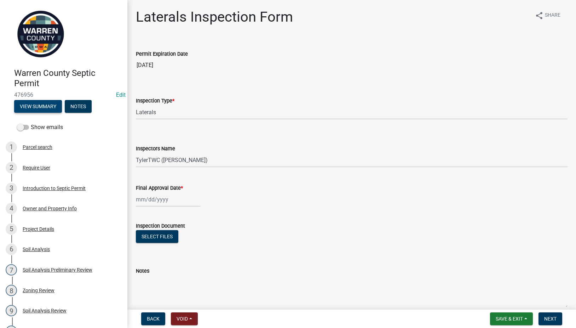
click at [47, 107] on button "View Summary" at bounding box center [38, 106] width 48 height 13
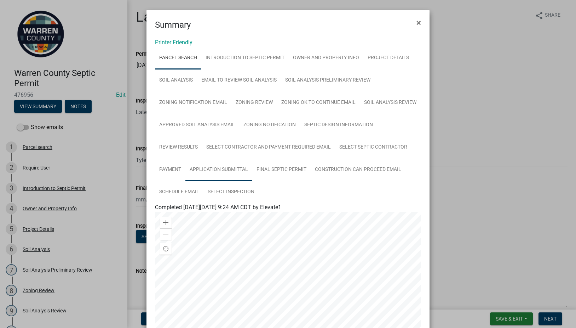
click at [209, 169] on link "Application Submittal" at bounding box center [219, 169] width 67 height 23
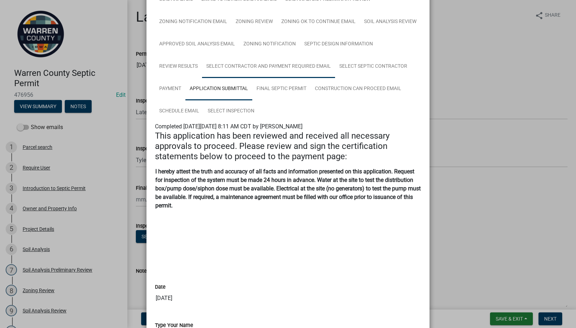
scroll to position [66, 0]
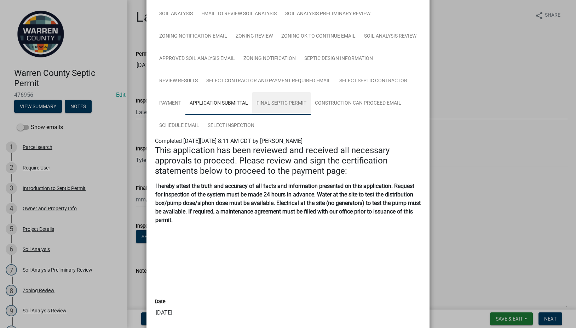
click at [282, 98] on link "Final Septic Permit" at bounding box center [281, 103] width 58 height 23
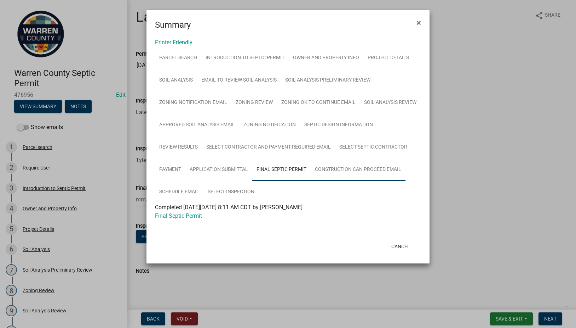
click at [360, 171] on link "Construction Can Proceed Email" at bounding box center [358, 169] width 95 height 23
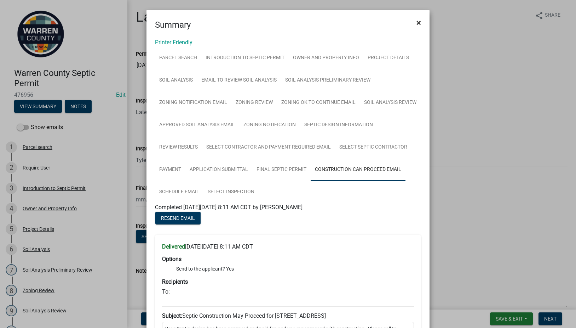
click at [418, 23] on span "×" at bounding box center [419, 23] width 5 height 10
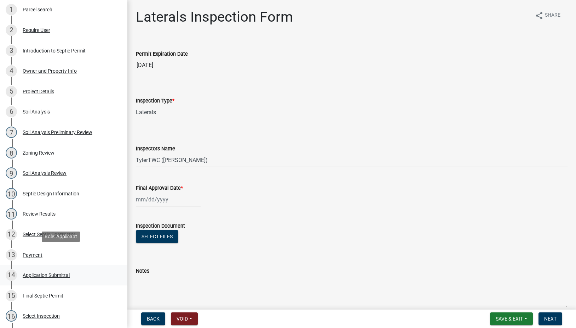
scroll to position [165, 0]
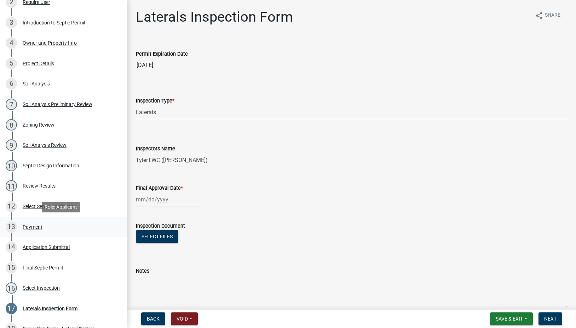
click at [34, 226] on div "Payment" at bounding box center [33, 226] width 20 height 5
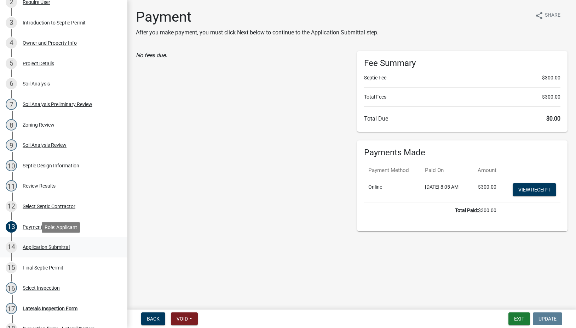
click at [40, 246] on div "Application Submittal" at bounding box center [46, 246] width 47 height 5
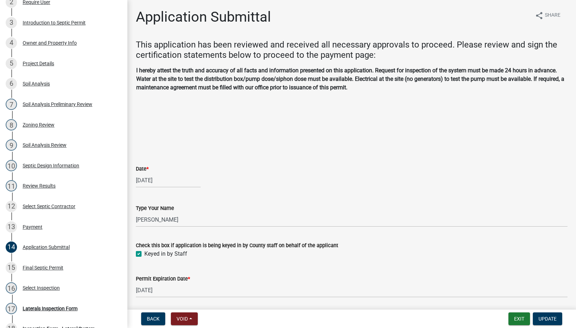
click at [155, 182] on div "[DATE]" at bounding box center [168, 180] width 65 height 15
select select "9"
select select "2025"
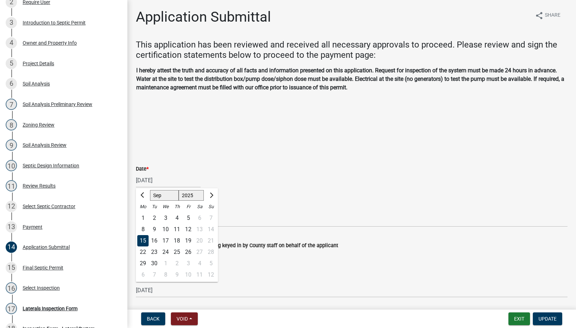
click at [187, 228] on div "12" at bounding box center [188, 228] width 11 height 11
type input "[DATE]"
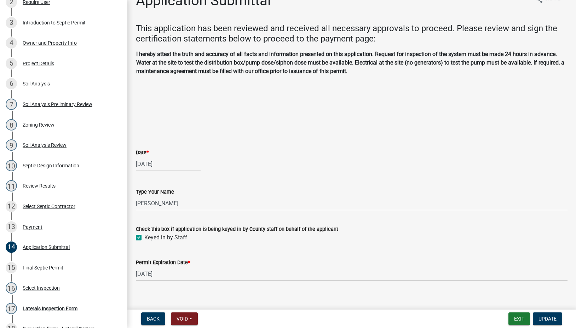
scroll to position [25, 0]
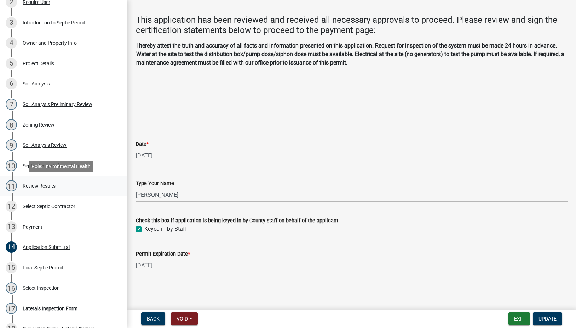
click at [35, 186] on div "Review Results" at bounding box center [39, 185] width 33 height 5
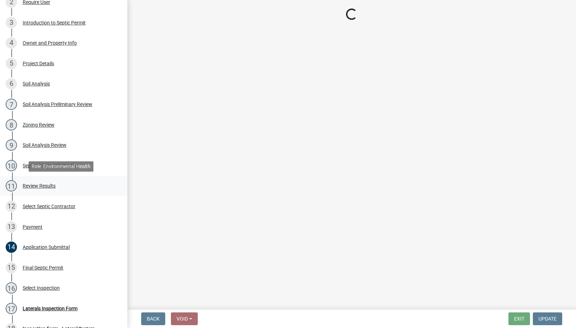
scroll to position [0, 0]
select select "2f6c2d72-ab04-4add-87ae-7a9750ff19b9"
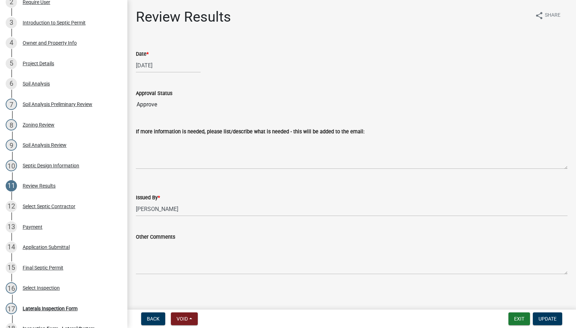
click at [148, 64] on div "[DATE]" at bounding box center [168, 65] width 65 height 15
select select "9"
select select "2025"
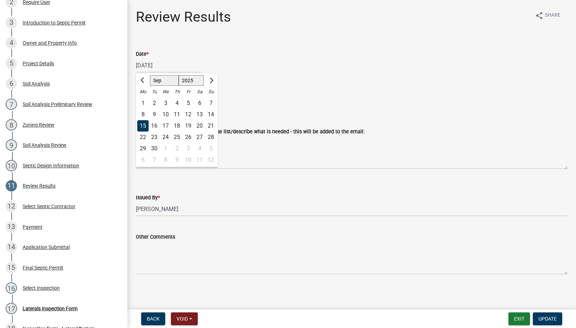
click at [187, 112] on div "12" at bounding box center [188, 114] width 11 height 11
type input "[DATE]"
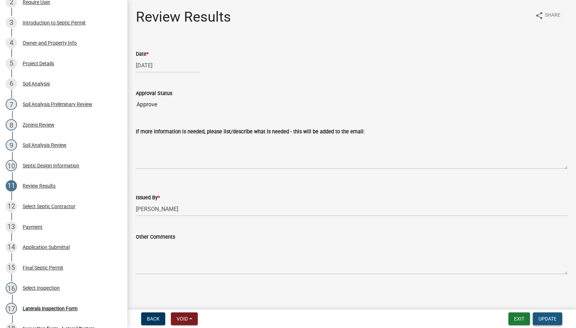
click at [555, 317] on span "Update" at bounding box center [548, 319] width 18 height 6
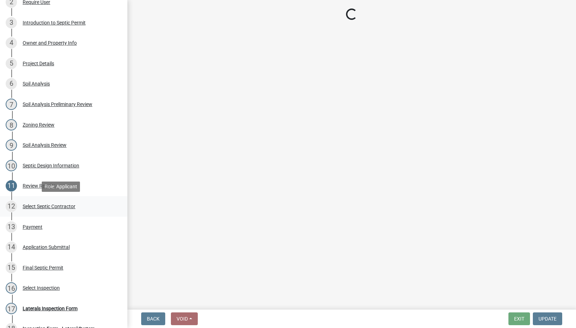
select select "745f0c93-fe7f-45fa-acff-5a7eccb4a6bc"
select select "d1e22d4f-68e7-4e9d-8701-604dd084f30f"
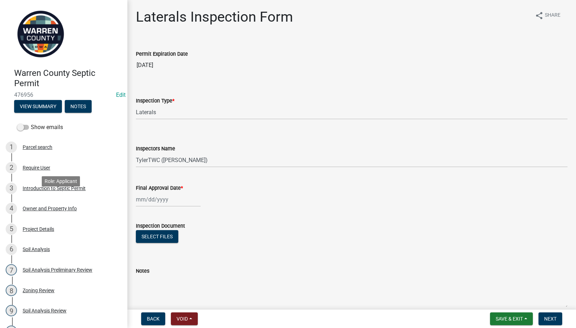
scroll to position [165, 0]
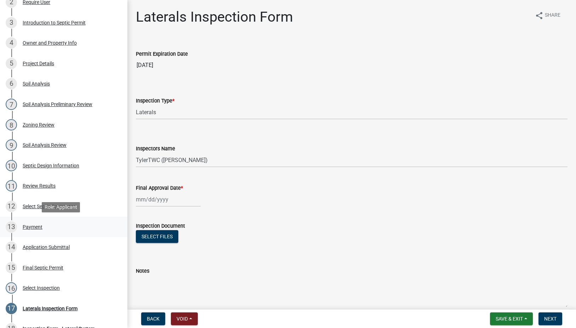
click at [33, 226] on div "Payment" at bounding box center [33, 226] width 20 height 5
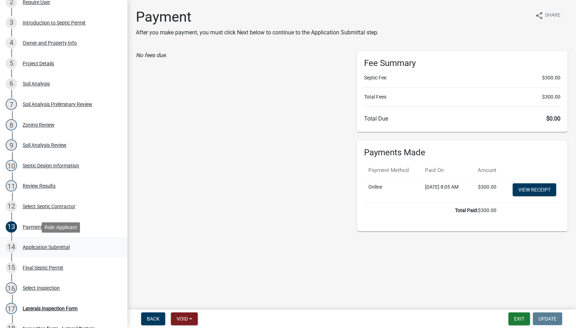
click at [43, 243] on div "14 Application Submittal" at bounding box center [61, 246] width 110 height 11
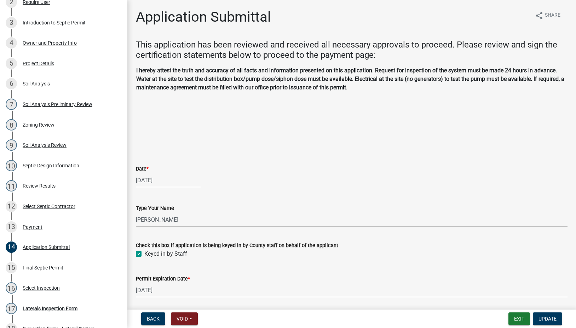
click at [146, 183] on div "[DATE]" at bounding box center [168, 180] width 65 height 15
select select "9"
select select "2025"
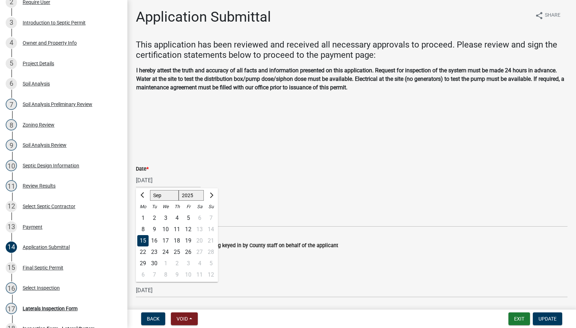
click at [187, 228] on div "12" at bounding box center [188, 228] width 11 height 11
type input "[DATE]"
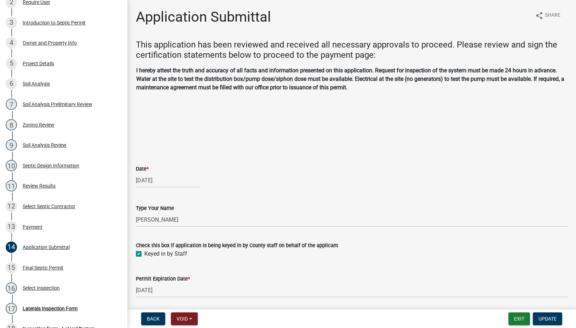
scroll to position [25, 0]
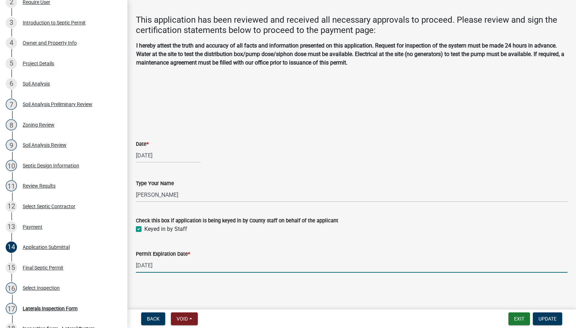
click at [153, 262] on input "[DATE]" at bounding box center [352, 265] width 432 height 15
click at [149, 266] on input "[DATE]" at bounding box center [352, 265] width 432 height 15
click at [270, 266] on input "09/12/2026" at bounding box center [352, 265] width 432 height 15
type input "09/12/2026"
click at [554, 317] on span "Update" at bounding box center [548, 319] width 18 height 6
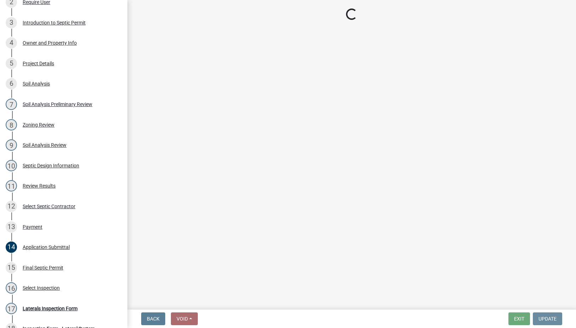
scroll to position [0, 0]
select select "745f0c93-fe7f-45fa-acff-5a7eccb4a6bc"
select select "d1e22d4f-68e7-4e9d-8701-604dd084f30f"
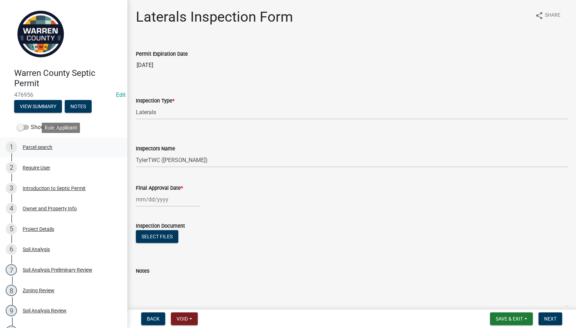
click at [36, 146] on div "Parcel search" at bounding box center [38, 146] width 30 height 5
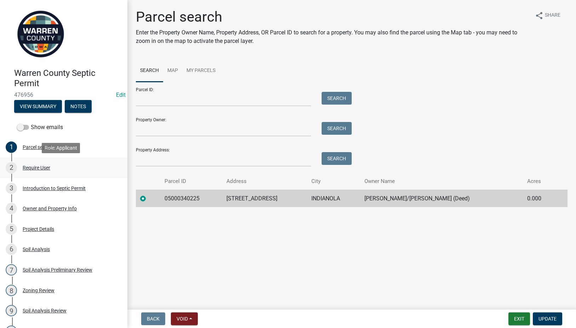
click at [44, 169] on div "Require User" at bounding box center [37, 167] width 28 height 5
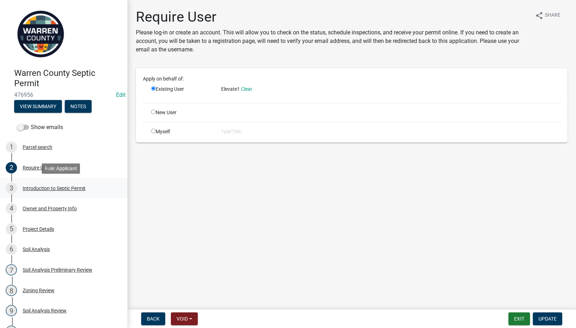
click at [41, 189] on div "Introduction to Septic Permit" at bounding box center [54, 188] width 63 height 5
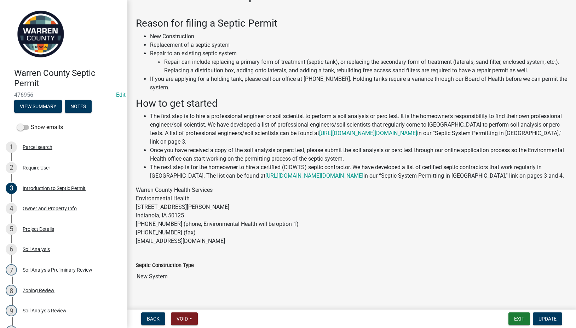
scroll to position [41, 0]
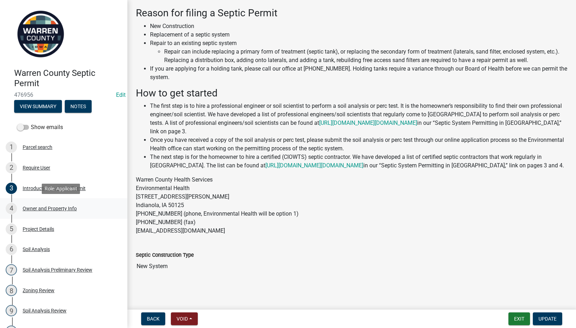
click at [45, 208] on div "Owner and Property Info" at bounding box center [50, 208] width 54 height 5
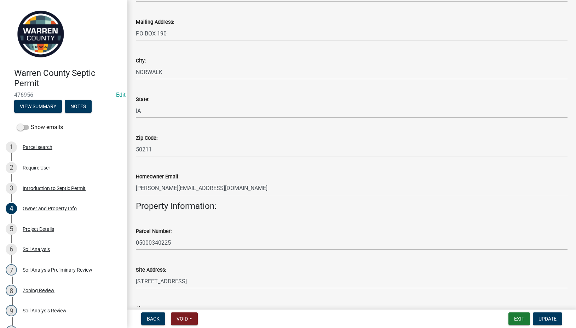
scroll to position [393, 0]
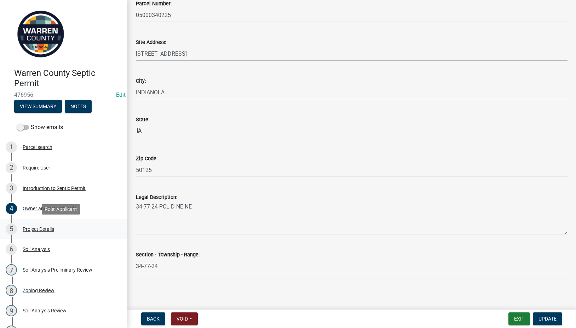
click at [38, 225] on div "5 Project Details" at bounding box center [61, 228] width 110 height 11
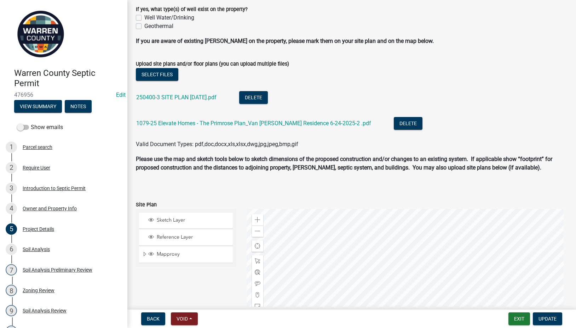
scroll to position [527, 0]
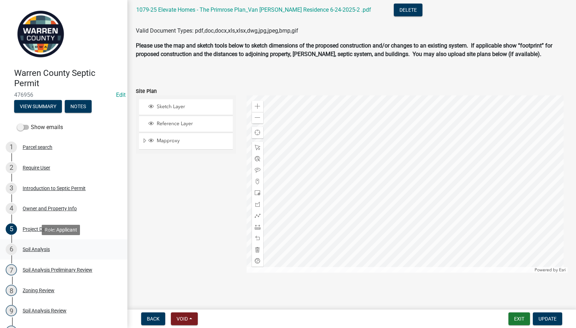
click at [38, 246] on div "Soil Analysis" at bounding box center [36, 248] width 27 height 5
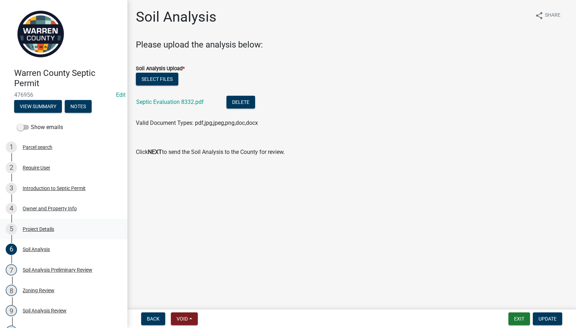
scroll to position [83, 0]
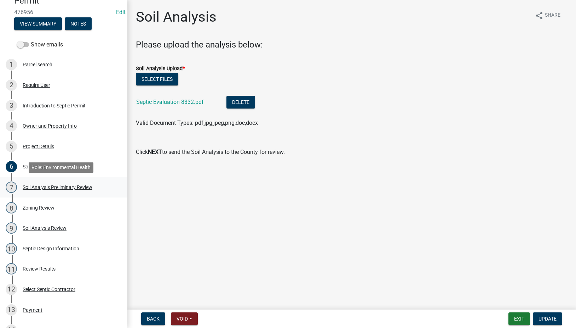
click at [41, 188] on div "Soil Analysis Preliminary Review" at bounding box center [58, 186] width 70 height 5
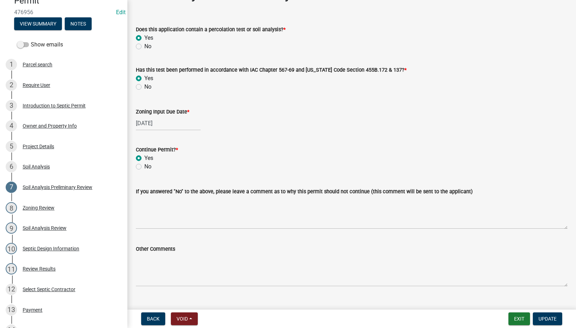
scroll to position [36, 0]
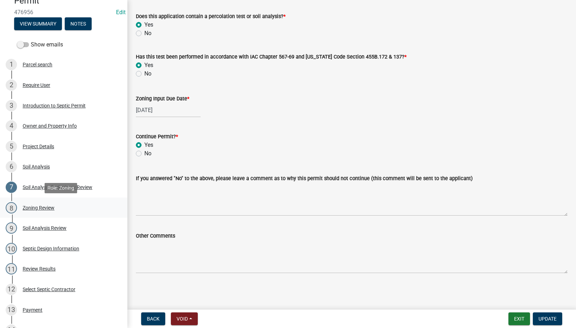
click at [37, 205] on div "Zoning Review" at bounding box center [39, 207] width 32 height 5
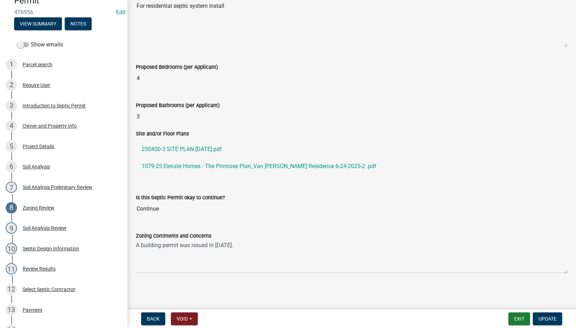
scroll to position [0, 0]
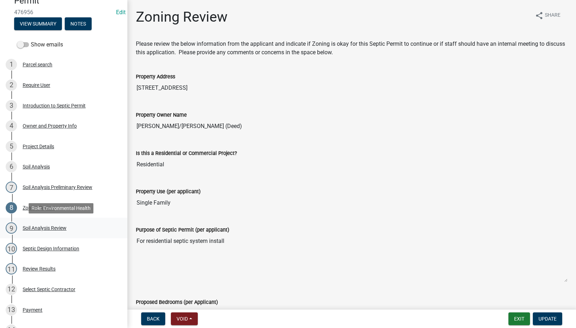
click at [39, 225] on div "Soil Analysis Review" at bounding box center [45, 227] width 44 height 5
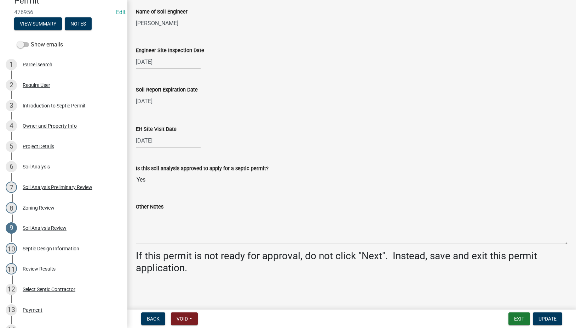
scroll to position [268, 0]
click at [159, 179] on input "Yes" at bounding box center [352, 179] width 432 height 14
click at [142, 181] on input "Yes" at bounding box center [352, 179] width 432 height 14
click at [37, 246] on div "Septic Design Information" at bounding box center [51, 248] width 57 height 5
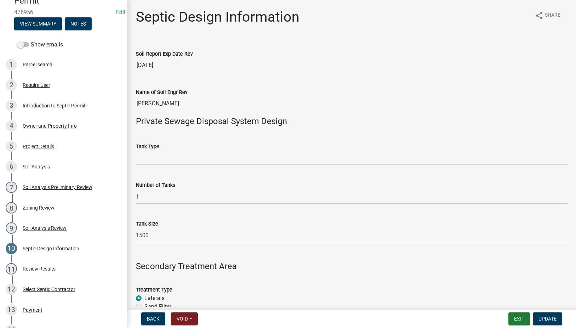
scroll to position [165, 0]
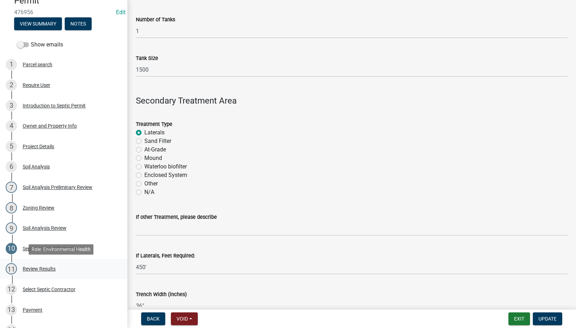
click at [39, 267] on div "Review Results" at bounding box center [39, 268] width 33 height 5
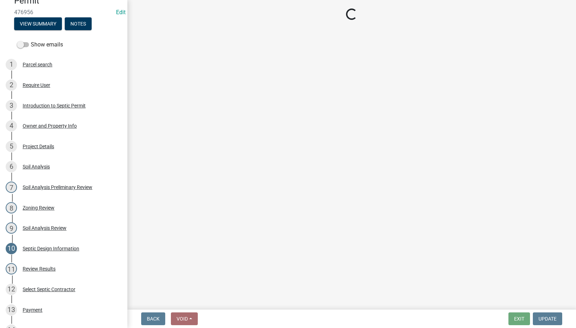
select select "2f6c2d72-ab04-4add-87ae-7a9750ff19b9"
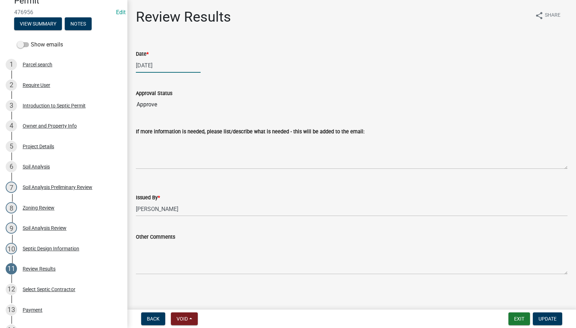
click at [149, 62] on div "[DATE]" at bounding box center [168, 65] width 65 height 15
select select "9"
select select "2025"
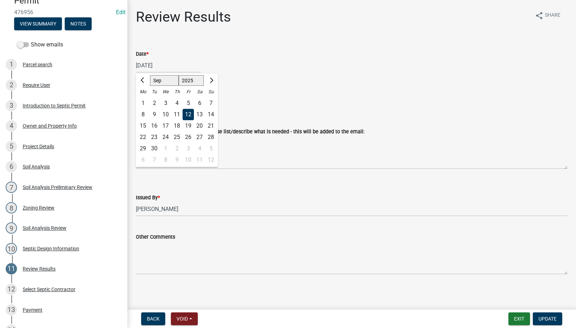
click at [175, 110] on div "11" at bounding box center [176, 114] width 11 height 11
type input "[DATE]"
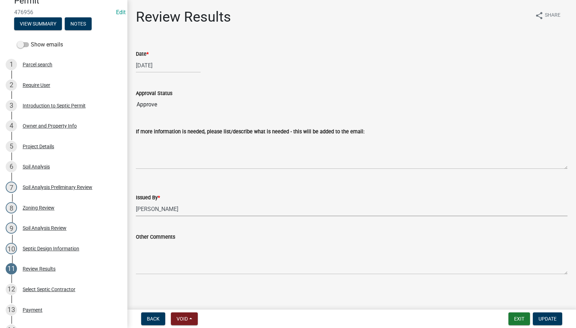
click at [157, 208] on select "Select Item... Tyler Till Jeff Hines" at bounding box center [352, 208] width 432 height 15
click at [136, 201] on select "Select Item... Tyler Till Jeff Hines" at bounding box center [352, 208] width 432 height 15
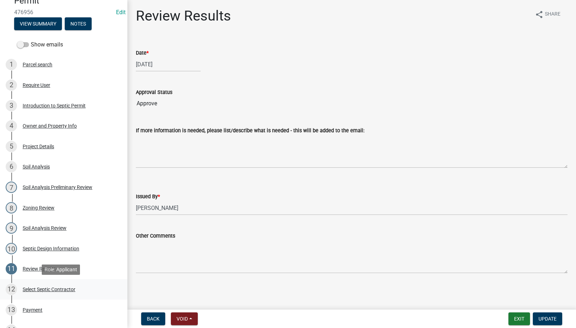
click at [46, 286] on div "Select Septic Contractor" at bounding box center [49, 288] width 53 height 5
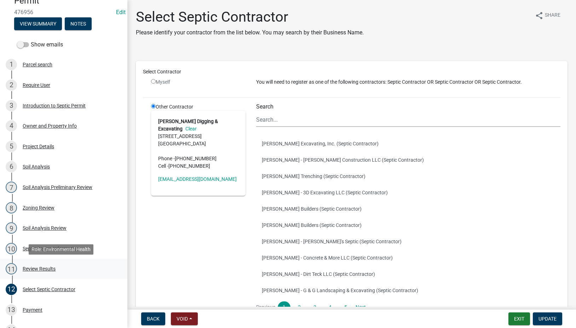
click at [32, 265] on div "11 Review Results" at bounding box center [61, 268] width 110 height 11
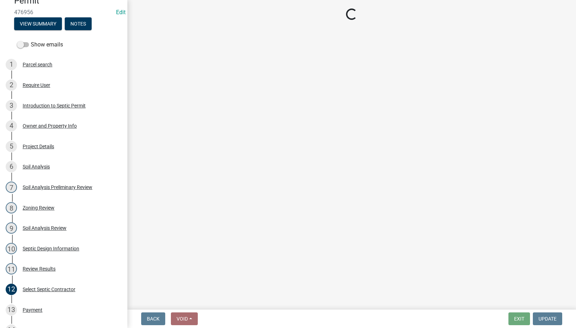
select select "2f6c2d72-ab04-4add-87ae-7a9750ff19b9"
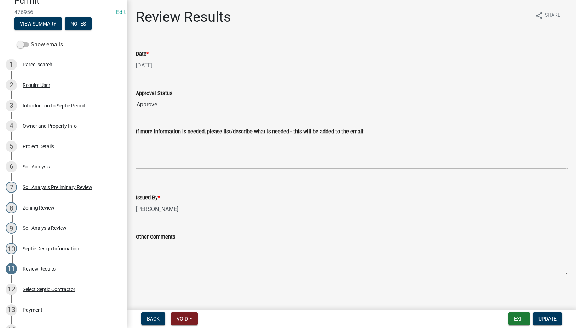
select select "9"
select select "2025"
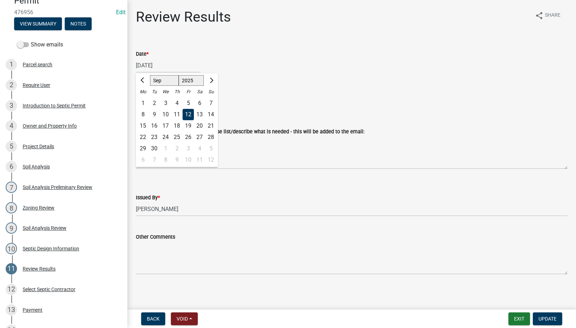
click at [161, 66] on div "09/12/2025 Jan Feb Mar Apr May Jun Jul Aug Sep Oct Nov Dec 1525 1526 1527 1528 …" at bounding box center [168, 65] width 65 height 15
click at [179, 114] on div "11" at bounding box center [176, 114] width 11 height 11
type input "[DATE]"
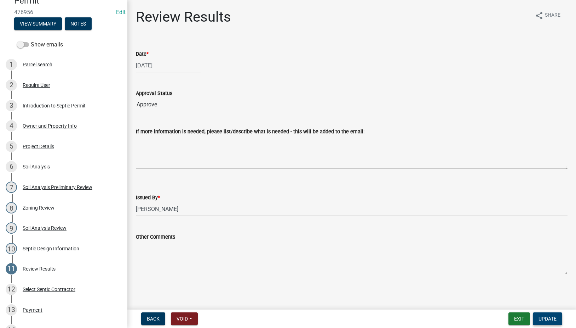
click at [543, 319] on span "Update" at bounding box center [548, 319] width 18 height 6
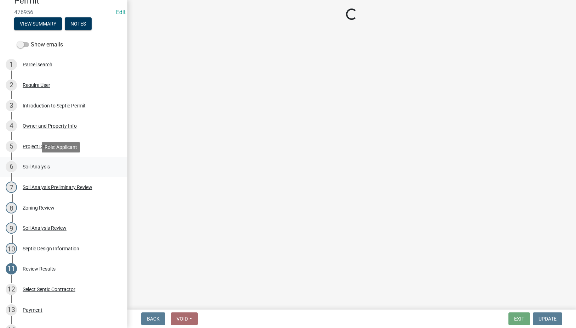
select select "745f0c93-fe7f-45fa-acff-5a7eccb4a6bc"
select select "d1e22d4f-68e7-4e9d-8701-604dd084f30f"
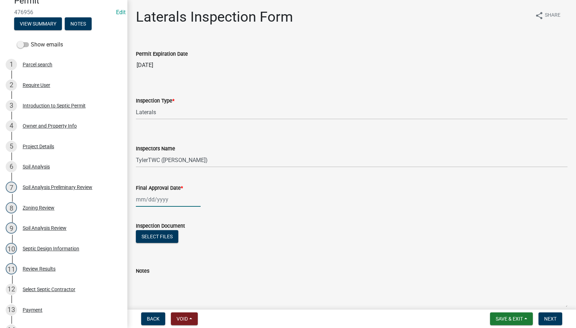
click at [140, 199] on div at bounding box center [168, 199] width 65 height 15
select select "9"
select select "2025"
click at [145, 194] on input "Final Approval Date *" at bounding box center [168, 199] width 65 height 15
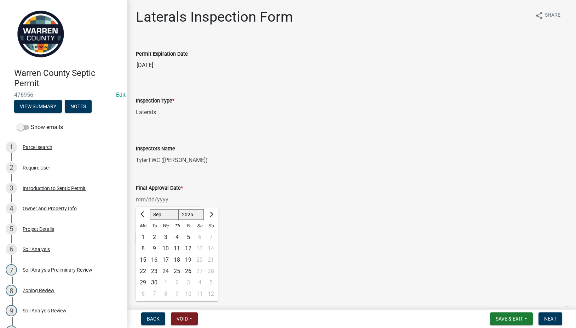
click at [302, 228] on div "Inspection Document" at bounding box center [352, 225] width 432 height 8
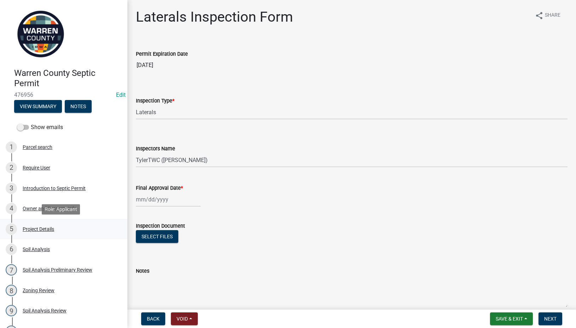
scroll to position [248, 0]
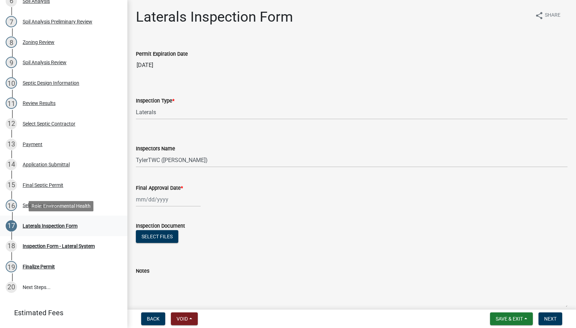
click at [40, 223] on div "Laterals Inspection Form" at bounding box center [50, 225] width 55 height 5
click at [46, 203] on div "Select Inspection" at bounding box center [41, 205] width 37 height 5
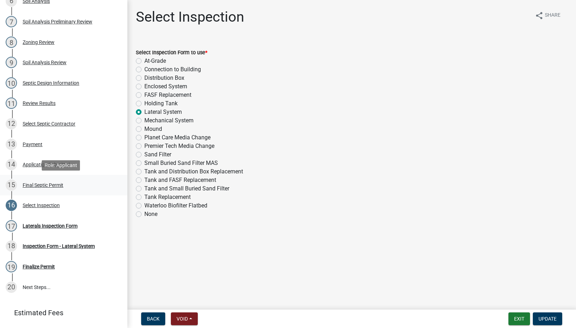
click at [40, 182] on div "Final Septic Permit" at bounding box center [43, 184] width 41 height 5
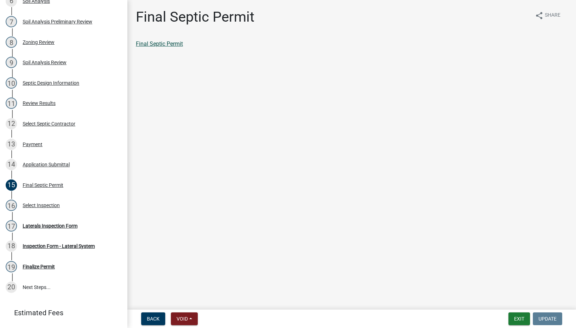
click at [160, 40] on link "Final Septic Permit" at bounding box center [159, 43] width 47 height 7
click at [34, 162] on div "Application Submittal" at bounding box center [46, 164] width 47 height 5
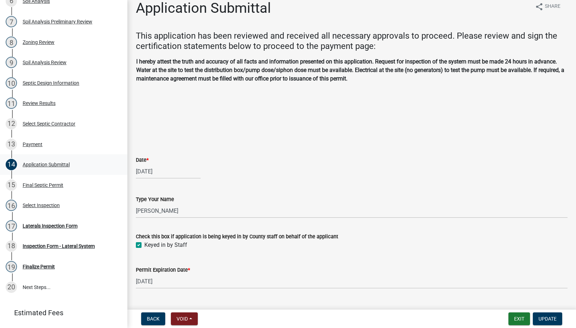
scroll to position [0, 0]
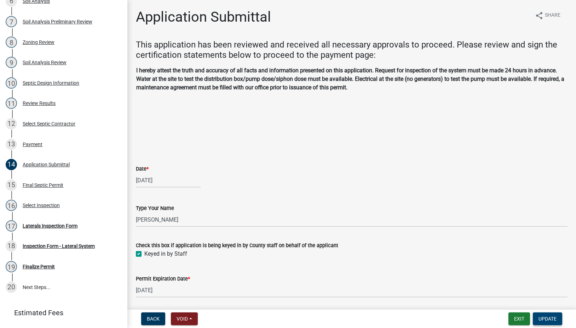
click at [552, 317] on span "Update" at bounding box center [548, 319] width 18 height 6
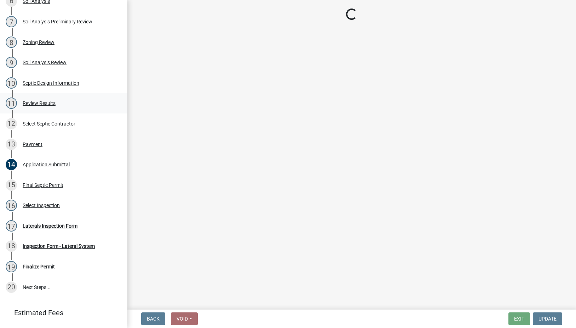
select select "745f0c93-fe7f-45fa-acff-5a7eccb4a6bc"
select select "d1e22d4f-68e7-4e9d-8701-604dd084f30f"
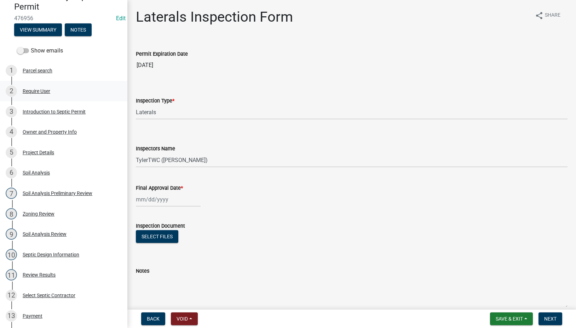
scroll to position [165, 0]
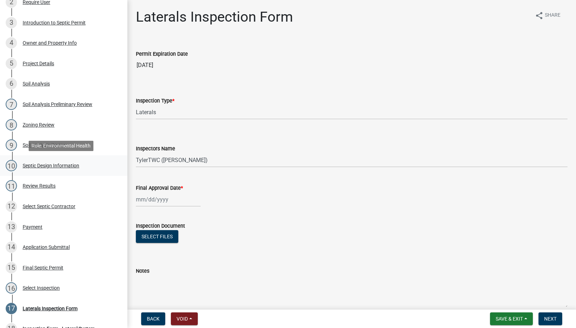
click at [39, 164] on div "Septic Design Information" at bounding box center [51, 165] width 57 height 5
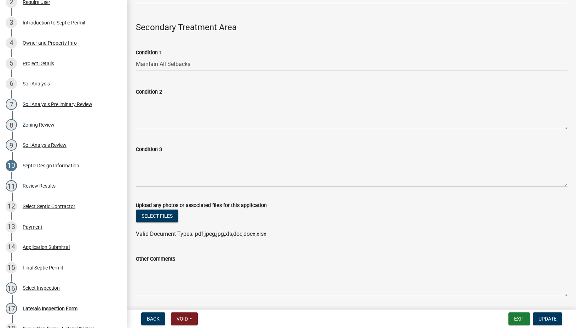
scroll to position [574, 0]
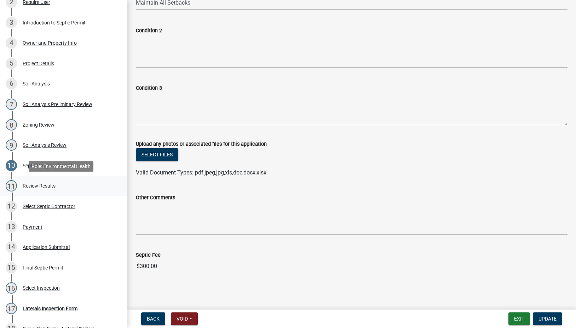
click at [42, 181] on div "11 Review Results" at bounding box center [61, 185] width 110 height 11
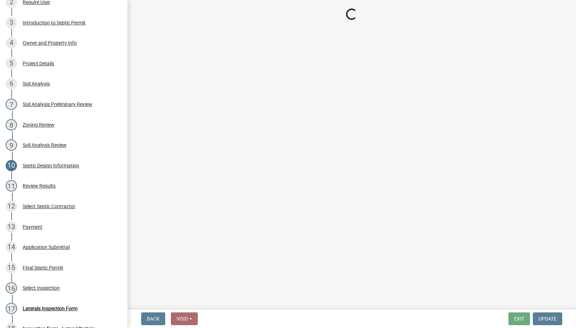
select select "2f6c2d72-ab04-4add-87ae-7a9750ff19b9"
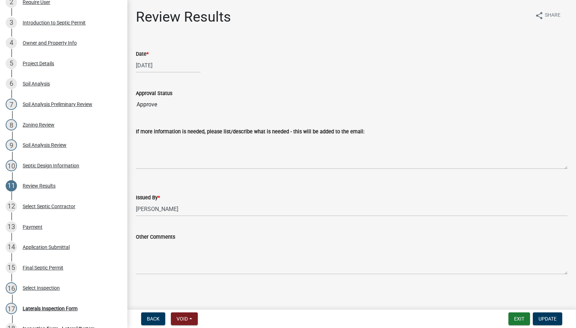
click at [145, 57] on div "Date *" at bounding box center [352, 54] width 432 height 8
click at [147, 65] on div "[DATE]" at bounding box center [168, 65] width 65 height 15
select select "9"
select select "2025"
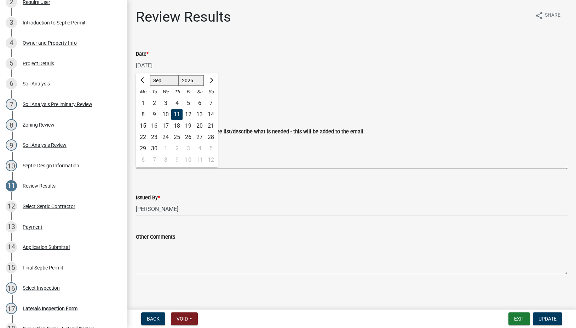
click at [187, 112] on div "12" at bounding box center [188, 114] width 11 height 11
type input "[DATE]"
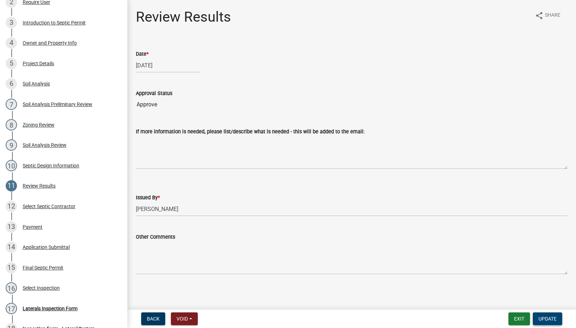
click at [554, 318] on span "Update" at bounding box center [548, 319] width 18 height 6
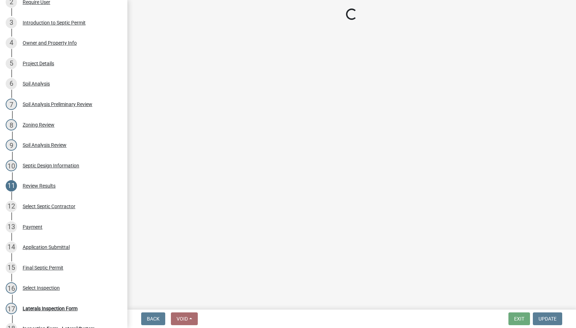
select select "745f0c93-fe7f-45fa-acff-5a7eccb4a6bc"
select select "d1e22d4f-68e7-4e9d-8701-604dd084f30f"
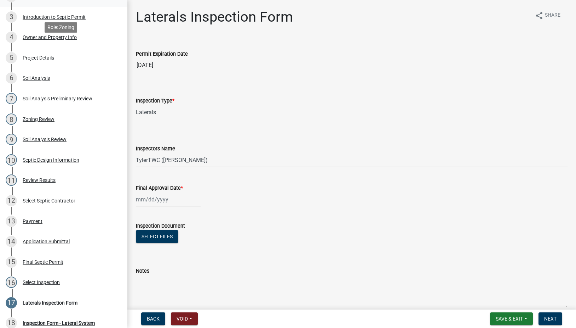
scroll to position [248, 0]
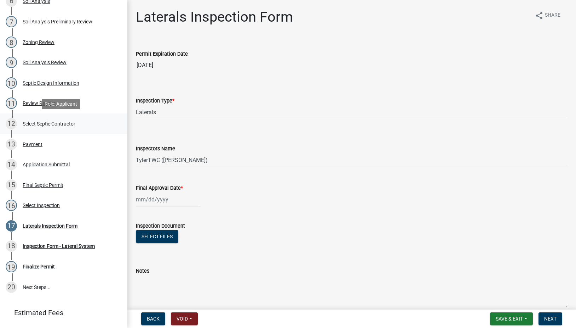
click at [33, 123] on div "Select Septic Contractor" at bounding box center [49, 123] width 53 height 5
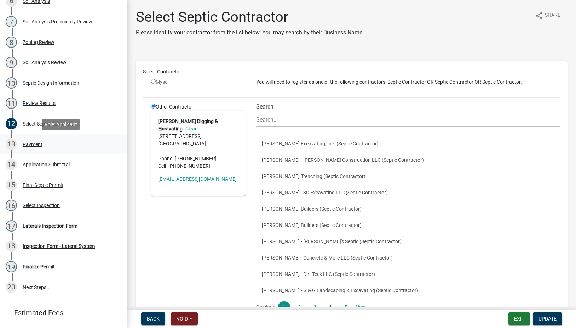
click at [33, 144] on div "Payment" at bounding box center [33, 144] width 20 height 5
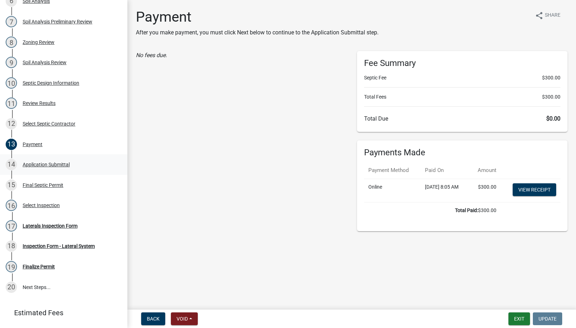
click at [41, 160] on div "14 Application Submittal" at bounding box center [61, 164] width 110 height 11
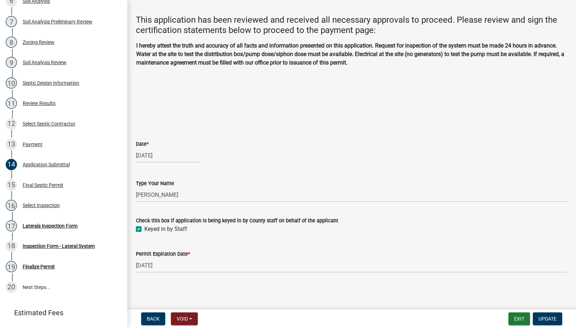
scroll to position [0, 0]
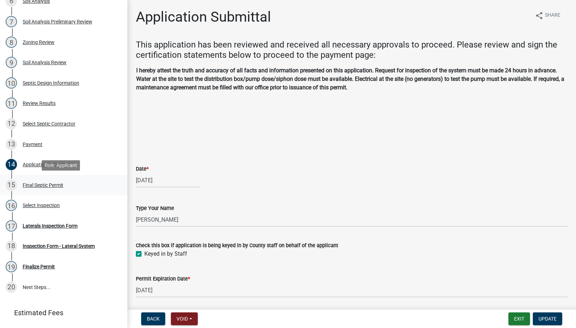
click at [38, 184] on div "Final Septic Permit" at bounding box center [43, 184] width 41 height 5
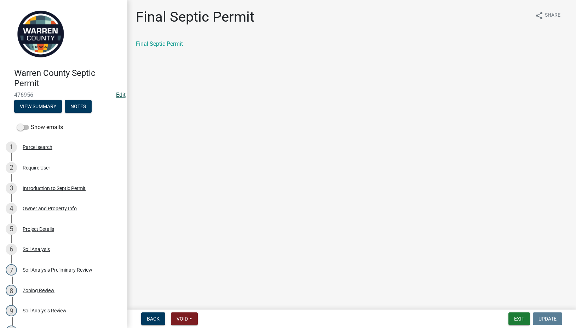
click at [117, 92] on link "Edit" at bounding box center [121, 94] width 10 height 7
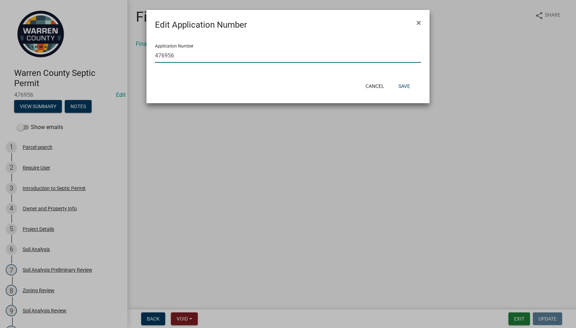
click at [208, 50] on input "476956" at bounding box center [288, 55] width 266 height 15
click at [371, 84] on button "Cancel" at bounding box center [375, 86] width 30 height 13
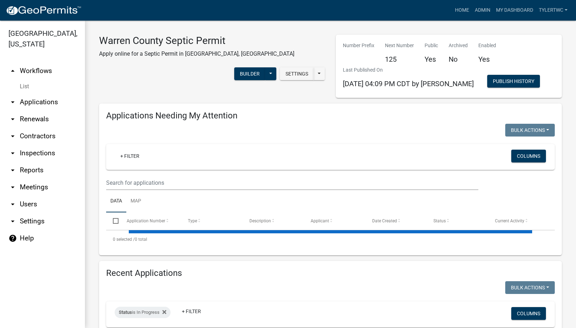
select select "2: 50"
select select "3: 100"
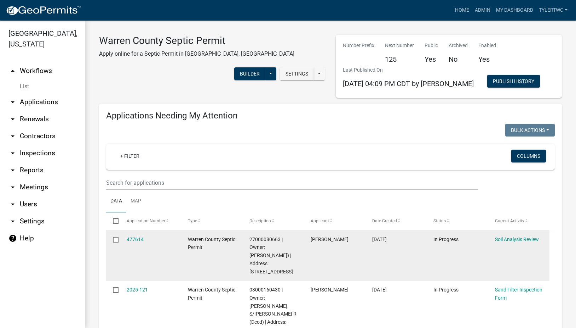
scroll to position [248, 0]
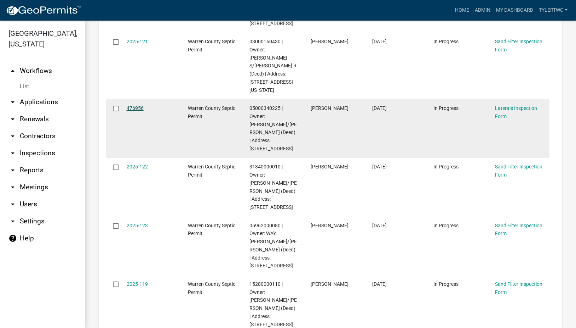
click at [132, 105] on link "476956" at bounding box center [135, 108] width 17 height 6
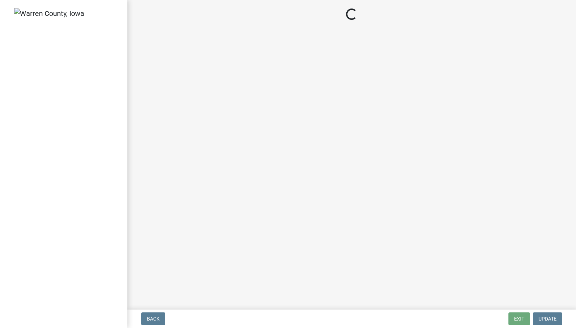
select select "745f0c93-fe7f-45fa-acff-5a7eccb4a6bc"
select select "d1e22d4f-68e7-4e9d-8701-604dd084f30f"
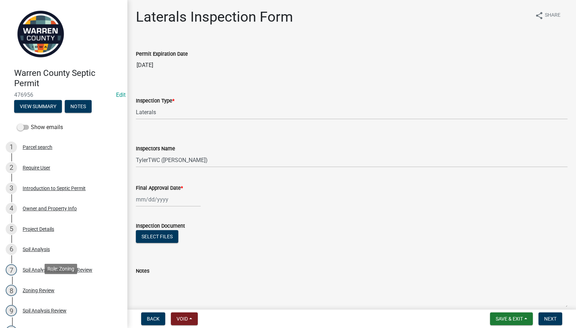
scroll to position [248, 0]
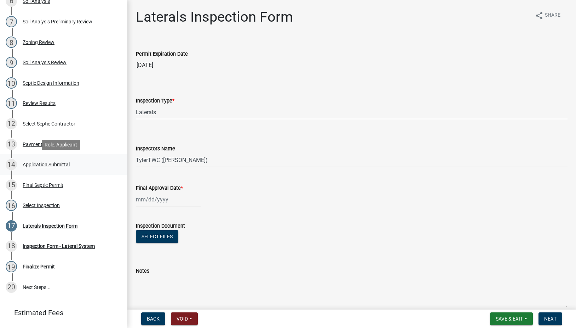
click at [40, 160] on div "14 Application Submittal" at bounding box center [61, 164] width 110 height 11
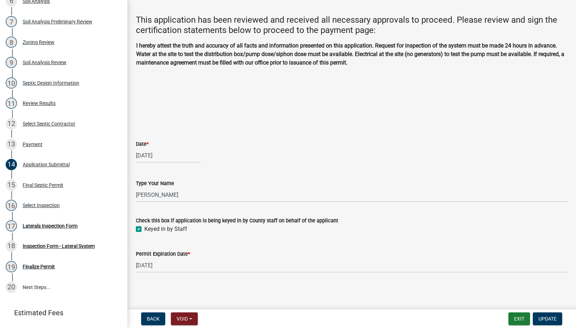
scroll to position [0, 0]
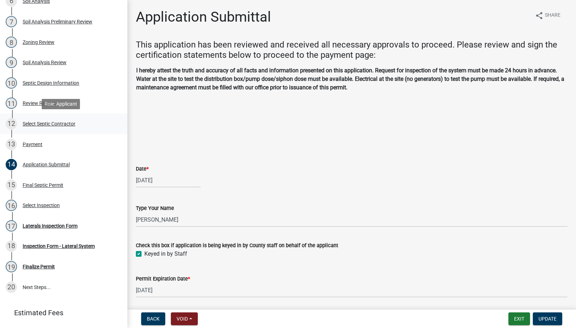
click at [51, 122] on div "Select Septic Contractor" at bounding box center [49, 123] width 53 height 5
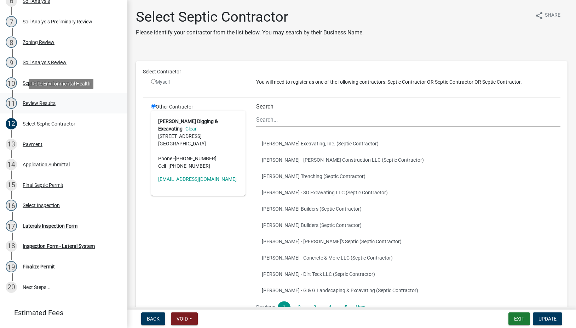
click at [41, 102] on div "Review Results" at bounding box center [39, 103] width 33 height 5
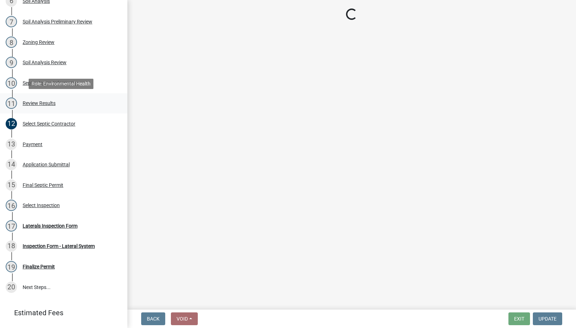
select select "2f6c2d72-ab04-4add-87ae-7a9750ff19b9"
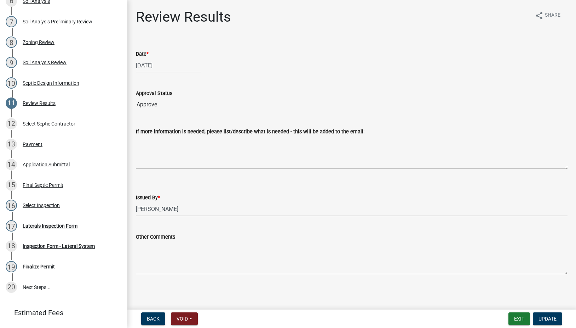
click at [164, 209] on select "Select Item... Tyler Till Jeff Hines" at bounding box center [352, 208] width 432 height 15
click at [136, 201] on select "Select Item... Tyler Till Jeff Hines" at bounding box center [352, 208] width 432 height 15
click at [558, 318] on button "Update" at bounding box center [547, 318] width 29 height 13
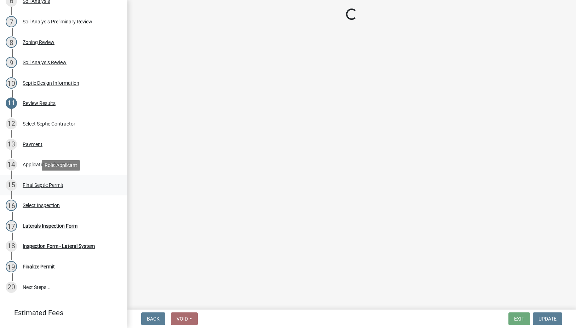
select select "745f0c93-fe7f-45fa-acff-5a7eccb4a6bc"
select select "d1e22d4f-68e7-4e9d-8701-604dd084f30f"
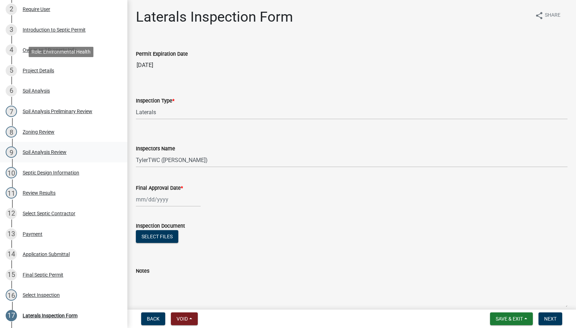
scroll to position [248, 0]
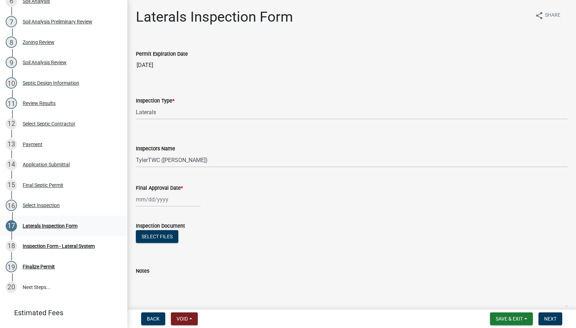
click at [50, 223] on div "Laterals Inspection Form" at bounding box center [50, 225] width 55 height 5
click at [51, 264] on div "Finalize Permit" at bounding box center [39, 266] width 32 height 5
click at [191, 315] on button "Void" at bounding box center [184, 318] width 27 height 13
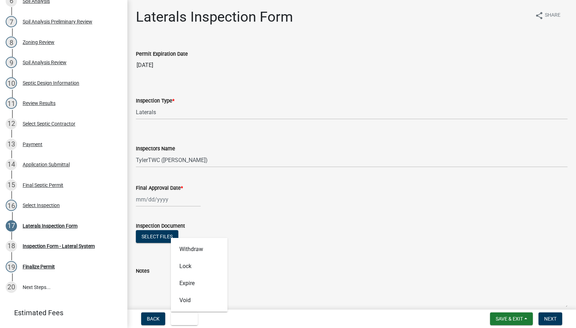
click at [337, 272] on div "Notes" at bounding box center [352, 270] width 432 height 8
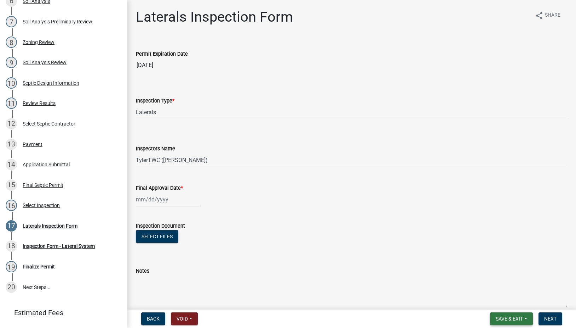
click at [509, 313] on button "Save & Exit" at bounding box center [511, 318] width 43 height 13
click at [491, 300] on button "Save & Exit" at bounding box center [505, 299] width 57 height 17
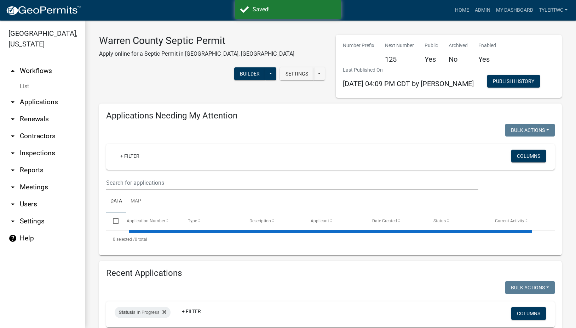
select select "2: 50"
select select "3: 100"
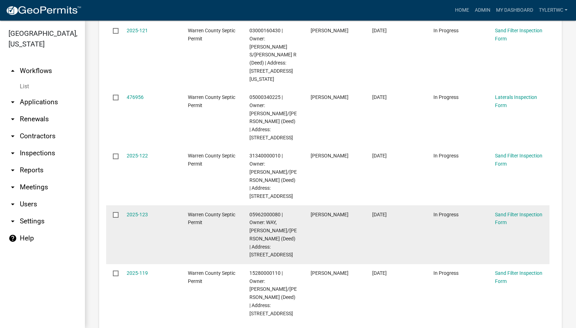
scroll to position [248, 0]
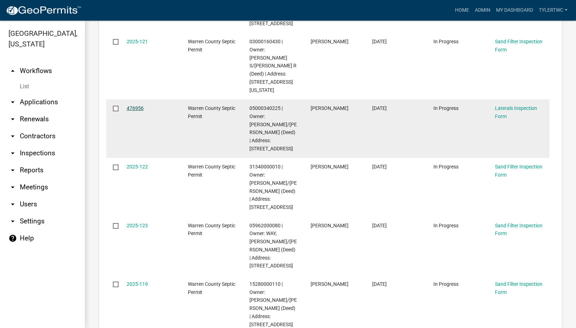
click at [138, 105] on link "476956" at bounding box center [135, 108] width 17 height 6
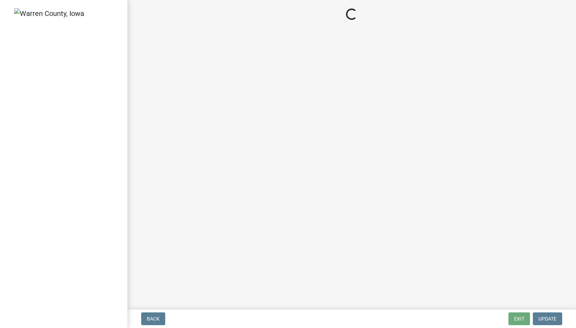
select select "745f0c93-fe7f-45fa-acff-5a7eccb4a6bc"
select select "d1e22d4f-68e7-4e9d-8701-604dd084f30f"
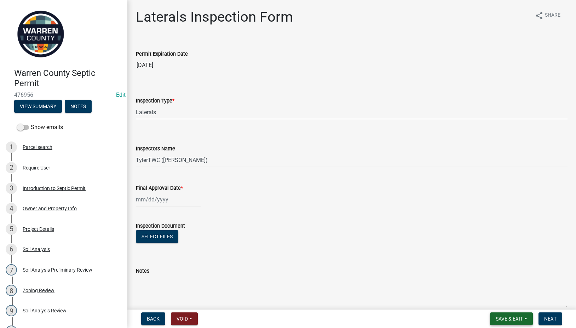
click at [508, 320] on span "Save & Exit" at bounding box center [509, 319] width 27 height 6
click at [497, 299] on button "Save & Exit" at bounding box center [505, 299] width 57 height 17
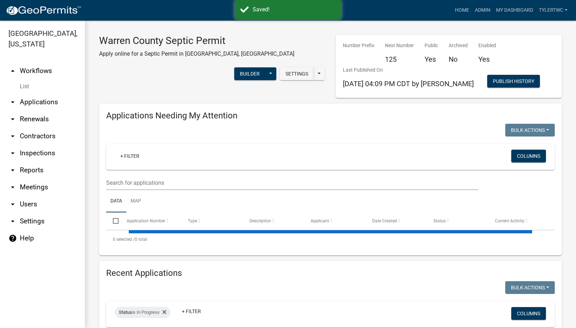
select select "2: 50"
select select "3: 100"
